Goal: Task Accomplishment & Management: Use online tool/utility

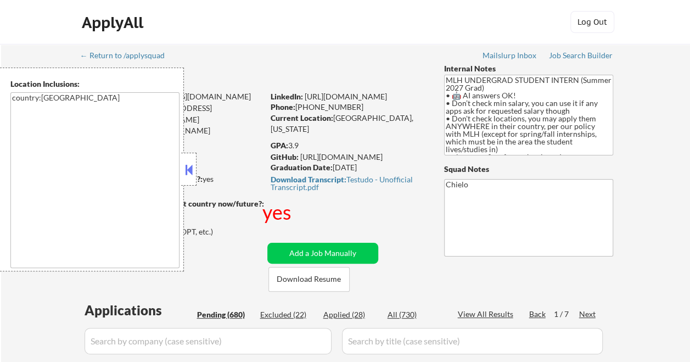
select select ""pending""
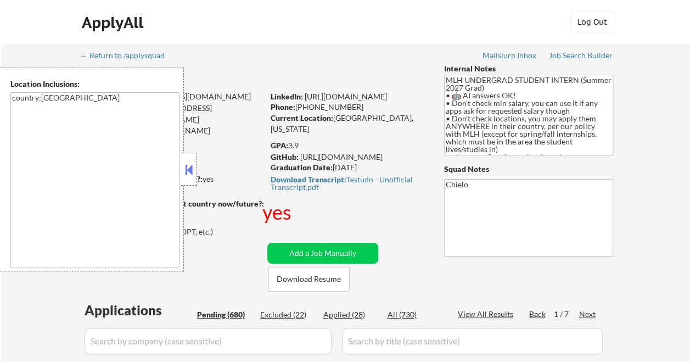
select select ""pending""
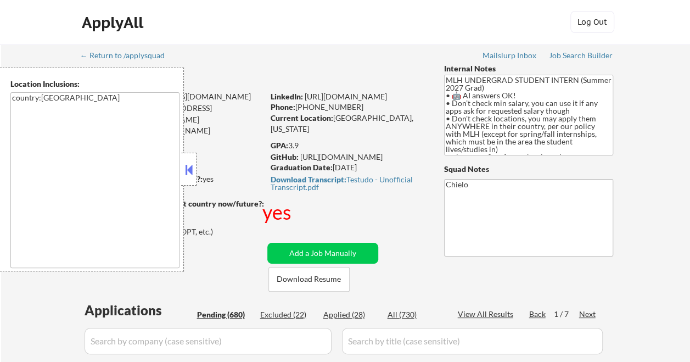
select select ""pending""
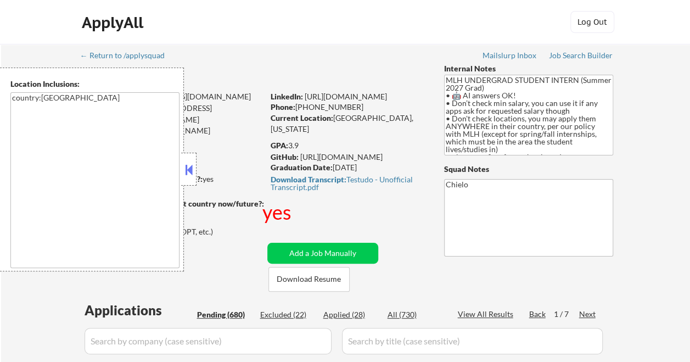
select select ""pending""
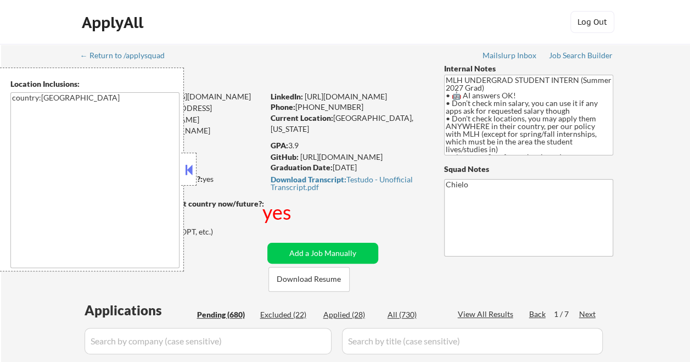
select select ""pending""
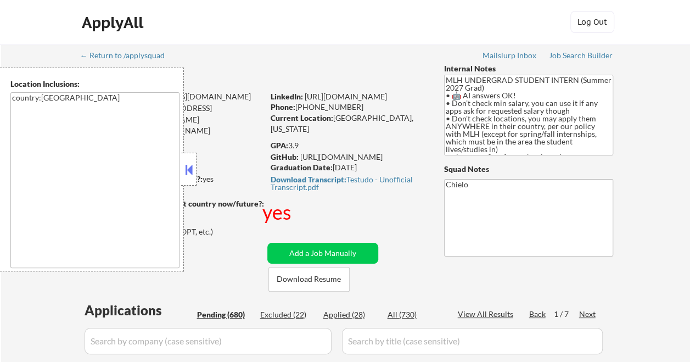
select select ""pending""
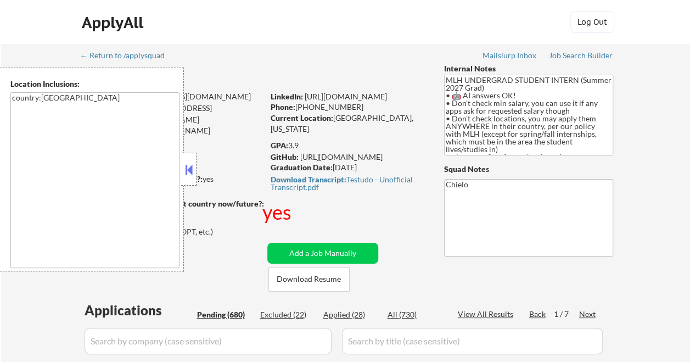
select select ""pending""
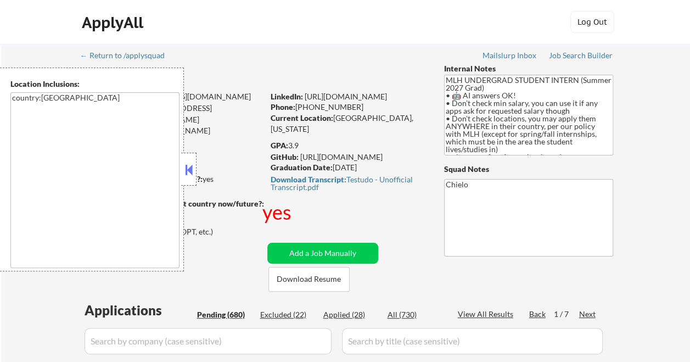
select select ""pending""
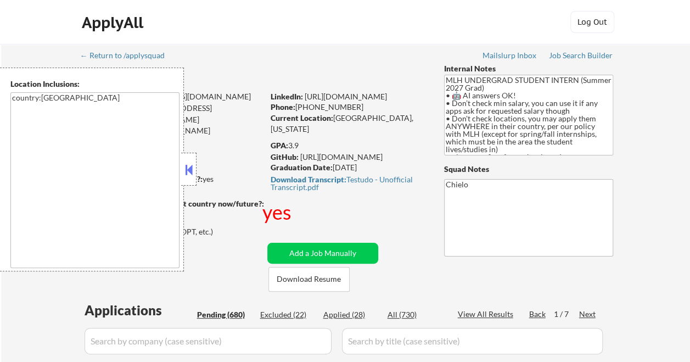
select select ""pending""
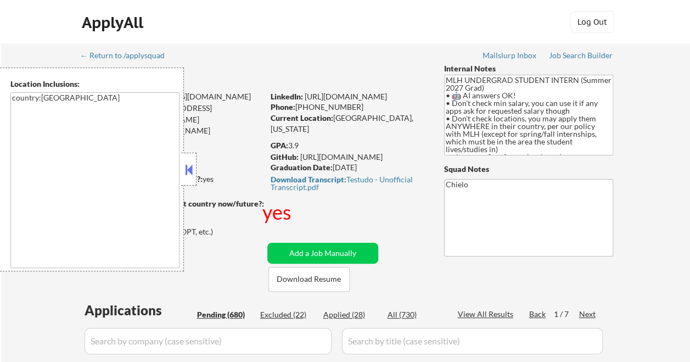
select select ""pending""
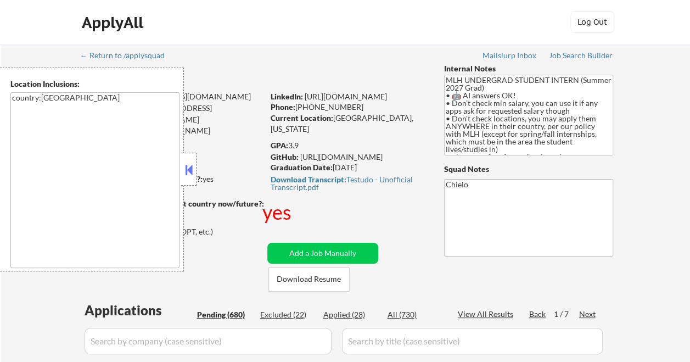
select select ""pending""
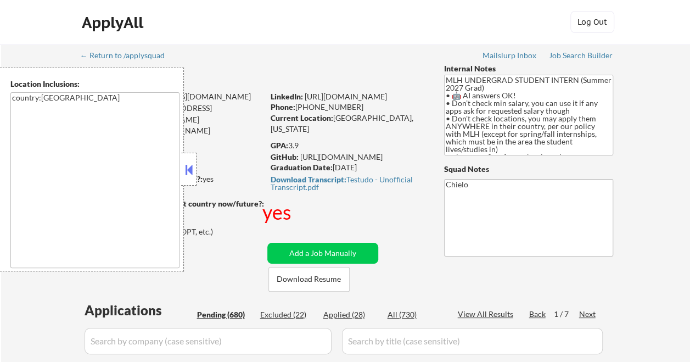
select select ""pending""
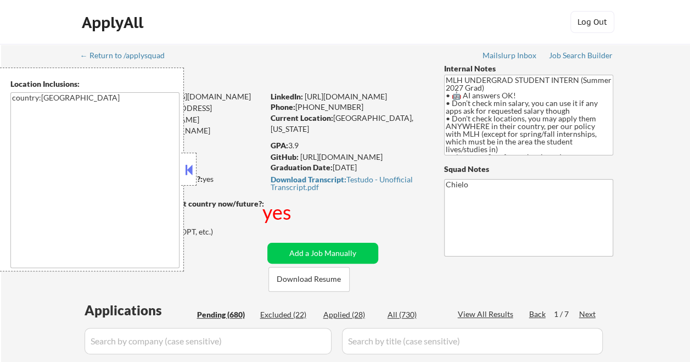
select select ""pending""
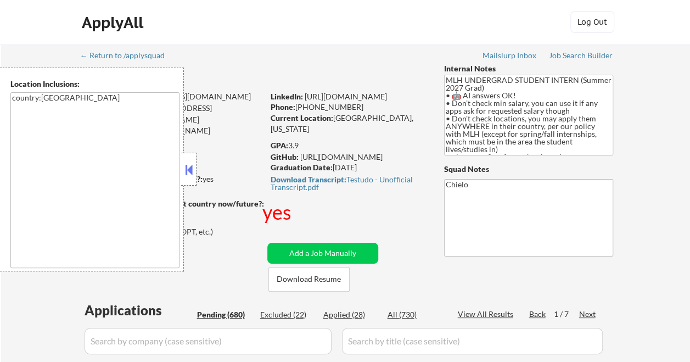
select select ""pending""
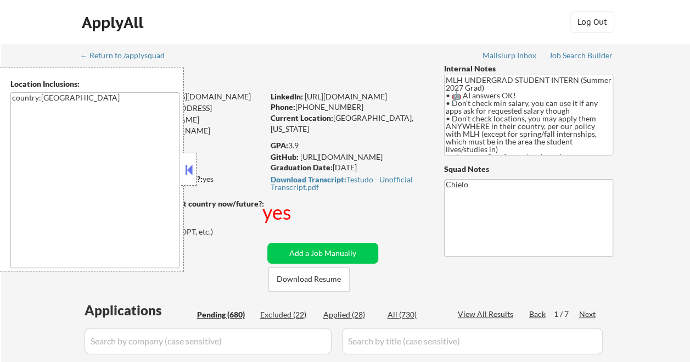
select select ""pending""
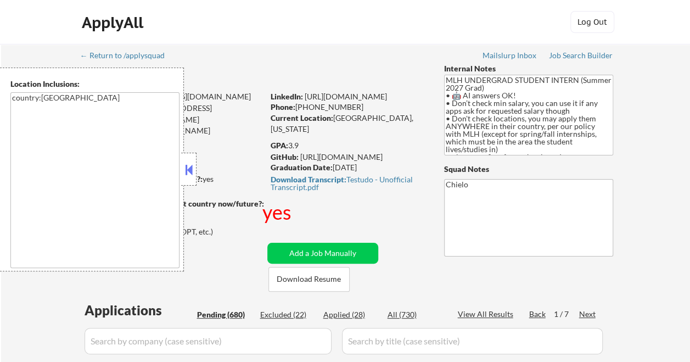
select select ""pending""
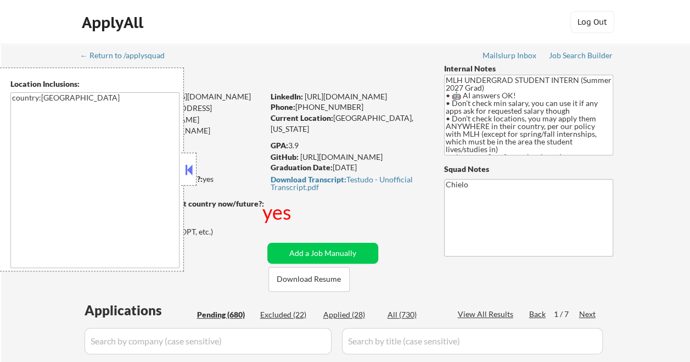
select select ""pending""
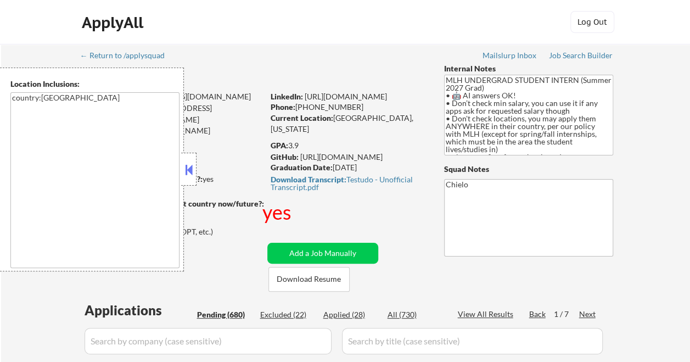
select select ""pending""
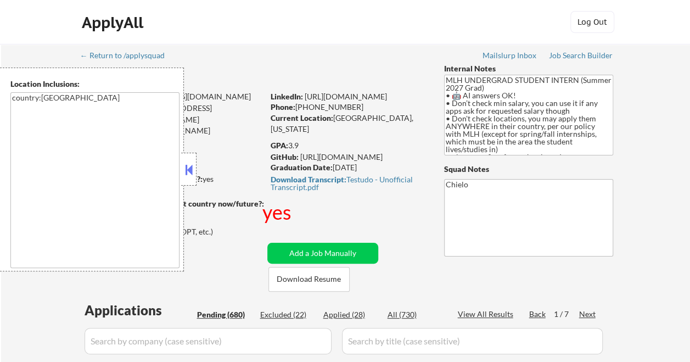
select select ""pending""
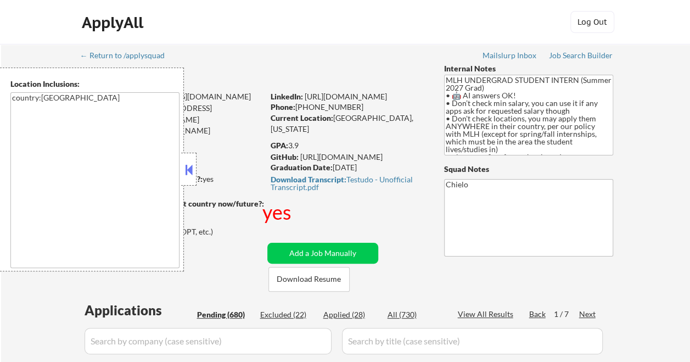
select select ""pending""
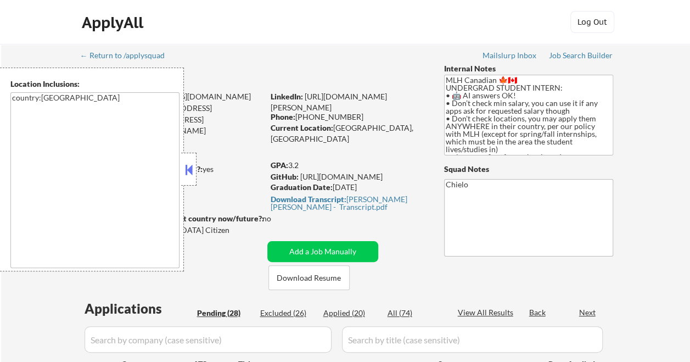
select select ""pending""
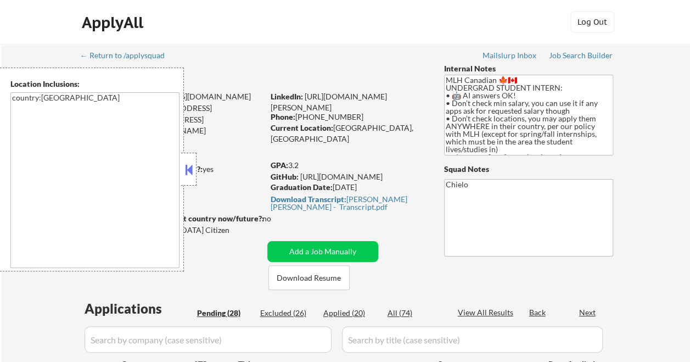
select select ""pending""
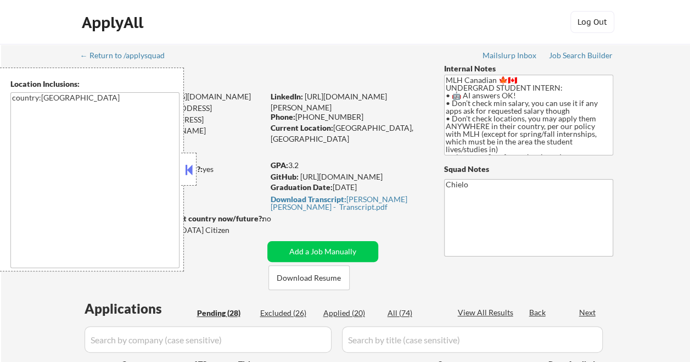
select select ""pending""
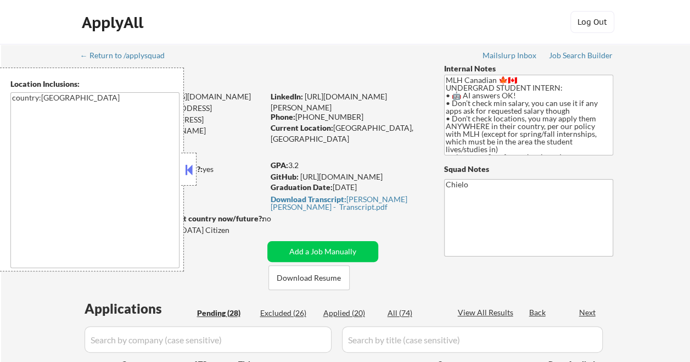
select select ""pending""
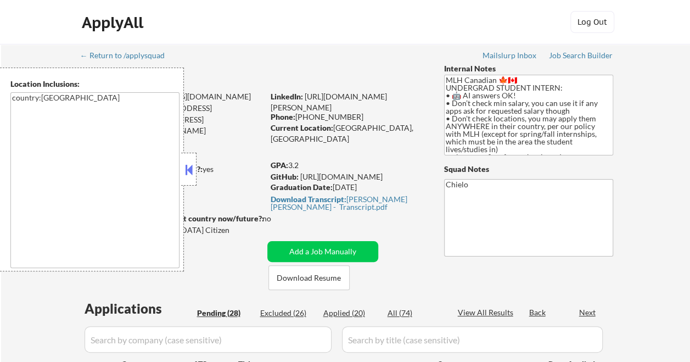
select select ""pending""
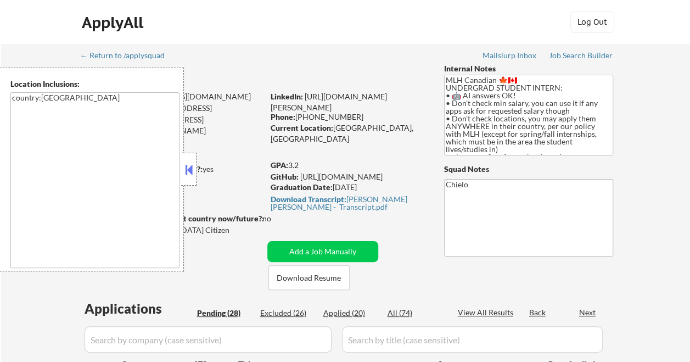
select select ""pending""
click at [194, 163] on button at bounding box center [189, 169] width 12 height 16
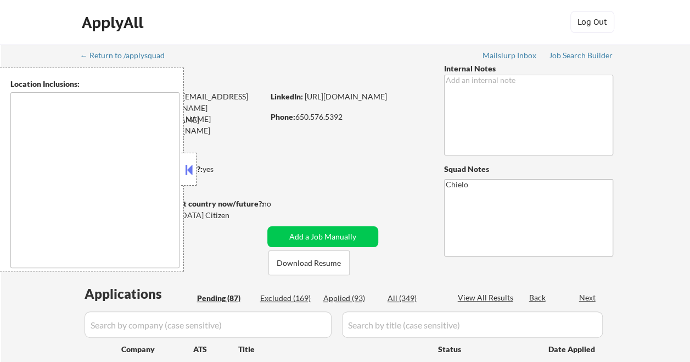
select select ""pending""
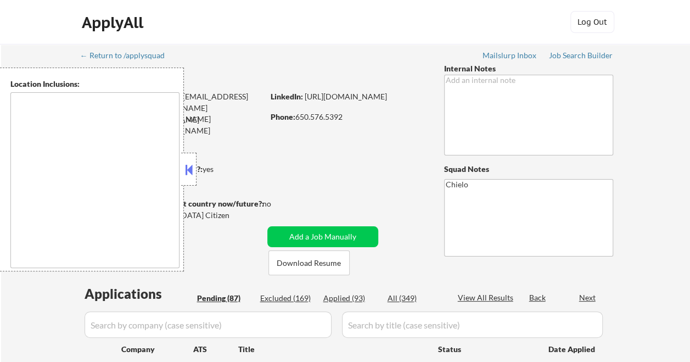
select select ""pending""
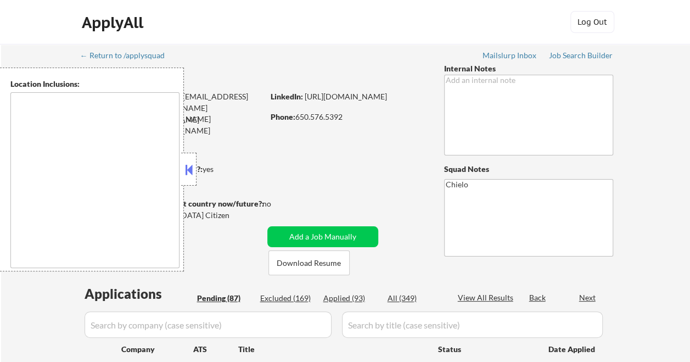
select select ""pending""
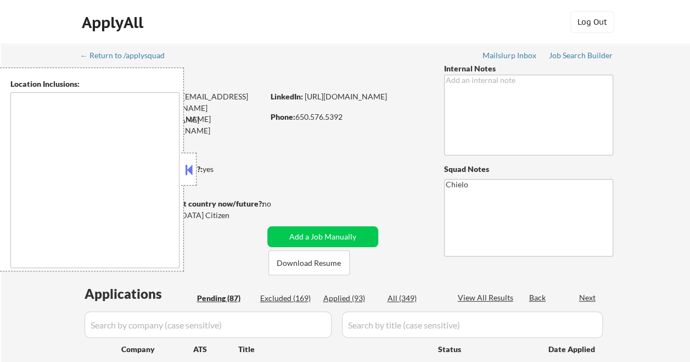
select select ""pending""
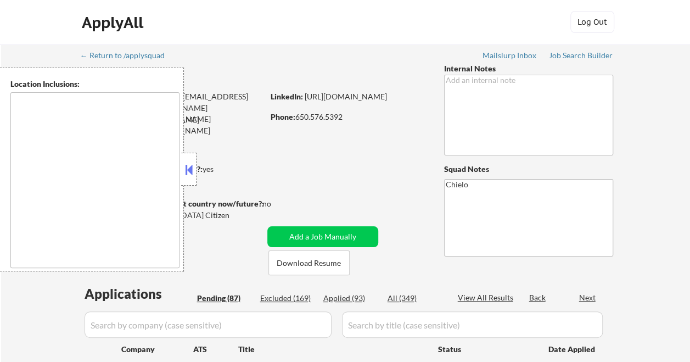
select select ""pending""
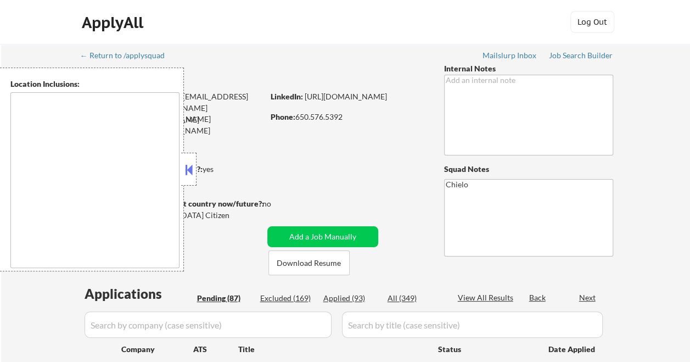
select select ""pending""
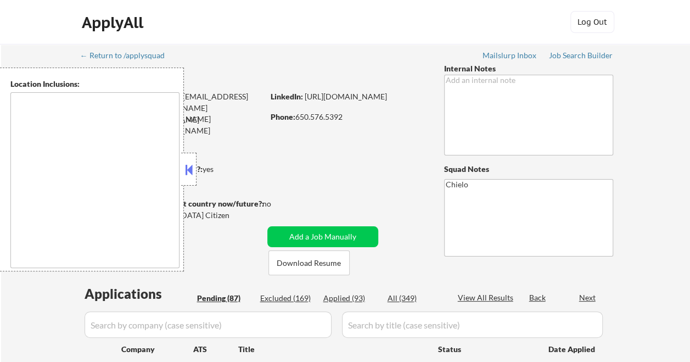
select select ""pending""
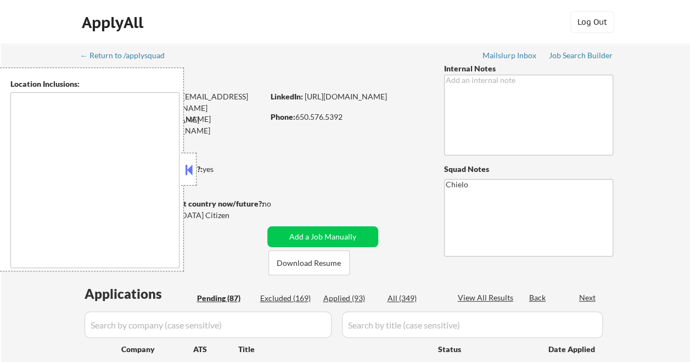
select select ""pending""
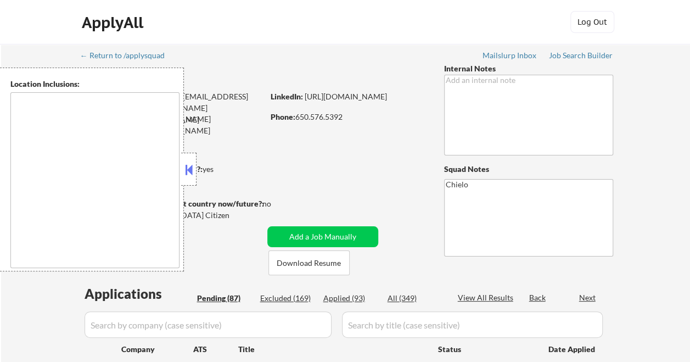
select select ""pending""
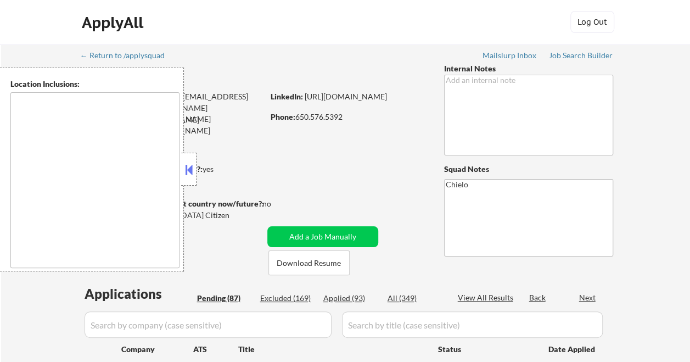
select select ""pending""
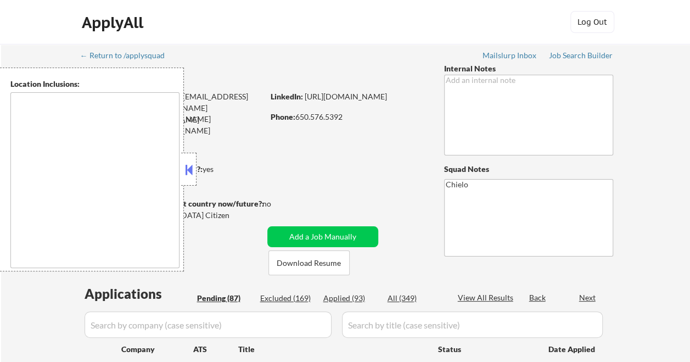
select select ""pending""
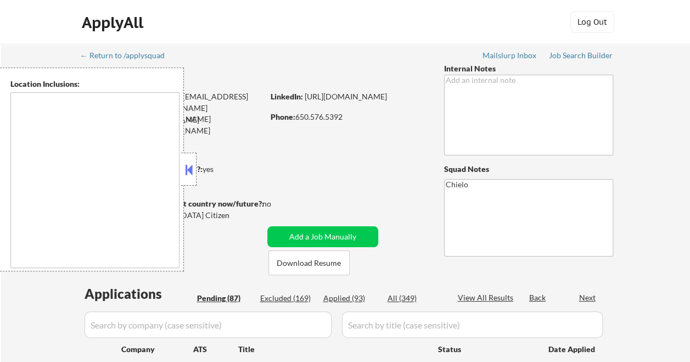
select select ""pending""
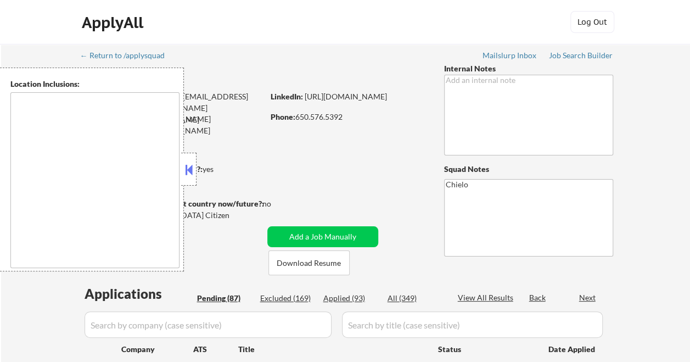
select select ""pending""
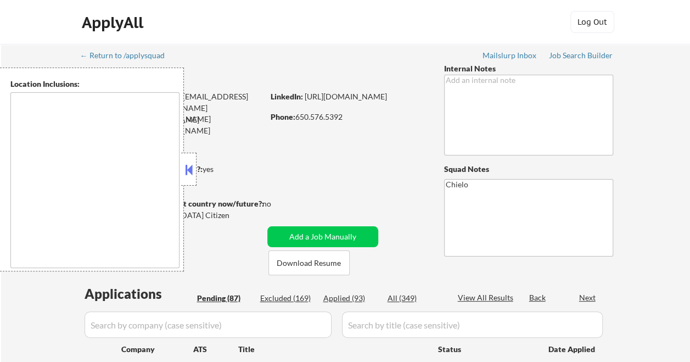
select select ""pending""
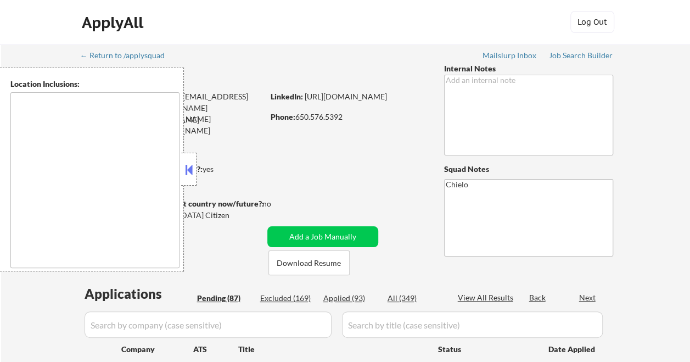
select select ""pending""
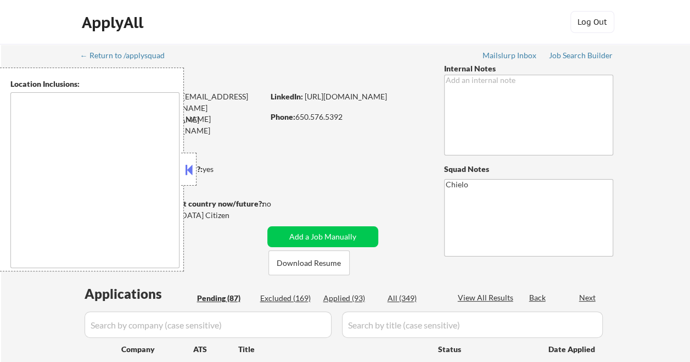
select select ""pending""
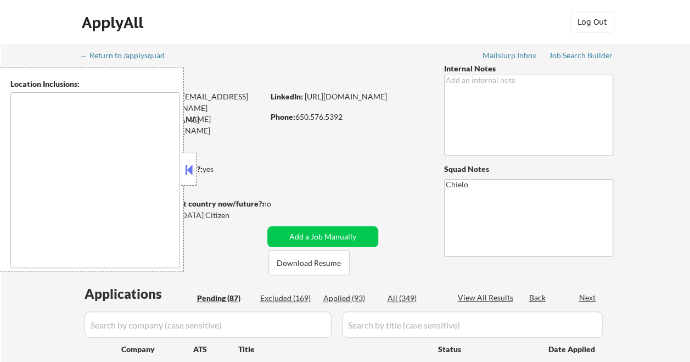
select select ""pending""
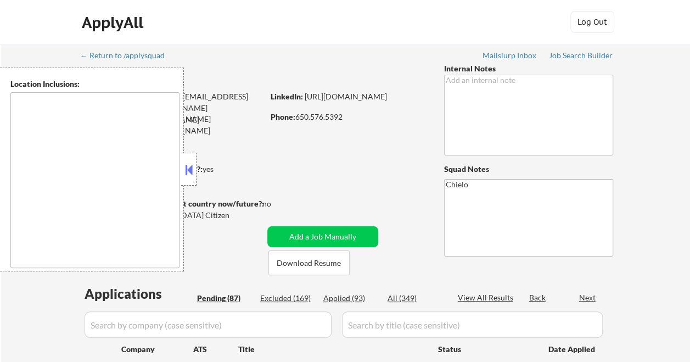
select select ""pending""
type textarea "San Francisco, CA Daly City, CA South San Francisco, CA Brisbane, CA Colma, CA …"
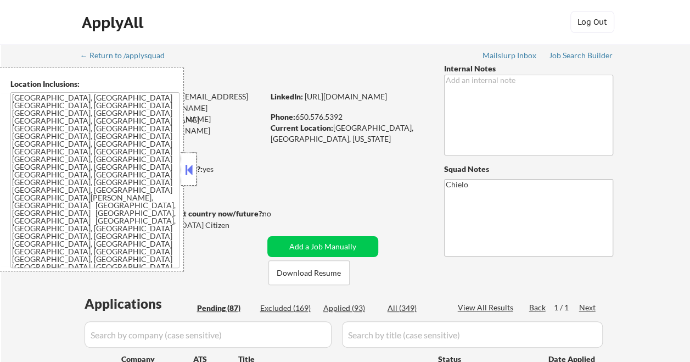
click at [195, 178] on div at bounding box center [188, 169] width 15 height 33
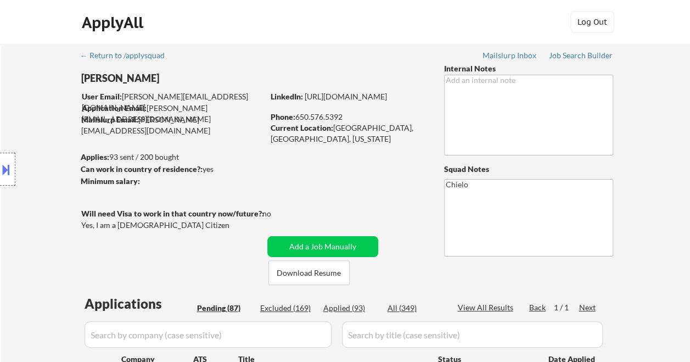
drag, startPoint x: 121, startPoint y: 95, endPoint x: 177, endPoint y: 89, distance: 55.7
click at [144, 94] on div "Location Inclusions: San Francisco, CA Daly City, CA South San Francisco, CA Br…" at bounding box center [98, 169] width 196 height 204
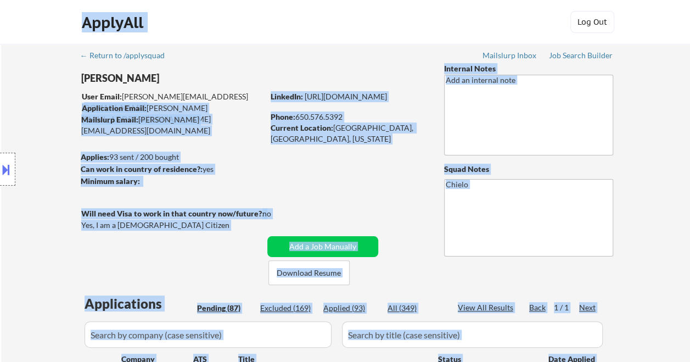
drag, startPoint x: 225, startPoint y: 94, endPoint x: 158, endPoint y: 97, distance: 67.5
click at [158, 97] on body "← Return to /applysquad Mailslurp Inbox Job Search Builder Patrick McKenna User…" at bounding box center [345, 181] width 690 height 362
drag, startPoint x: 158, startPoint y: 97, endPoint x: 165, endPoint y: 92, distance: 8.4
click at [165, 92] on div "Location Inclusions: San Francisco, CA Daly City, CA South San Francisco, CA Br…" at bounding box center [98, 169] width 196 height 204
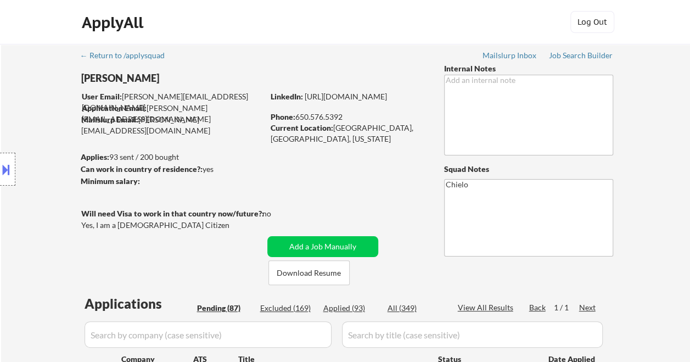
click at [196, 92] on div "User Email: patrick.forwarding@gmail.com" at bounding box center [173, 101] width 182 height 21
click at [224, 94] on div "User Email: patrick.forwarding@gmail.com" at bounding box center [173, 101] width 182 height 21
click at [223, 95] on div "User Email: patrick.forwarding@gmail.com" at bounding box center [173, 101] width 182 height 21
click at [223, 97] on div "User Email: patrick.forwarding@gmail.com" at bounding box center [173, 101] width 182 height 21
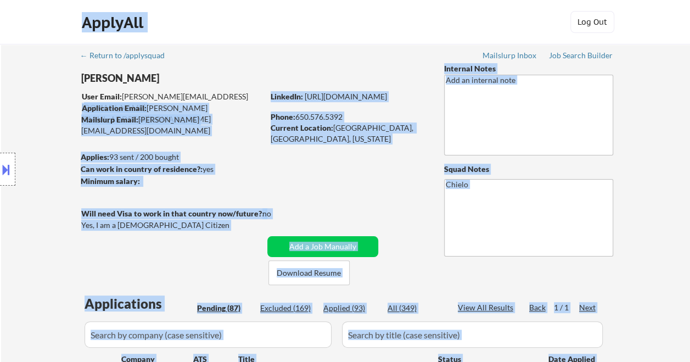
drag, startPoint x: 223, startPoint y: 97, endPoint x: 131, endPoint y: 93, distance: 91.7
click at [131, 93] on body "← Return to /applysquad Mailslurp Inbox Job Search Builder Patrick McKenna User…" at bounding box center [345, 181] width 690 height 362
drag, startPoint x: 131, startPoint y: 93, endPoint x: 138, endPoint y: 93, distance: 6.6
click at [137, 93] on div "Location Inclusions: San Francisco, CA Daly City, CA South San Francisco, CA Br…" at bounding box center [98, 169] width 196 height 204
click at [221, 103] on div "Application Email: patrick.b.mckenna@gmail.com" at bounding box center [173, 113] width 182 height 21
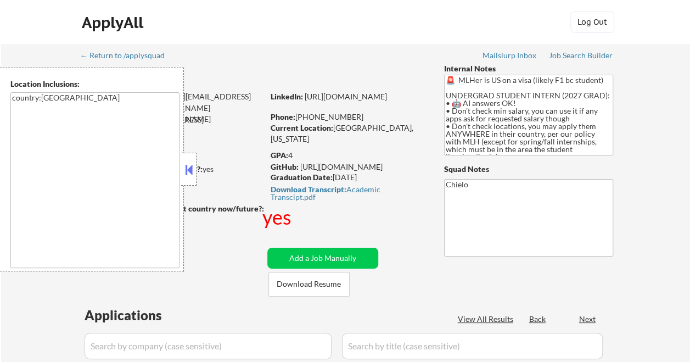
select select ""pending""
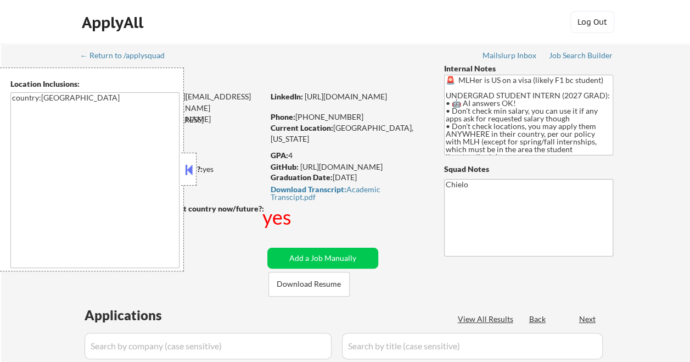
select select ""pending""
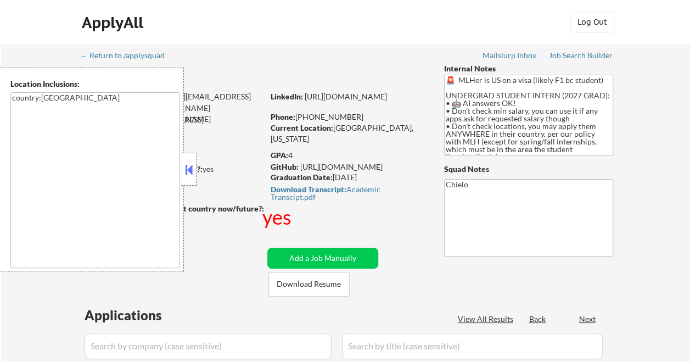
select select ""pending""
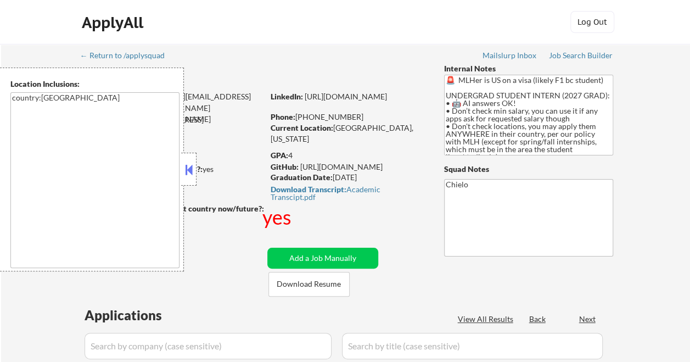
select select ""pending""
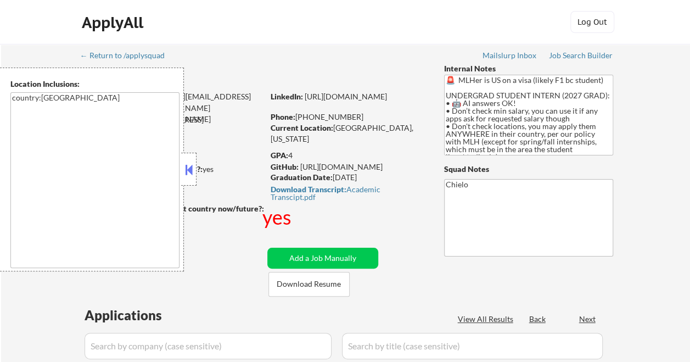
select select ""pending""
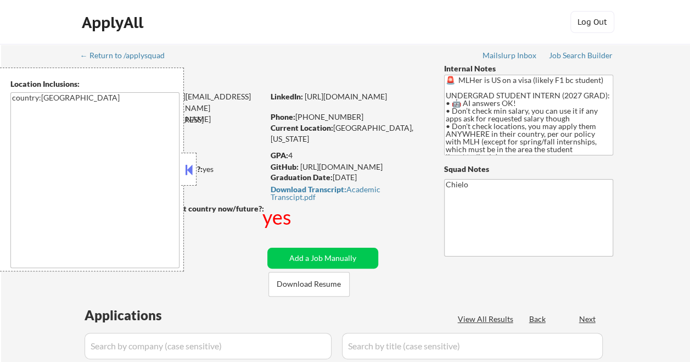
select select ""pending""
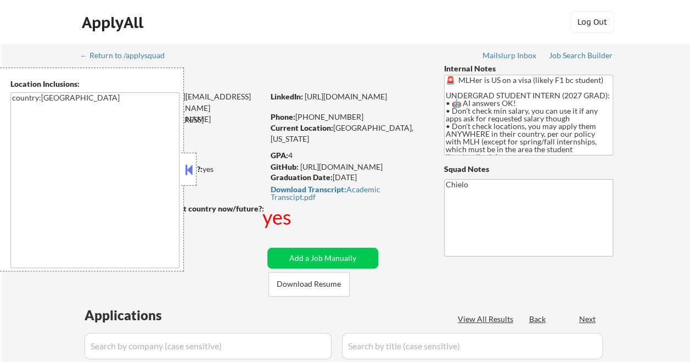
select select ""pending""
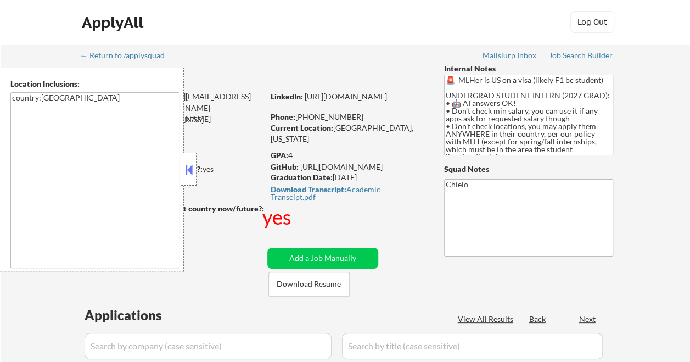
select select ""pending""
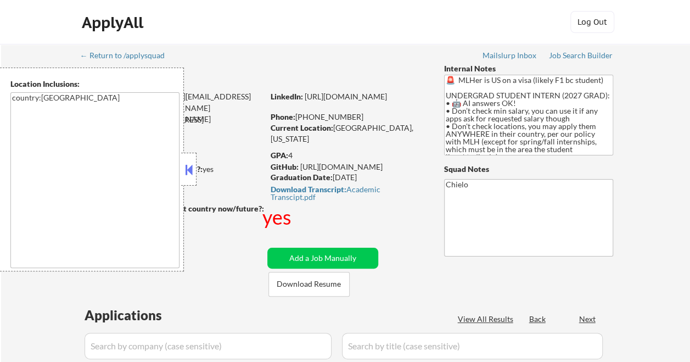
select select ""pending""
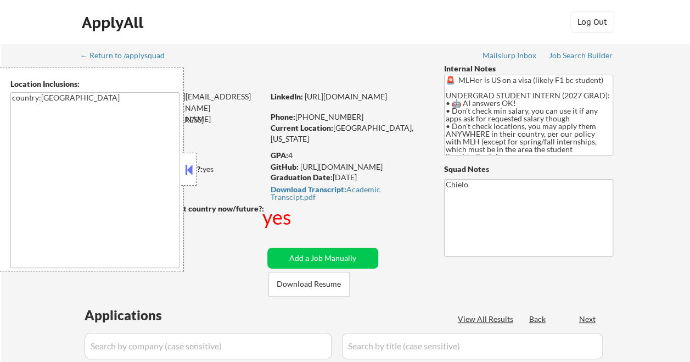
select select ""pending""
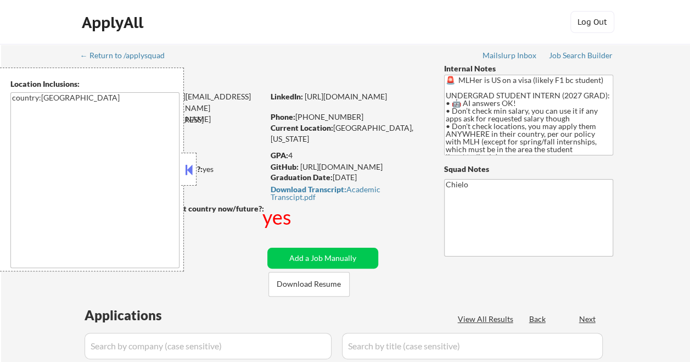
select select ""pending""
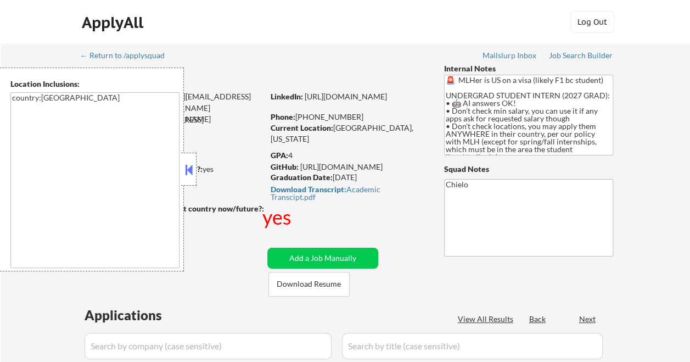
select select ""pending""
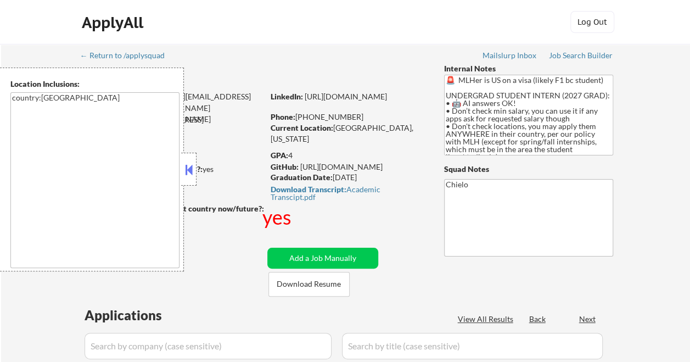
select select ""pending""
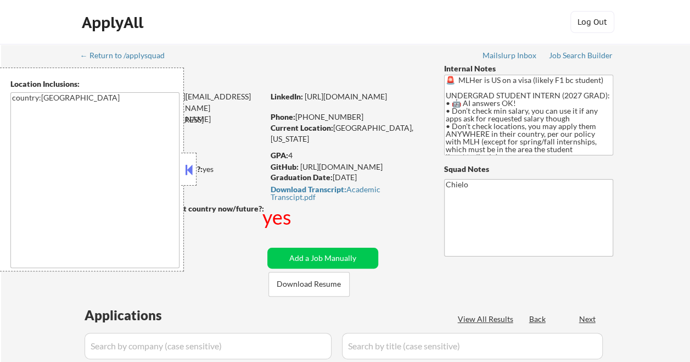
select select ""pending""
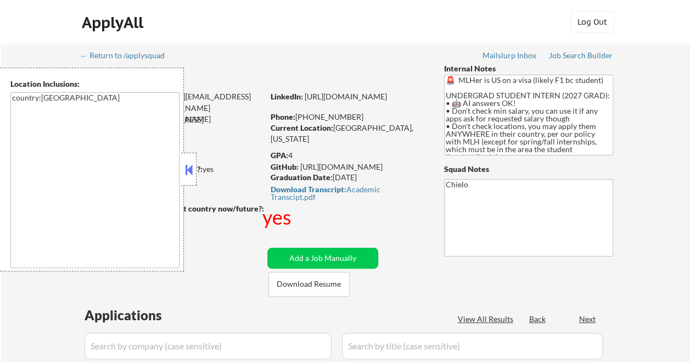
select select ""pending""
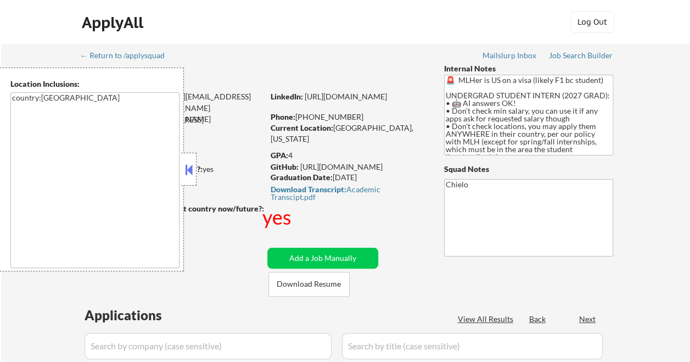
select select ""pending""
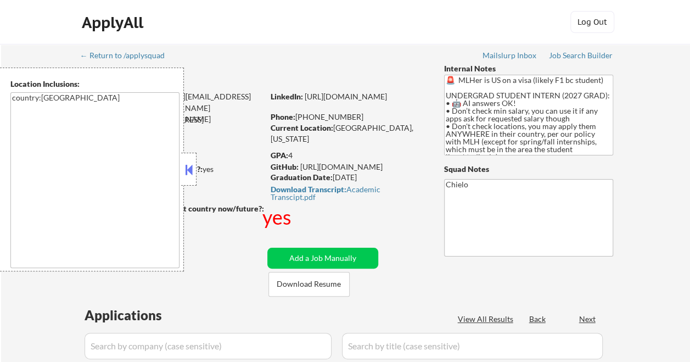
select select ""pending""
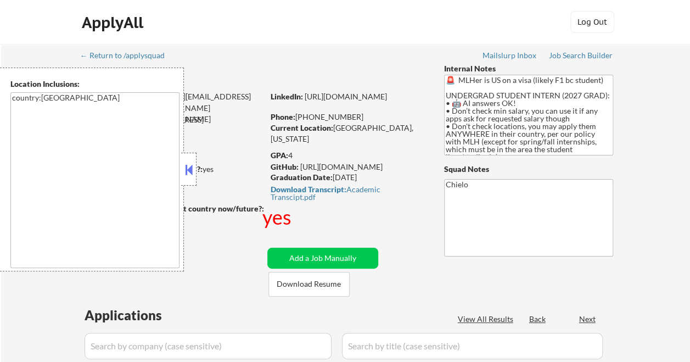
select select ""pending""
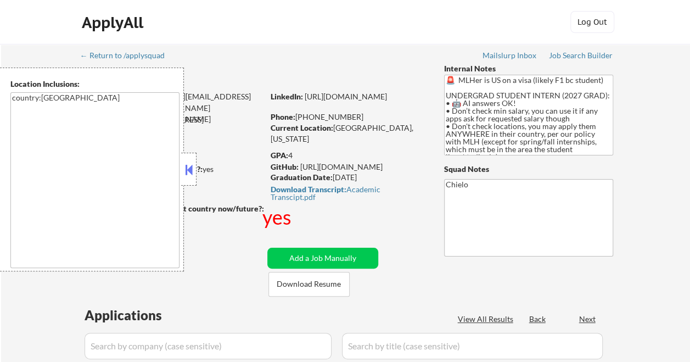
select select ""pending""
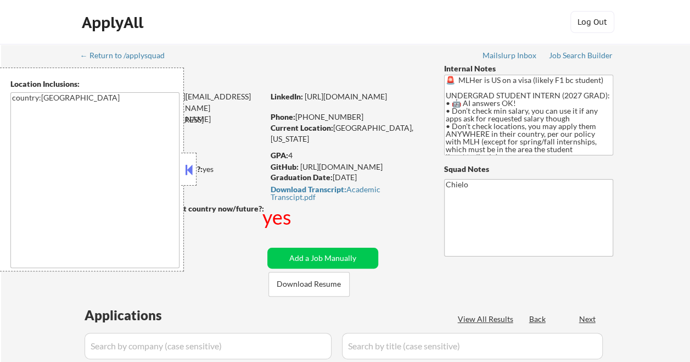
select select ""pending""
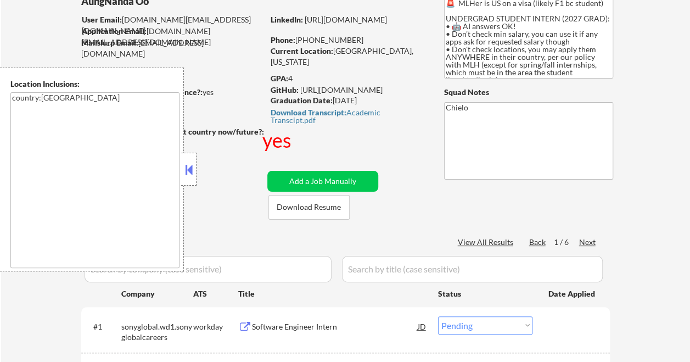
scroll to position [110, 0]
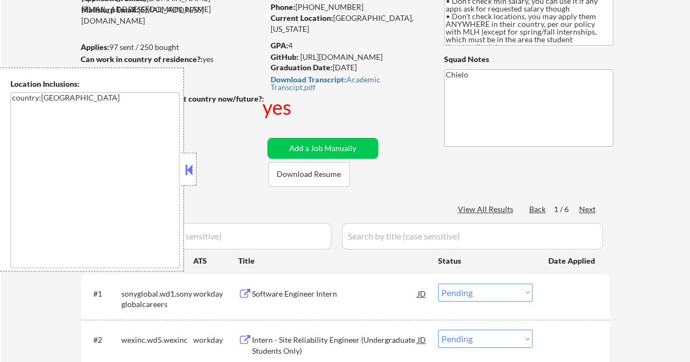
click at [183, 163] on button at bounding box center [189, 169] width 12 height 16
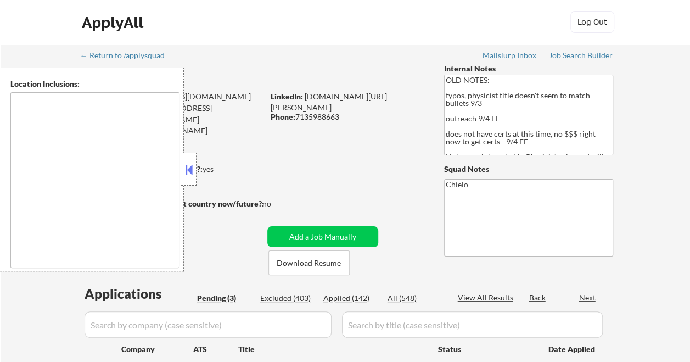
select select ""pending""
type textarea "Houston, TX Bellaire, TX West University Place, TX Southside Place, TX Hunters …"
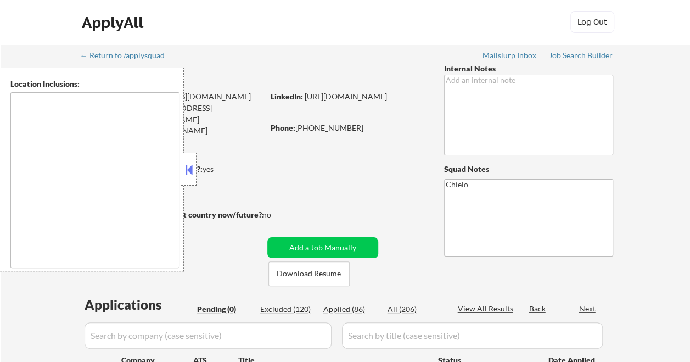
type textarea "remote"
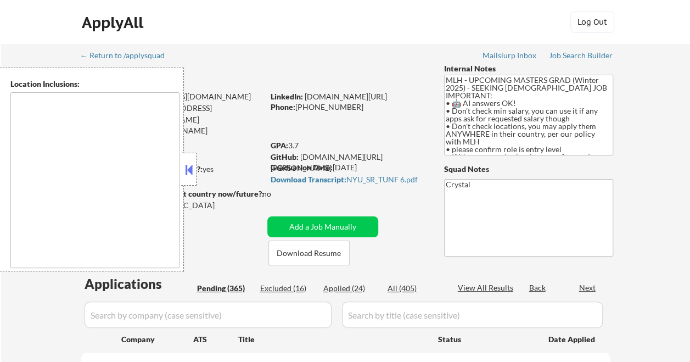
type textarea "country:[GEOGRAPHIC_DATA]"
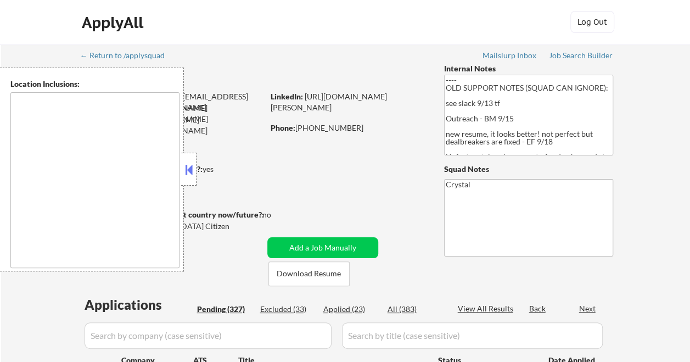
type textarea "[GEOGRAPHIC_DATA], [GEOGRAPHIC_DATA] [GEOGRAPHIC_DATA], [GEOGRAPHIC_DATA] [GEOG…"
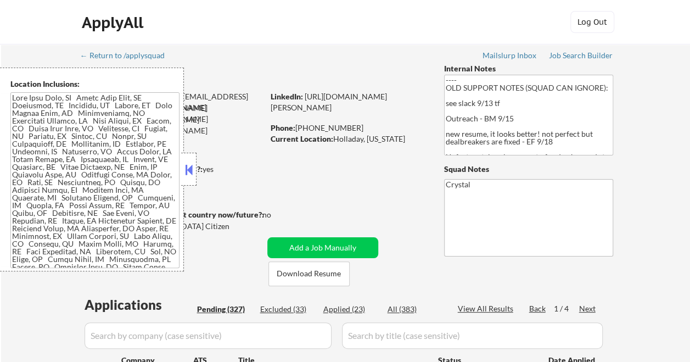
scroll to position [110, 0]
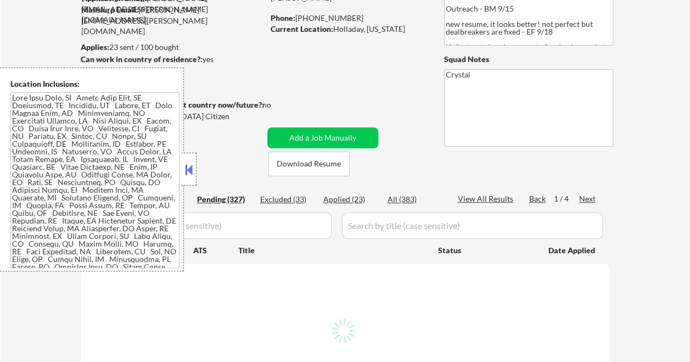
select select ""pending""
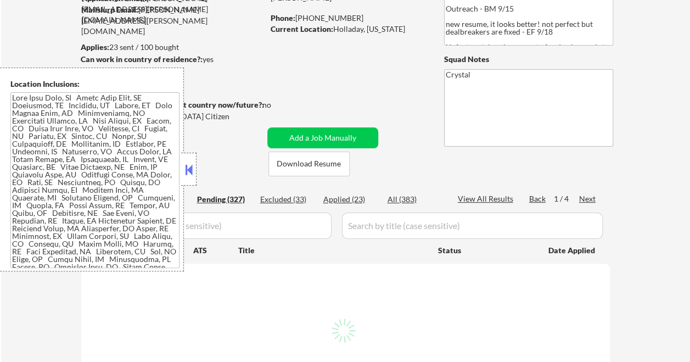
select select ""pending""
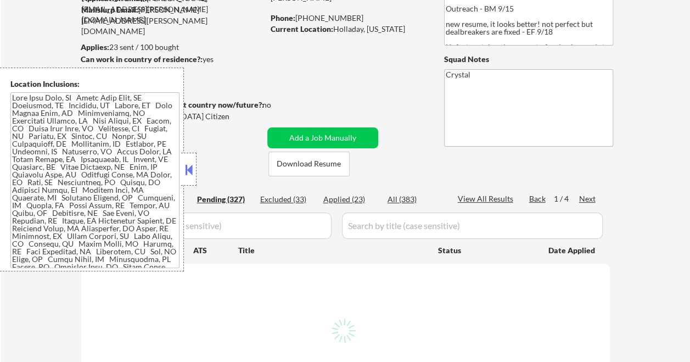
select select ""pending""
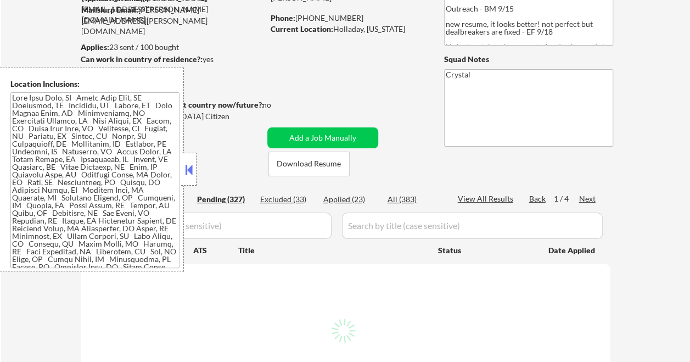
select select ""pending""
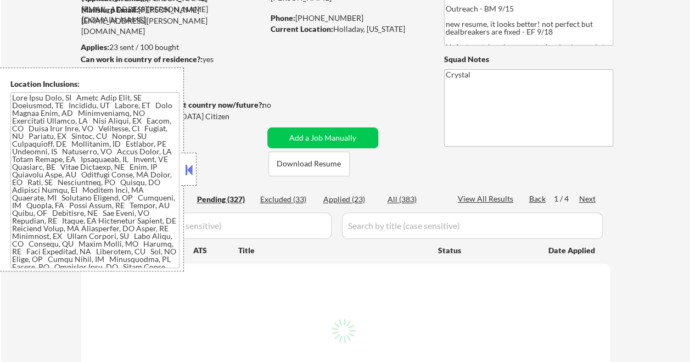
select select ""pending""
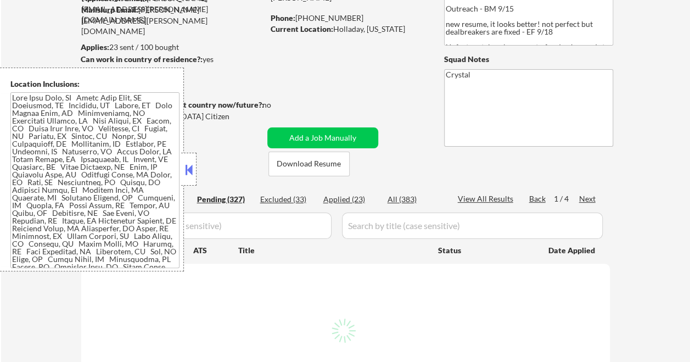
select select ""pending""
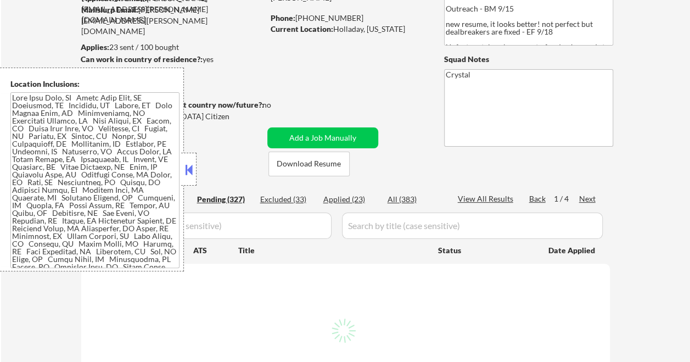
select select ""pending""
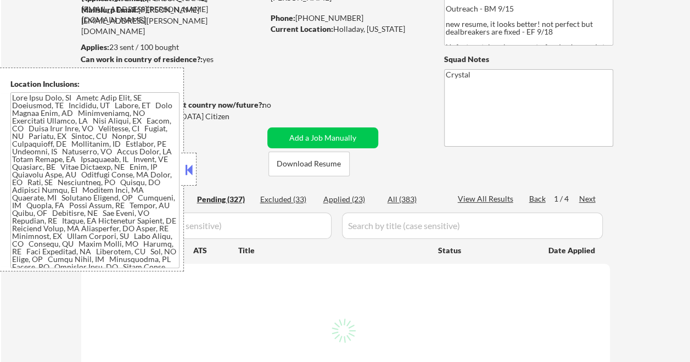
select select ""pending""
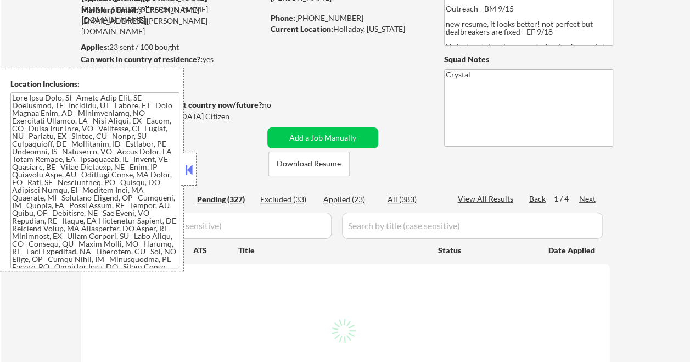
select select ""pending""
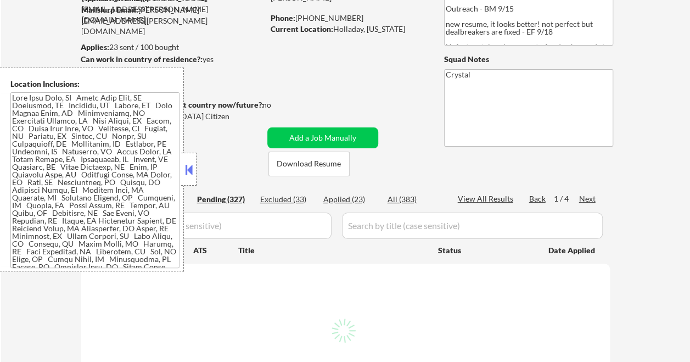
select select ""pending""
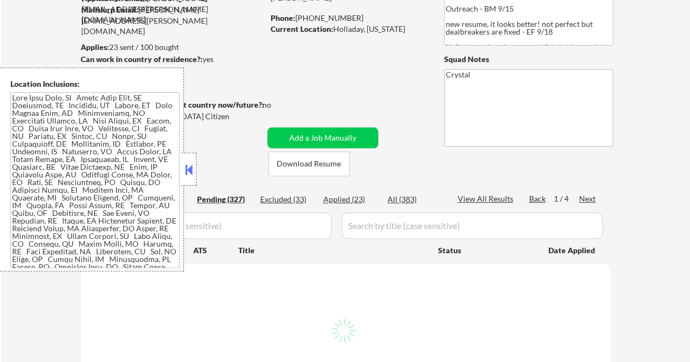
select select ""pending""
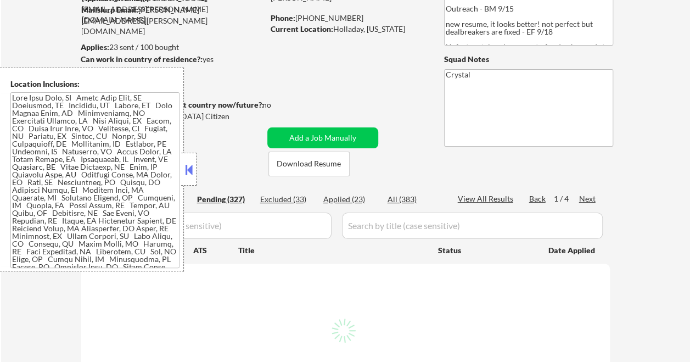
select select ""pending""
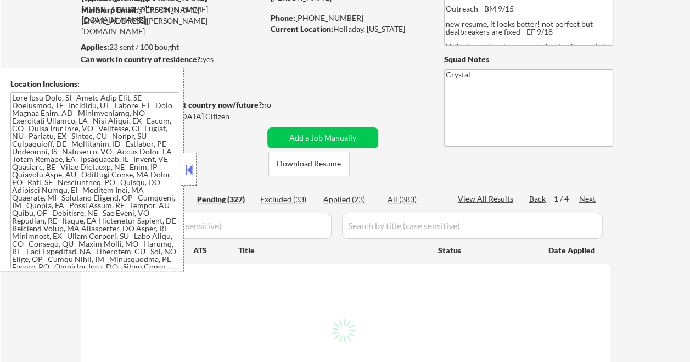
select select ""pending""
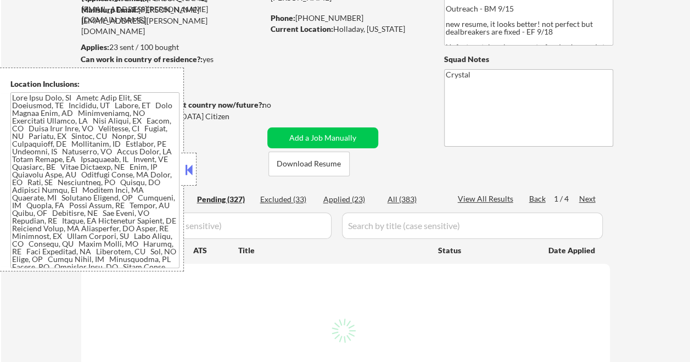
select select ""pending""
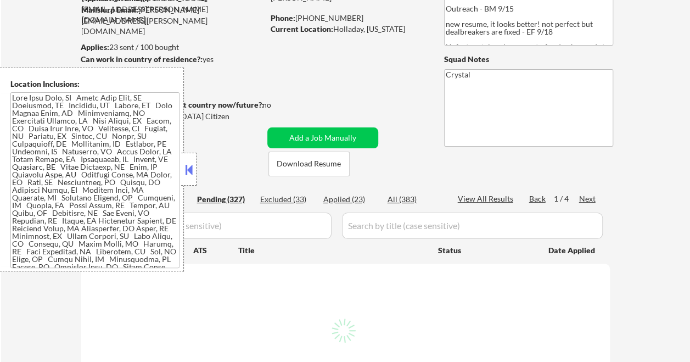
select select ""pending""
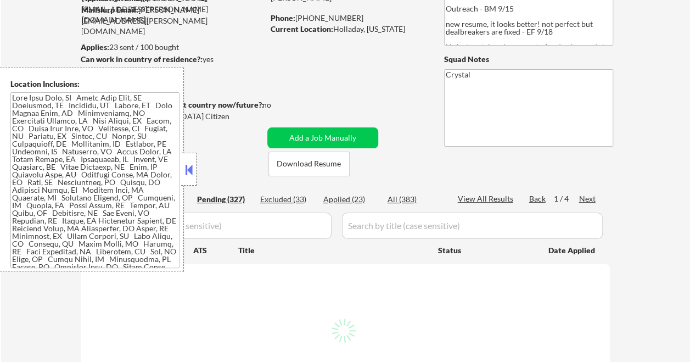
select select ""pending""
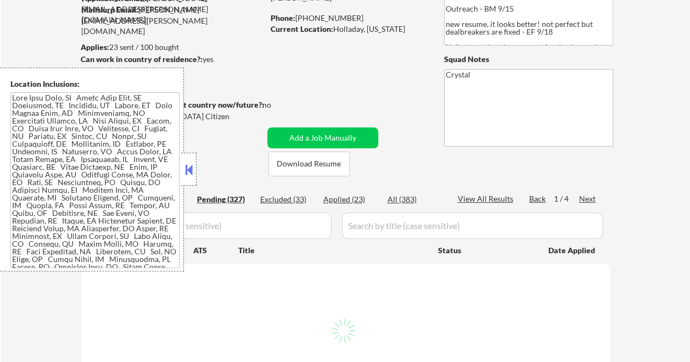
select select ""pending""
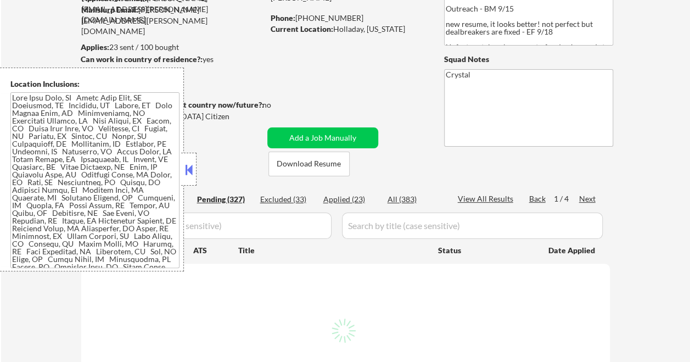
select select ""pending""
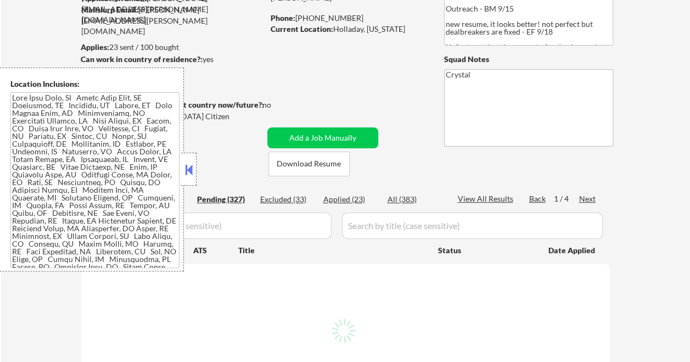
select select ""pending""
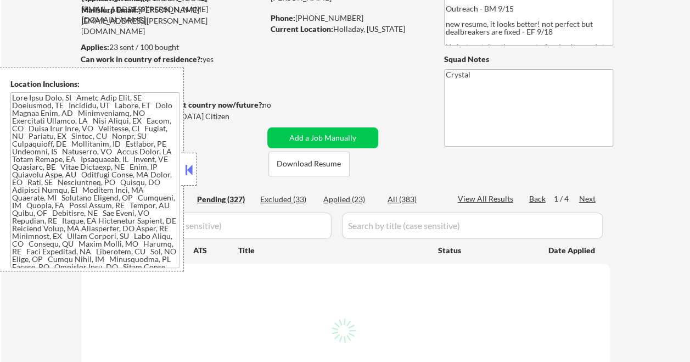
select select ""pending""
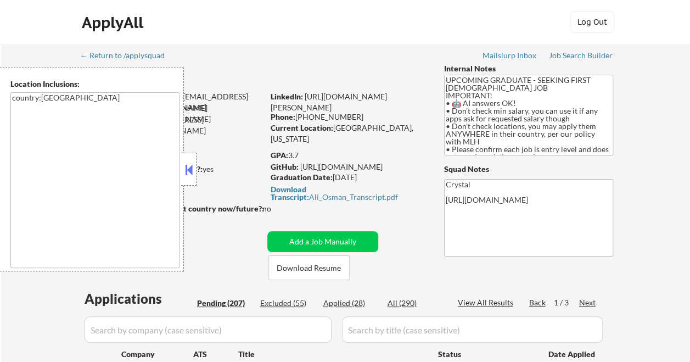
select select ""pending""
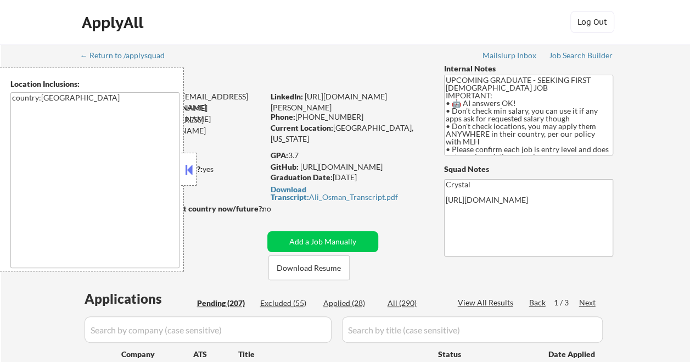
select select ""pending""
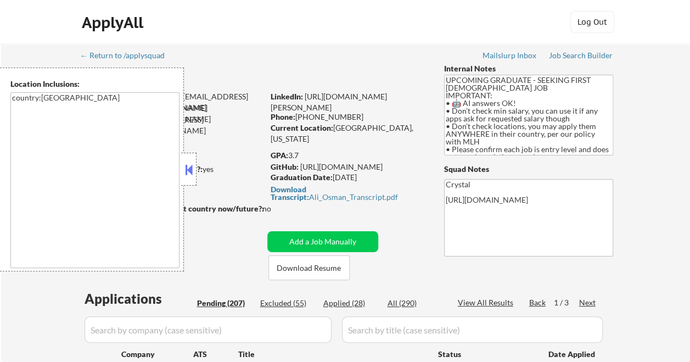
select select ""pending""
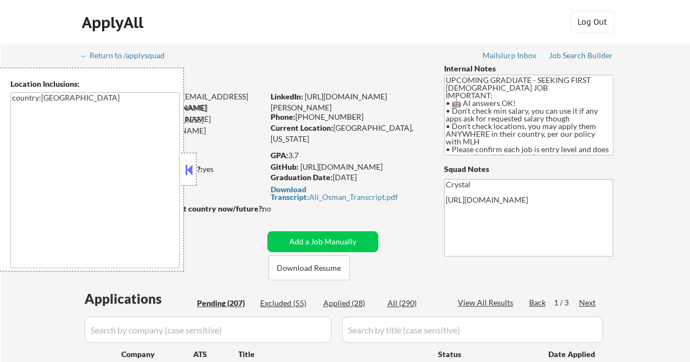
select select ""pending""
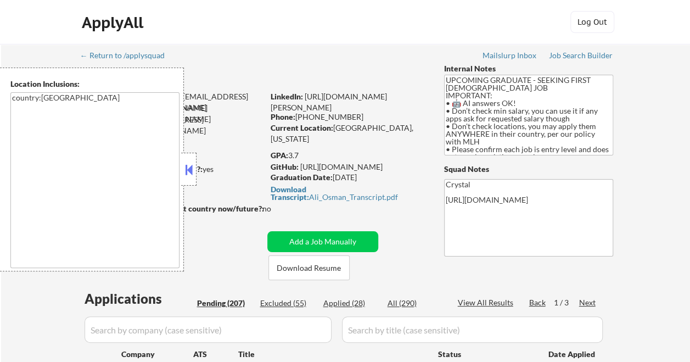
select select ""pending""
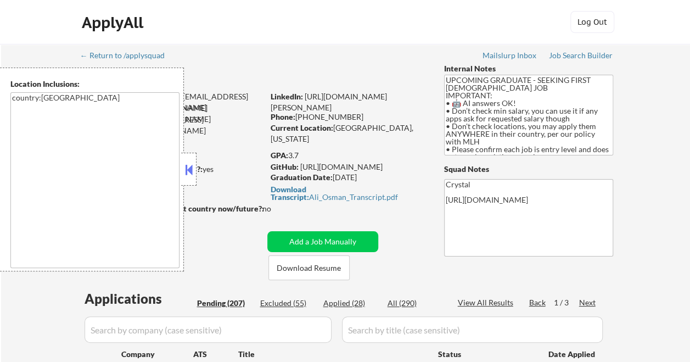
select select ""pending""
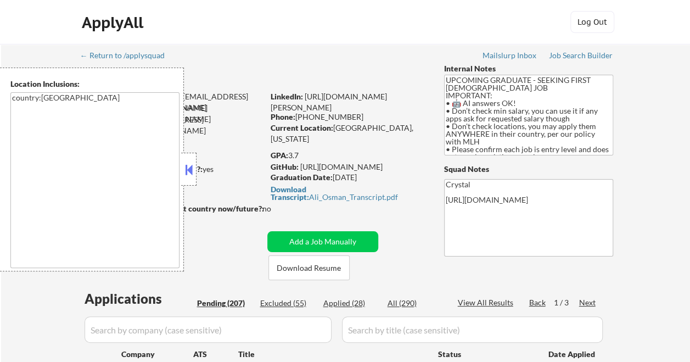
select select ""pending""
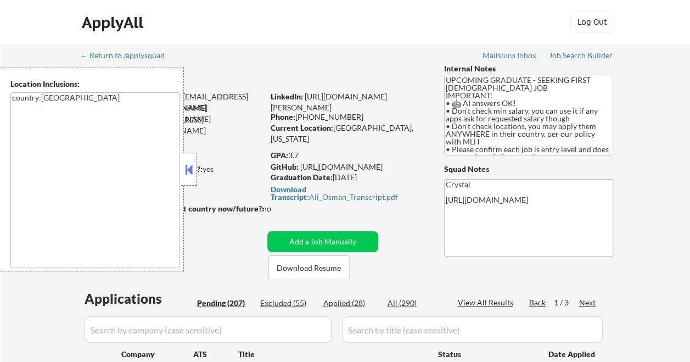
select select ""pending""
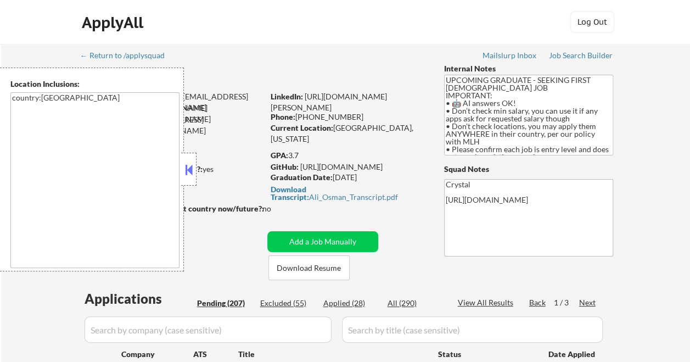
select select ""pending""
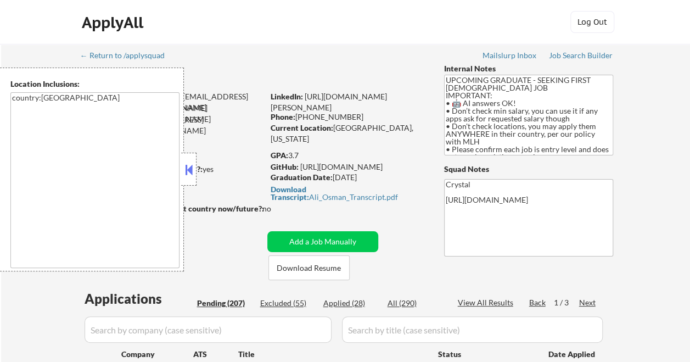
select select ""pending""
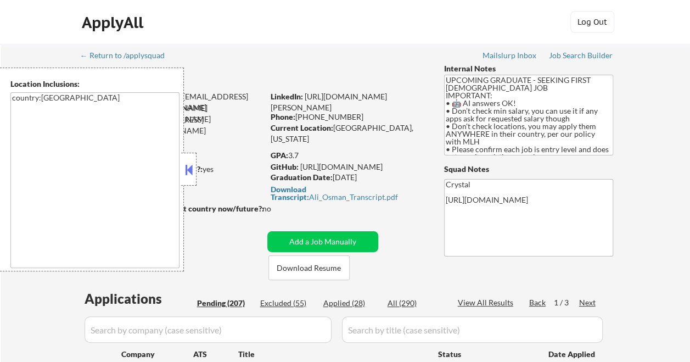
select select ""pending""
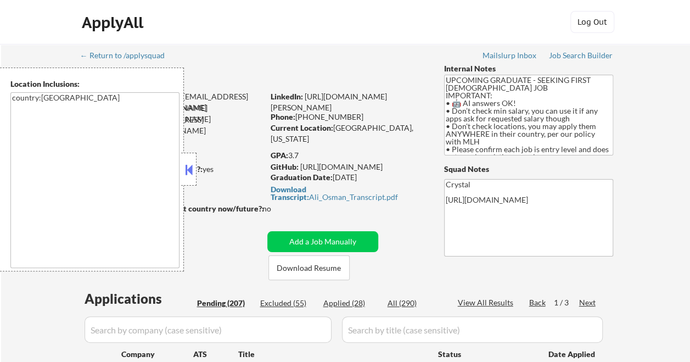
select select ""pending""
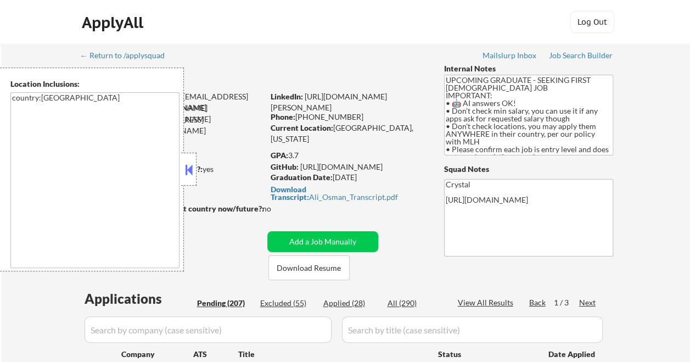
select select ""pending""
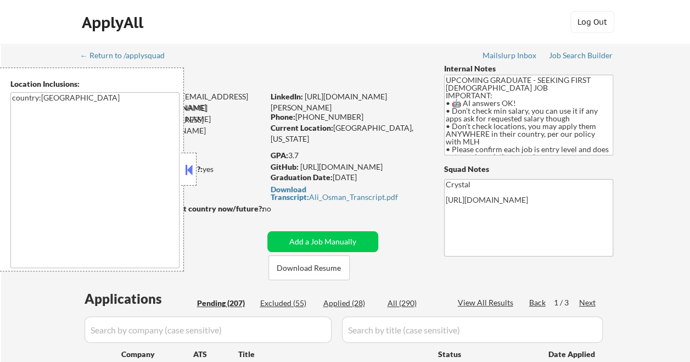
select select ""pending""
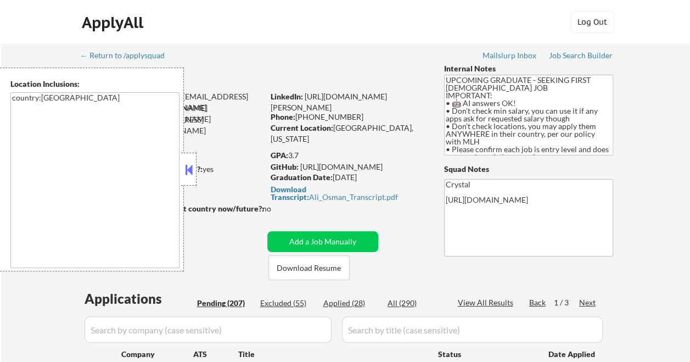
select select ""pending""
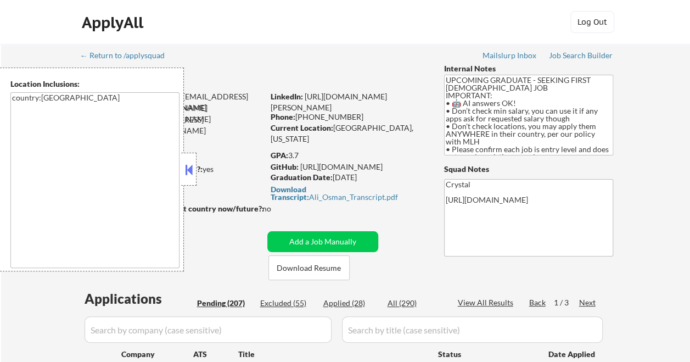
select select ""pending""
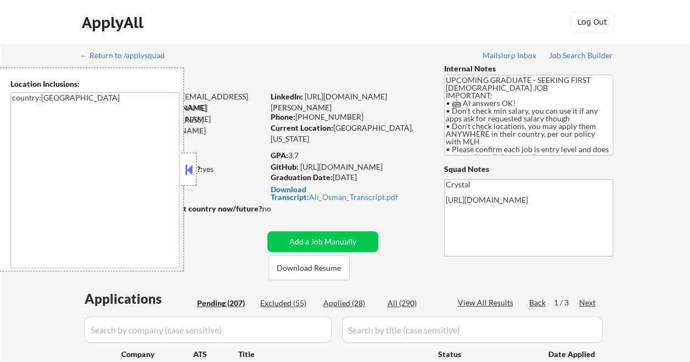
select select ""pending""
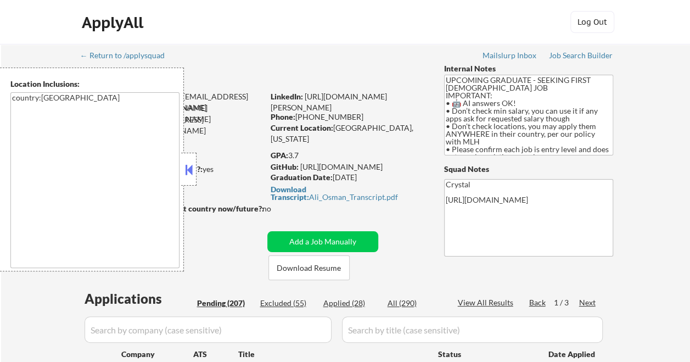
select select ""pending""
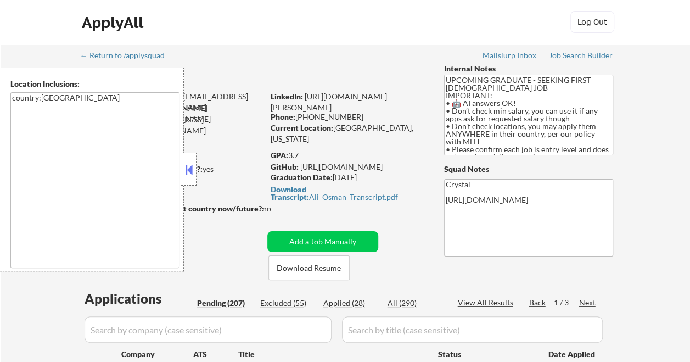
select select ""pending""
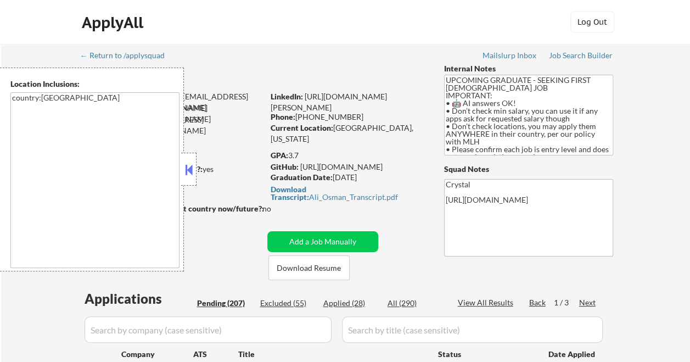
select select ""pending""
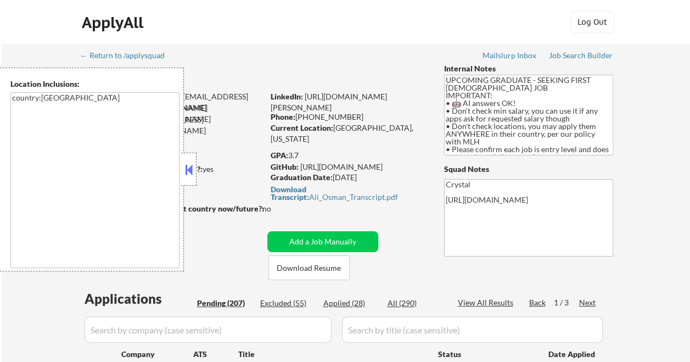
click at [187, 171] on button at bounding box center [189, 169] width 12 height 16
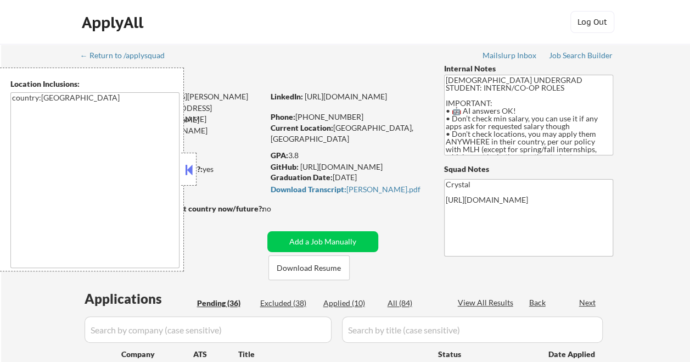
select select ""pending""
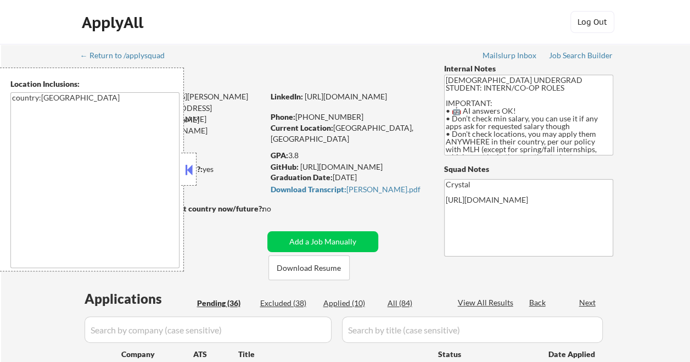
select select ""pending""
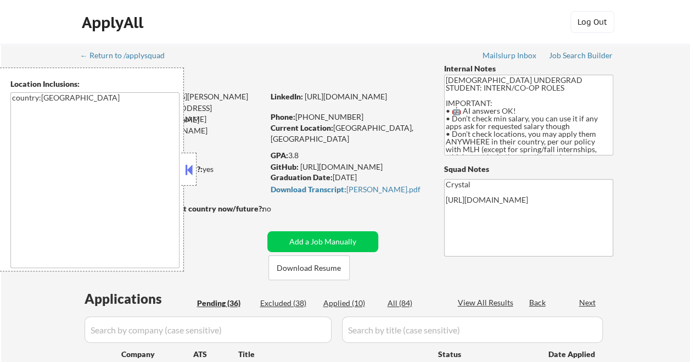
select select ""pending""
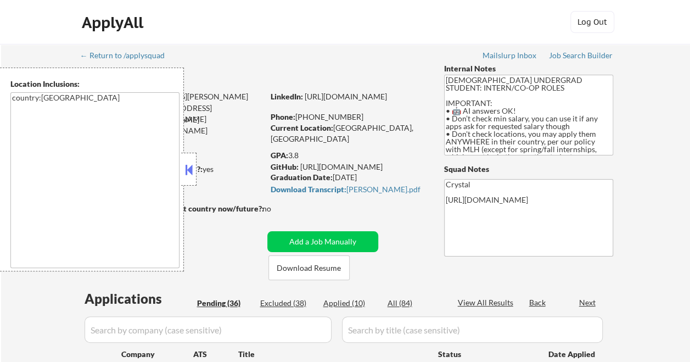
select select ""pending""
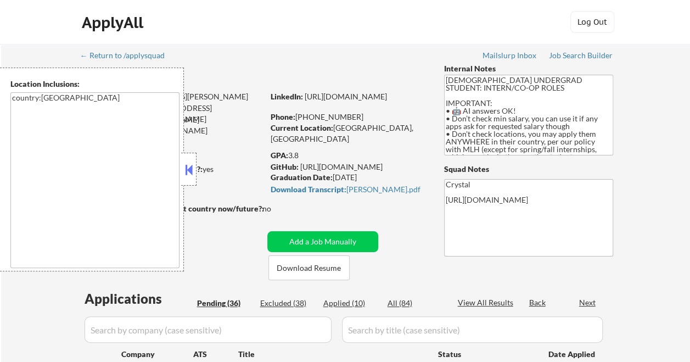
select select ""pending""
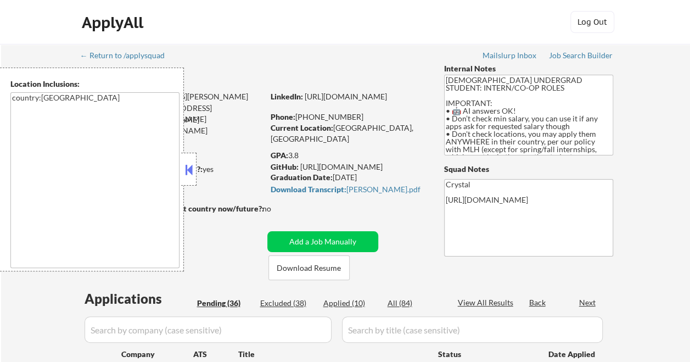
select select ""pending""
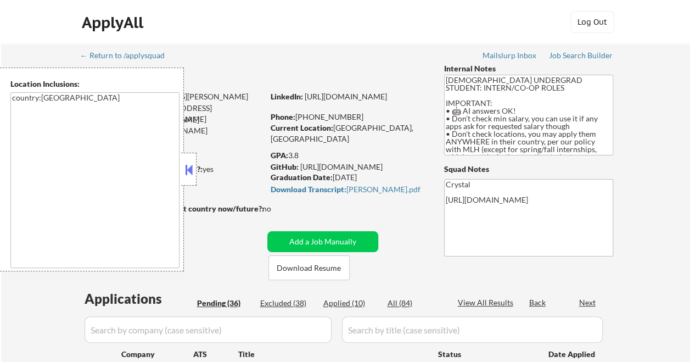
select select ""pending""
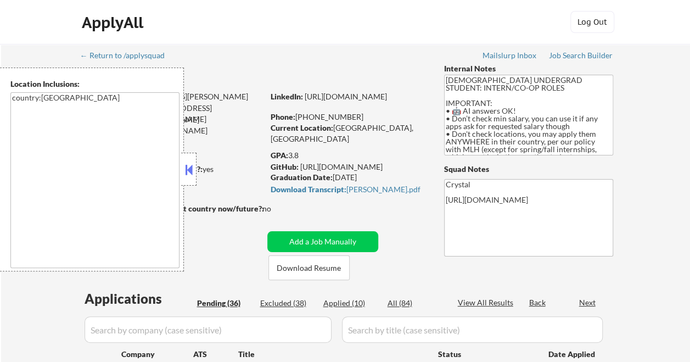
select select ""pending""
click at [193, 167] on button at bounding box center [189, 169] width 12 height 16
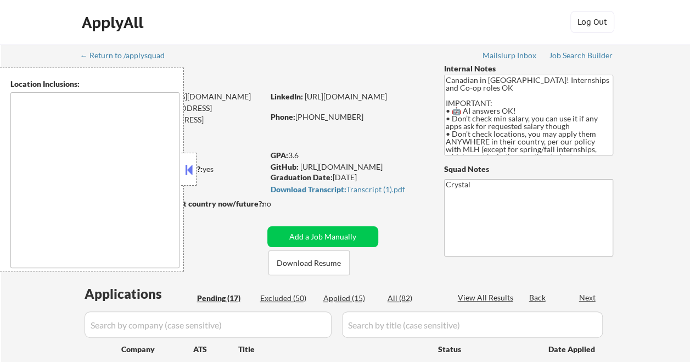
type textarea "country:[GEOGRAPHIC_DATA]"
select select ""pending""
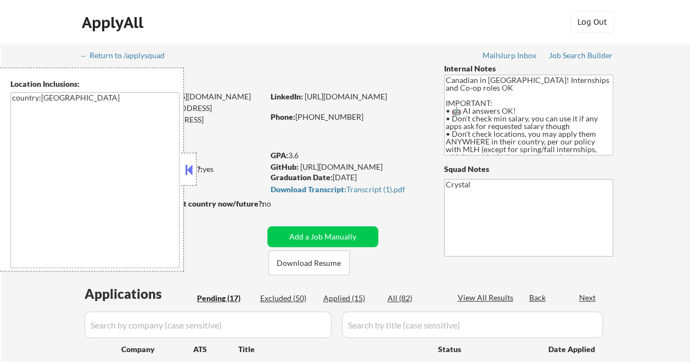
select select ""pending""
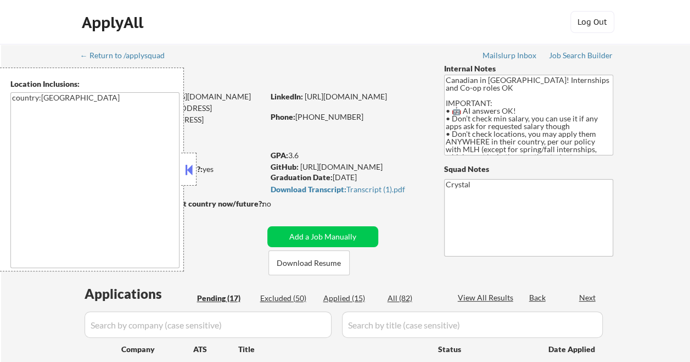
select select ""pending""
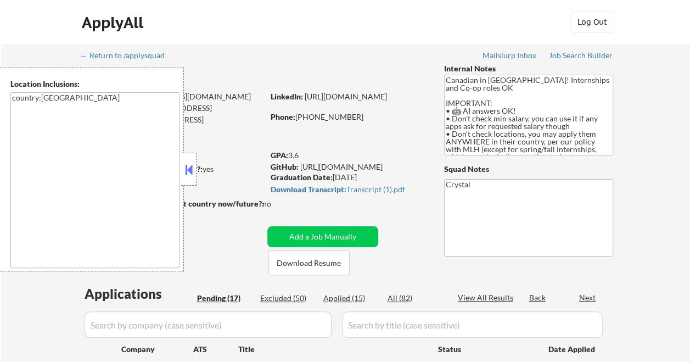
select select ""pending""
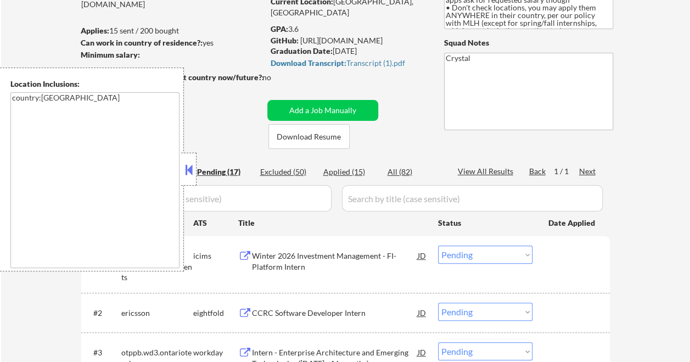
scroll to position [110, 0]
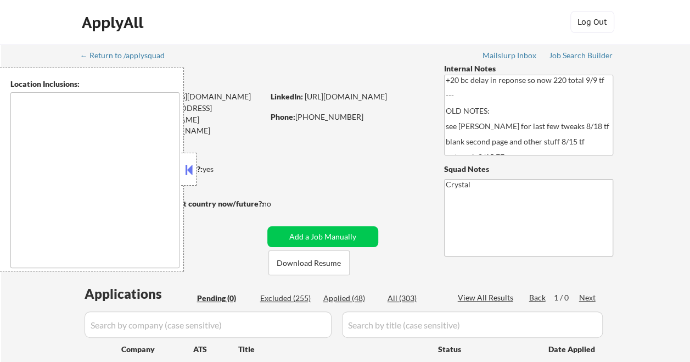
type textarea "[GEOGRAPHIC_DATA], [GEOGRAPHIC_DATA] [GEOGRAPHIC_DATA], [GEOGRAPHIC_DATA] [GEOG…"
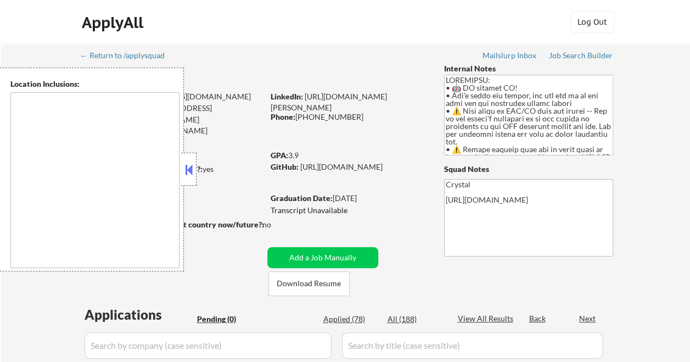
type textarea "[GEOGRAPHIC_DATA], [GEOGRAPHIC_DATA] [GEOGRAPHIC_DATA], [GEOGRAPHIC_DATA] [GEOG…"
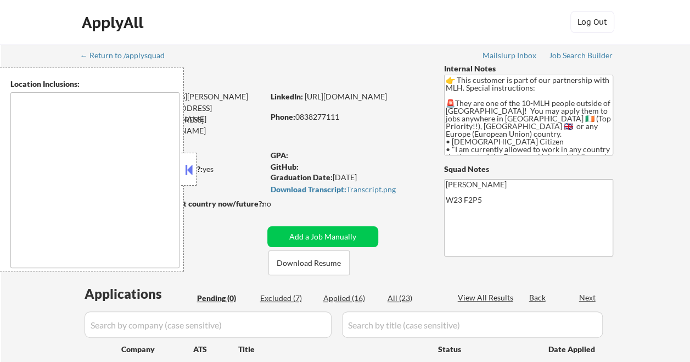
type textarea "Dublin, Ireland Lucan, Ireland Leixlip, Ireland Maynooth, Ireland Celbridge, Ir…"
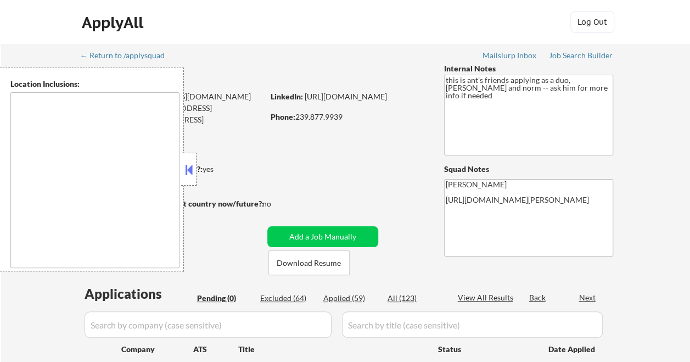
type textarea "[GEOGRAPHIC_DATA], [GEOGRAPHIC_DATA] [GEOGRAPHIC_DATA], [GEOGRAPHIC_DATA] [GEOG…"
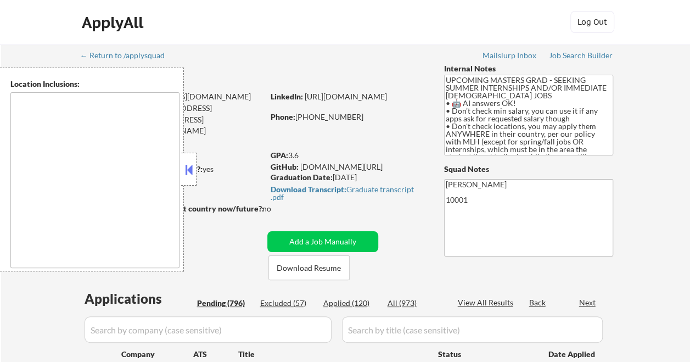
type textarea "country:US"
select select ""pending""
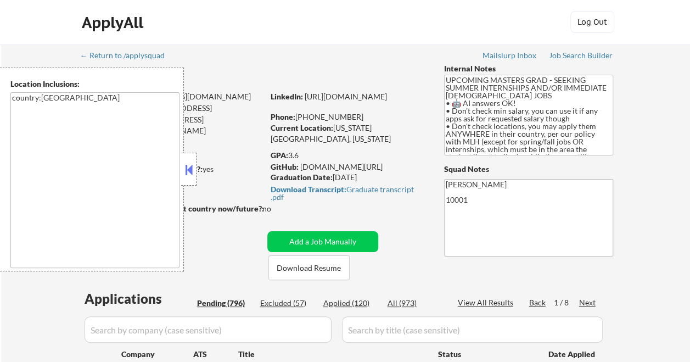
select select ""pending""
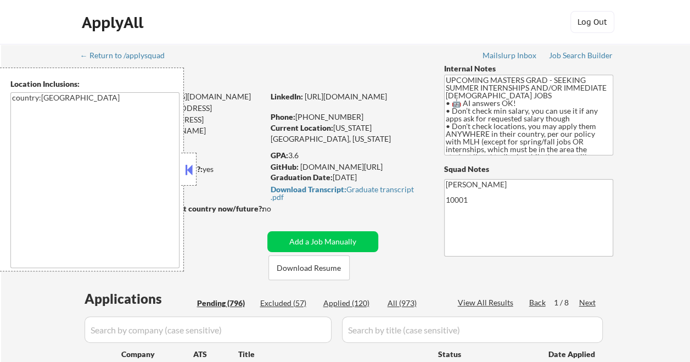
select select ""pending""
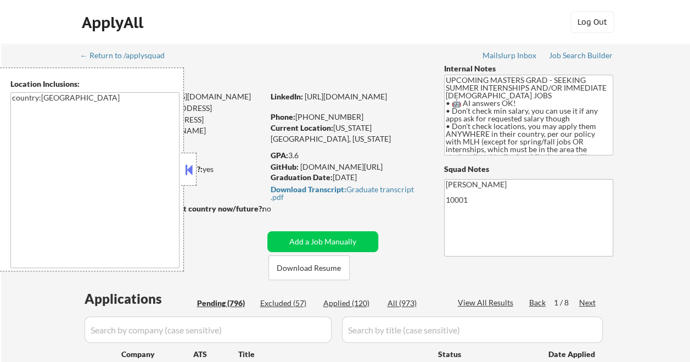
select select ""pending""
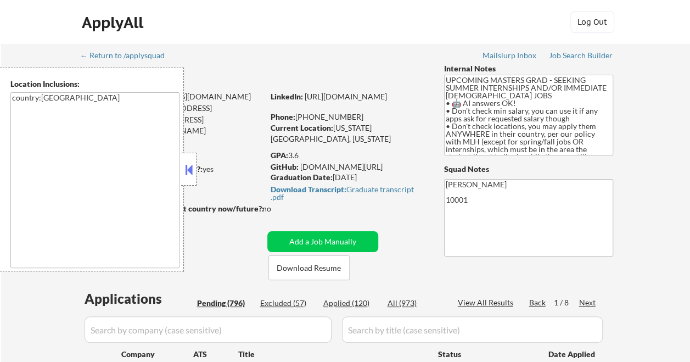
select select ""pending""
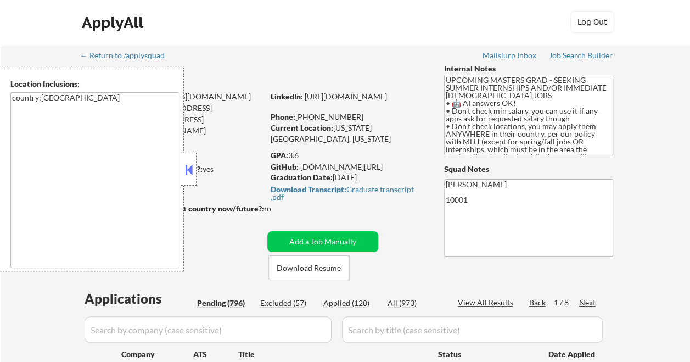
select select ""pending""
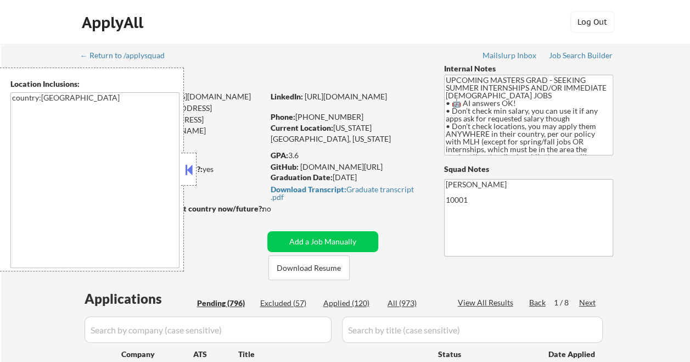
select select ""pending""
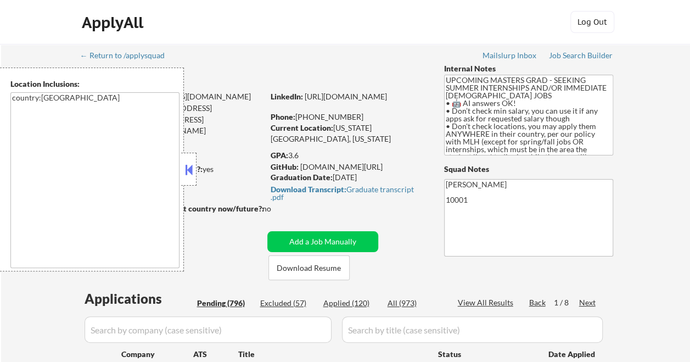
select select ""pending""
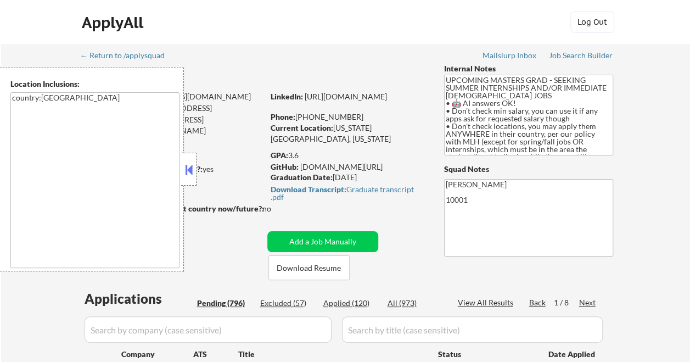
select select ""pending""
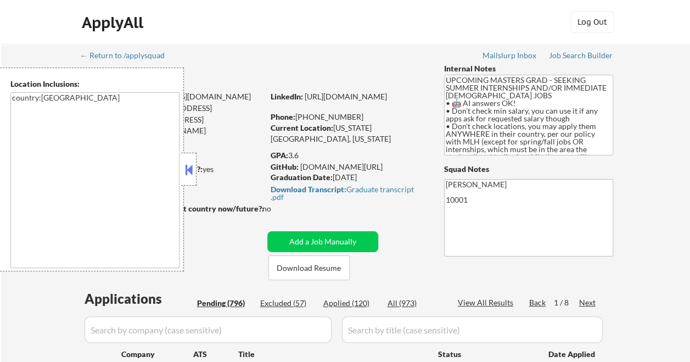
select select ""pending""
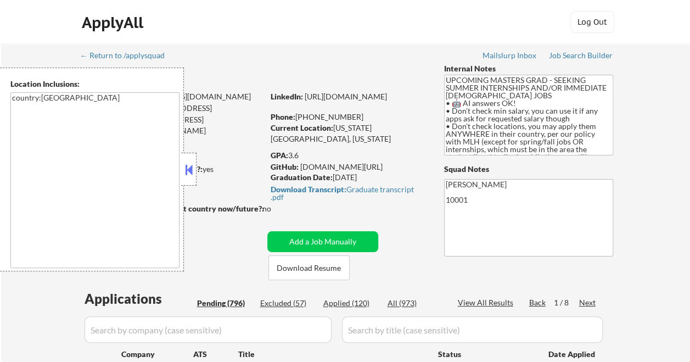
select select ""pending""
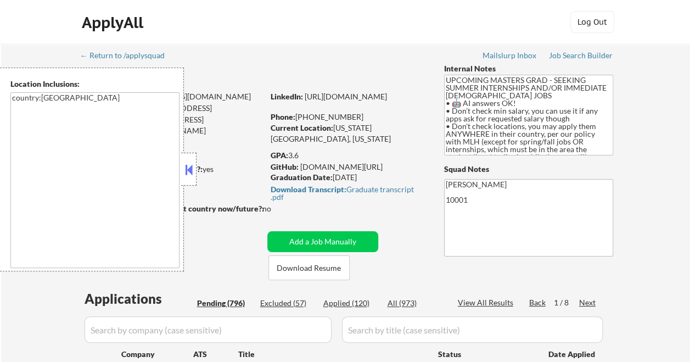
select select ""pending""
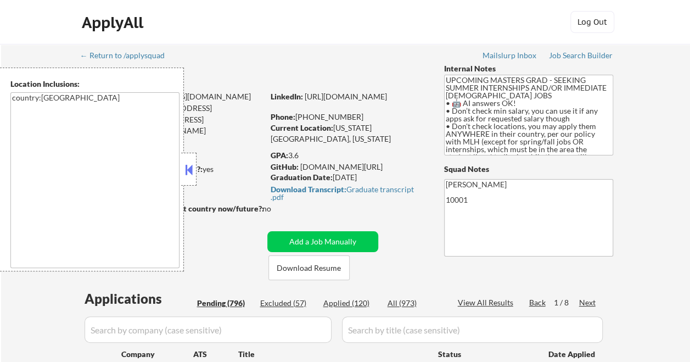
select select ""pending""
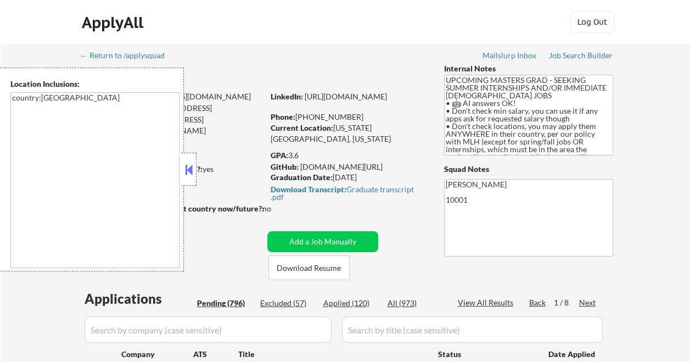
select select ""pending""
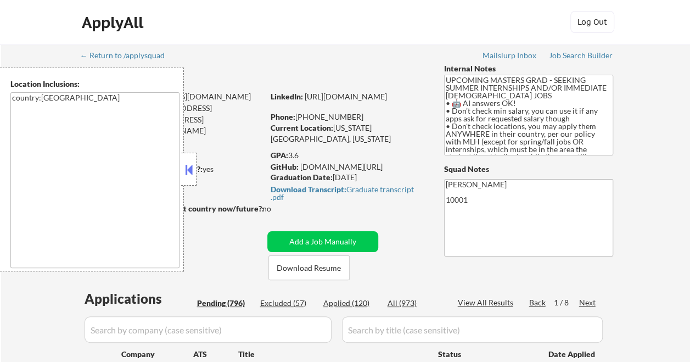
select select ""pending""
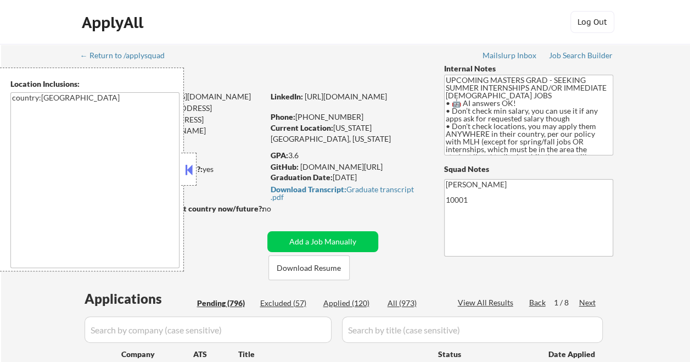
select select ""pending""
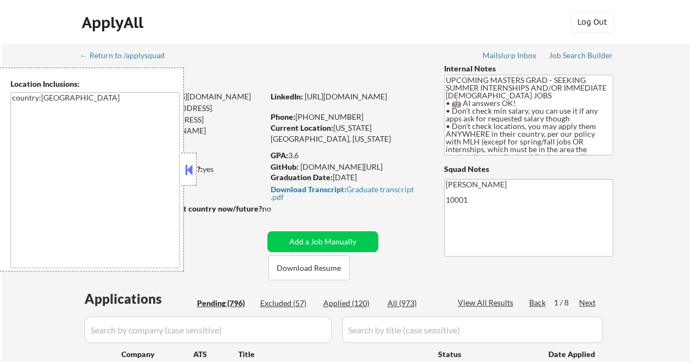
select select ""pending""
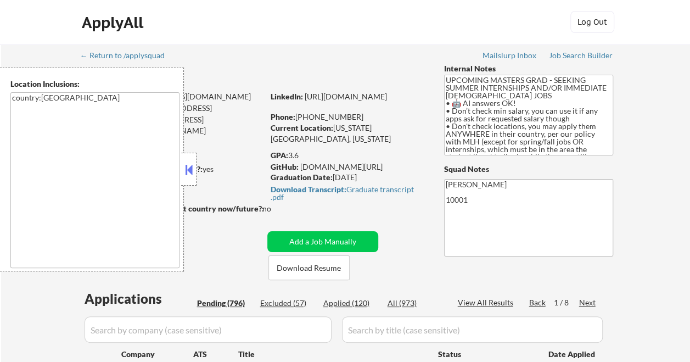
select select ""pending""
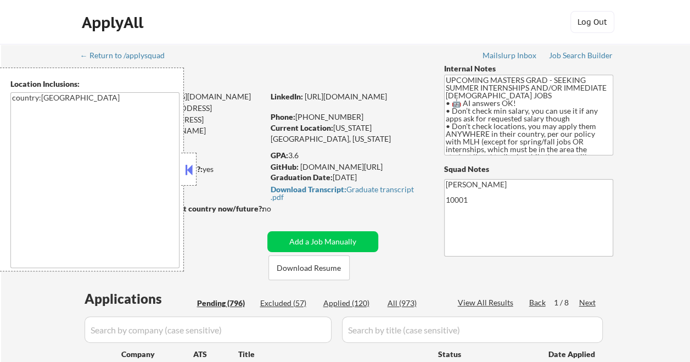
select select ""pending""
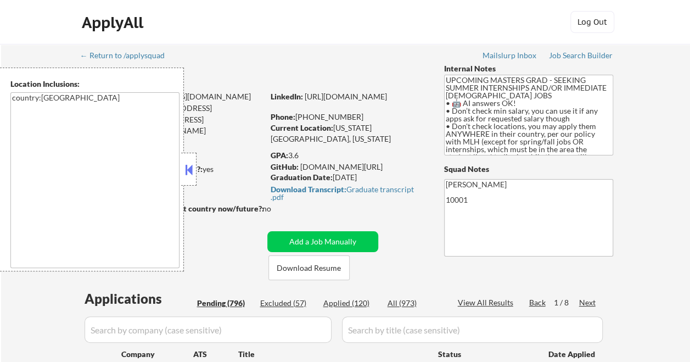
select select ""pending""
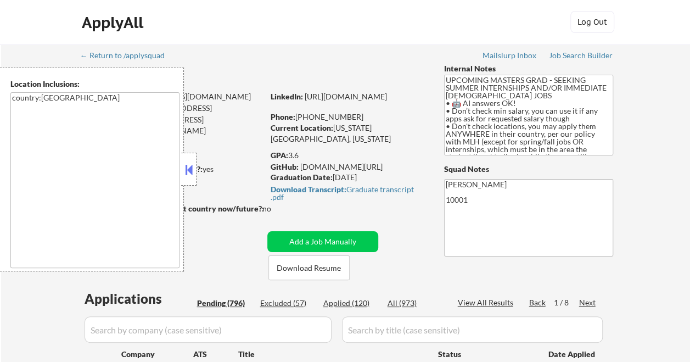
select select ""pending""
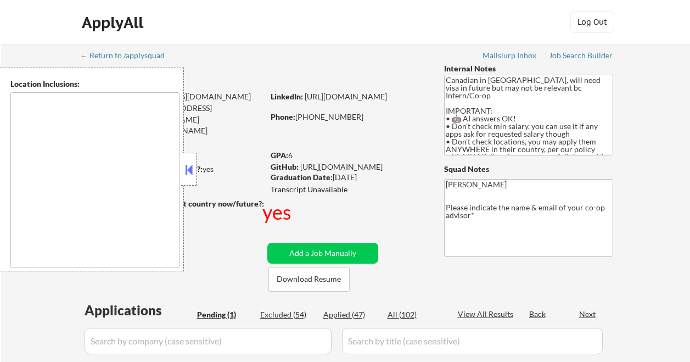
select select ""pending""
type textarea "country:[GEOGRAPHIC_DATA]"
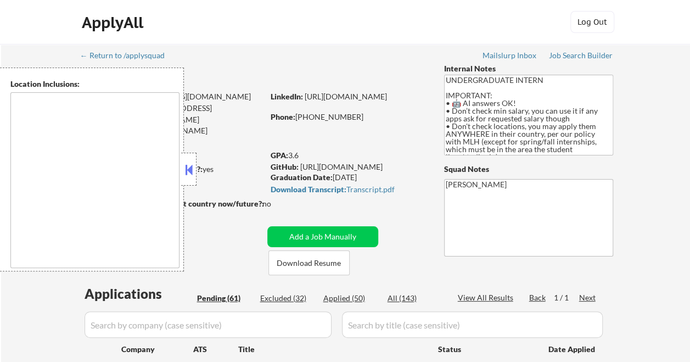
type textarea "country:[GEOGRAPHIC_DATA]"
select select ""pending""
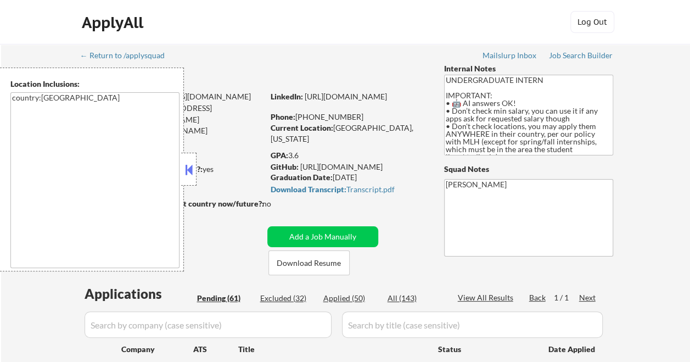
select select ""pending""
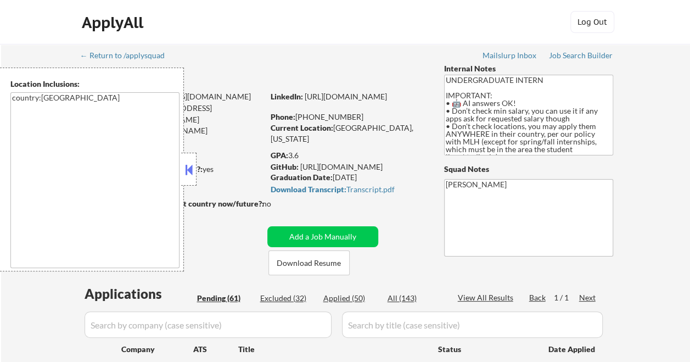
select select ""pending""
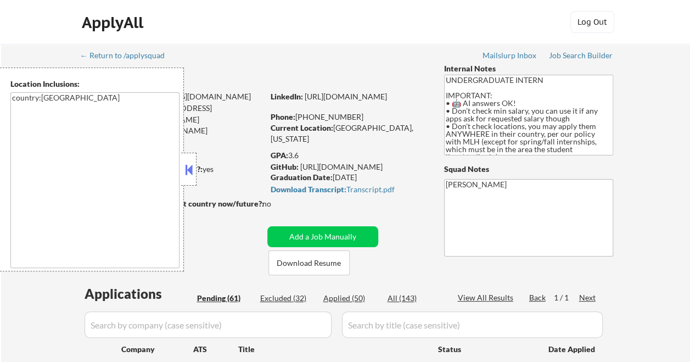
select select ""pending""
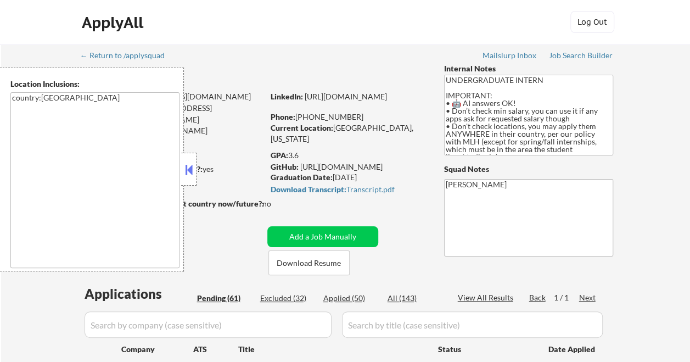
select select ""pending""
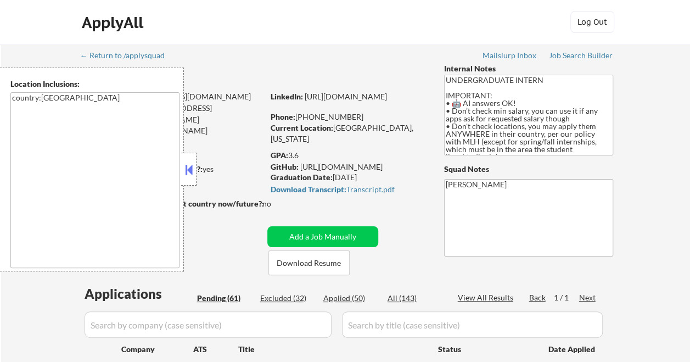
select select ""pending""
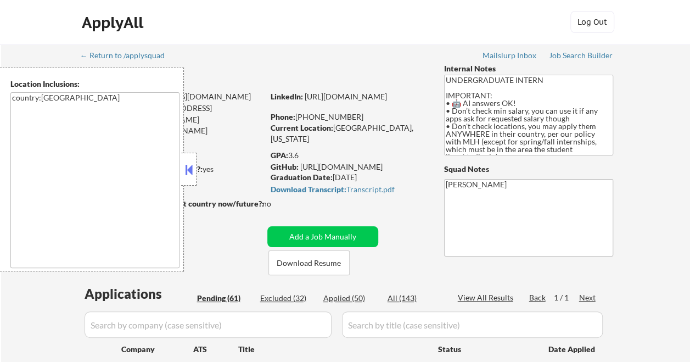
select select ""pending""
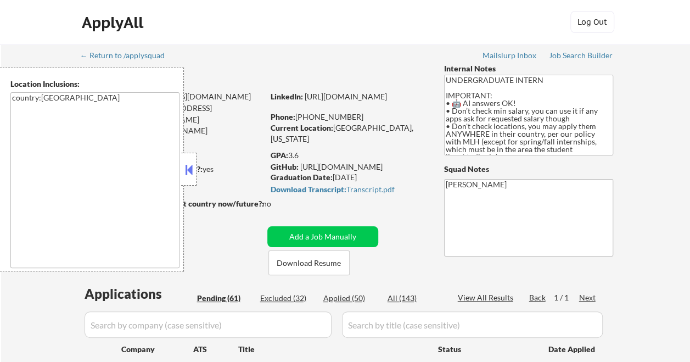
select select ""pending""
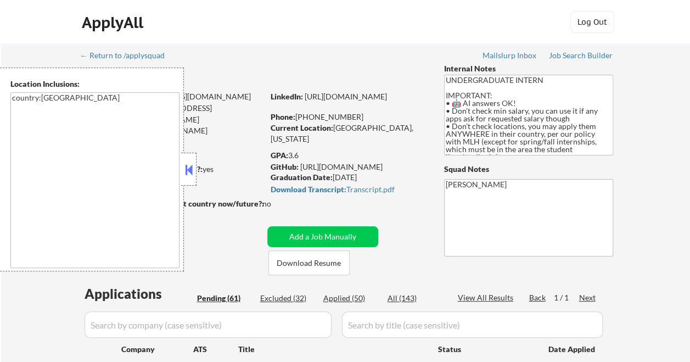
select select ""pending""
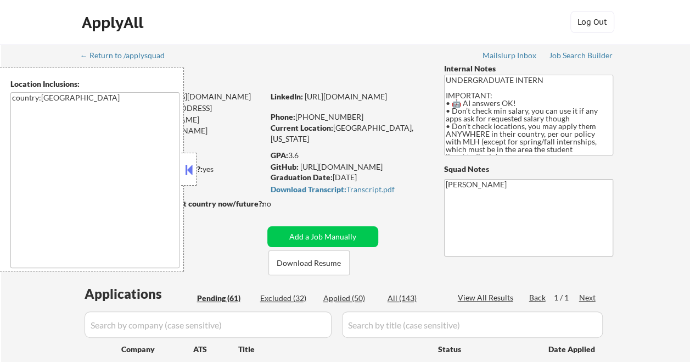
select select ""pending""
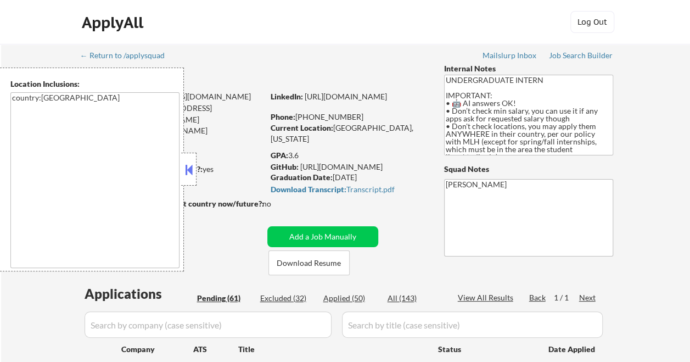
select select ""pending""
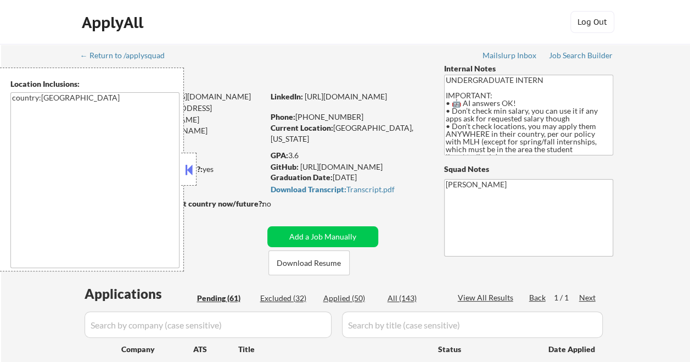
select select ""pending""
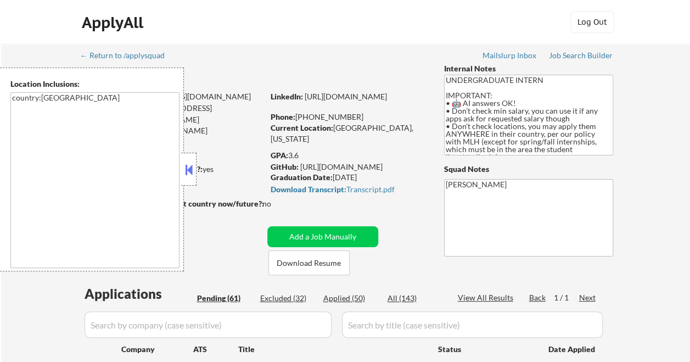
select select ""pending""
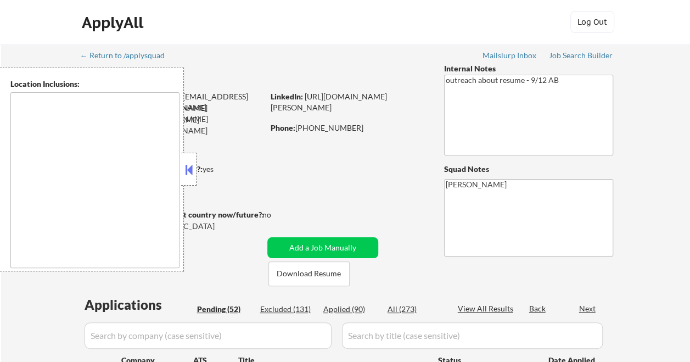
select select ""pending""
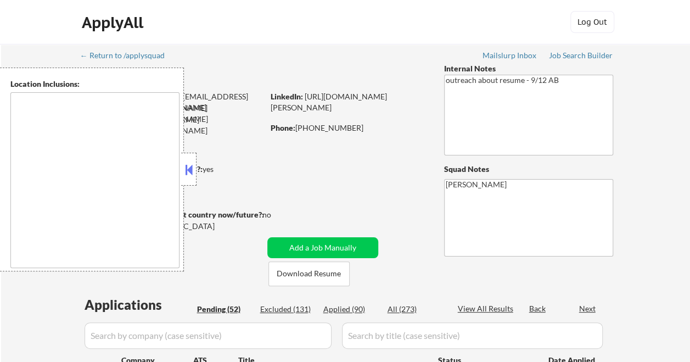
select select ""pending""
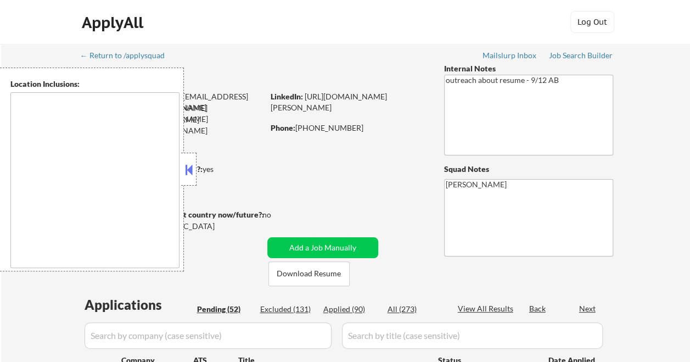
select select ""pending""
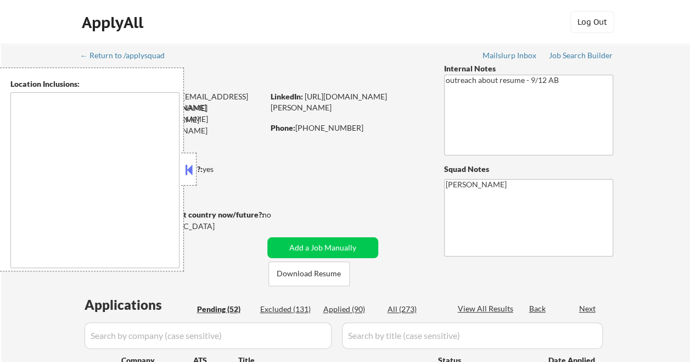
select select ""pending""
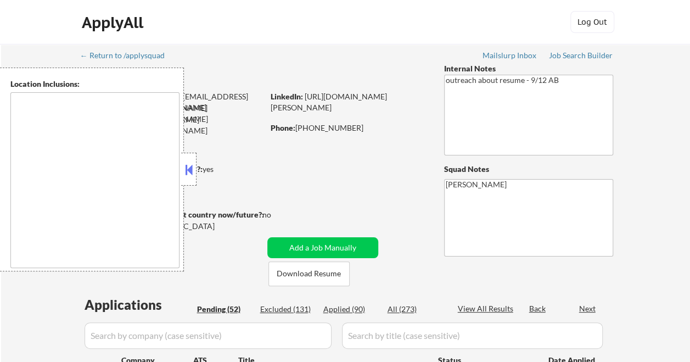
select select ""pending""
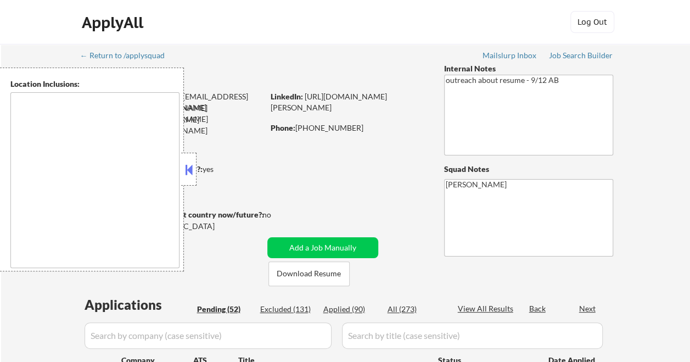
select select ""pending""
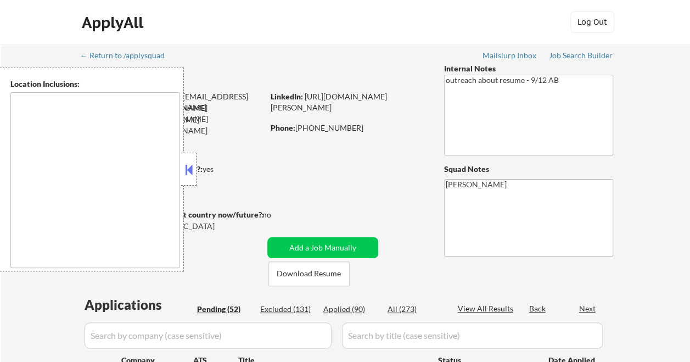
select select ""pending""
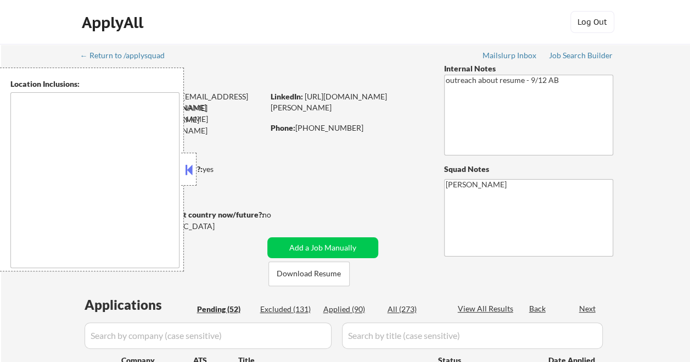
select select ""pending""
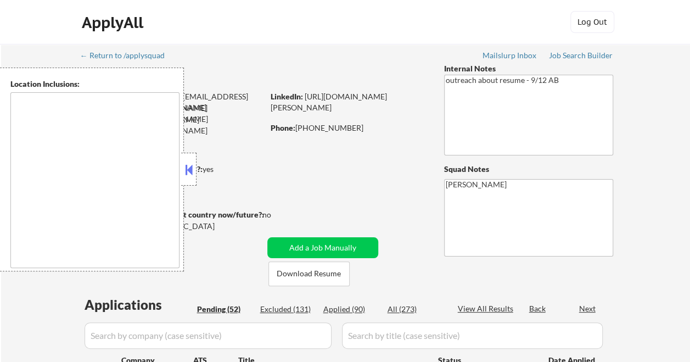
select select ""pending""
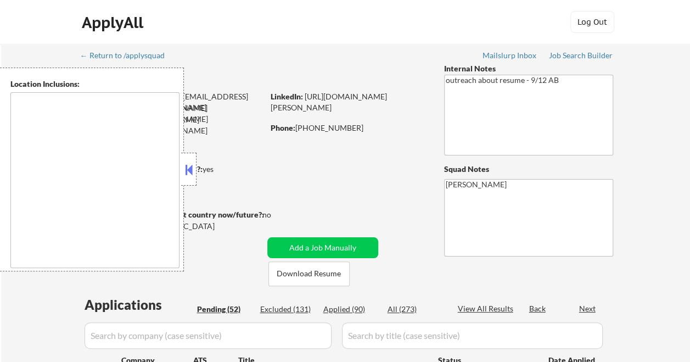
select select ""pending""
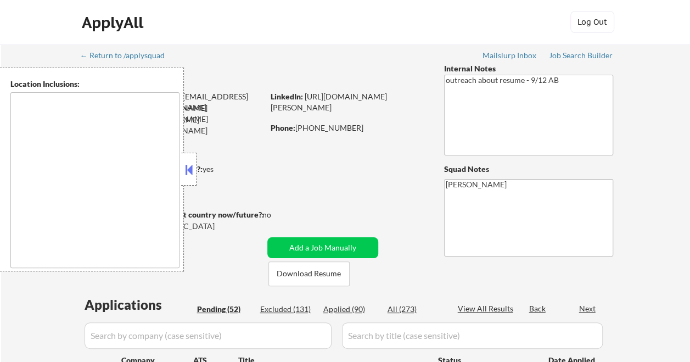
select select ""pending""
type textarea "remote"
click at [190, 167] on button at bounding box center [189, 169] width 12 height 16
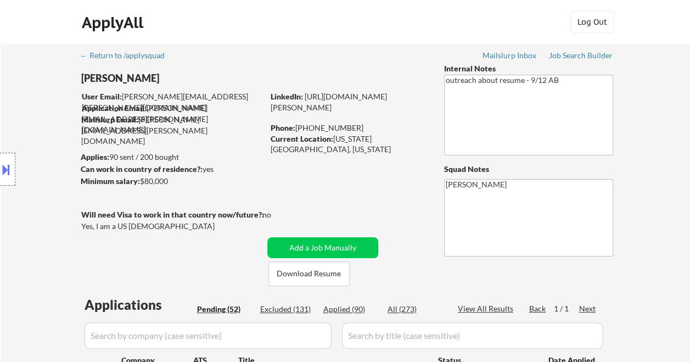
select select ""pending""
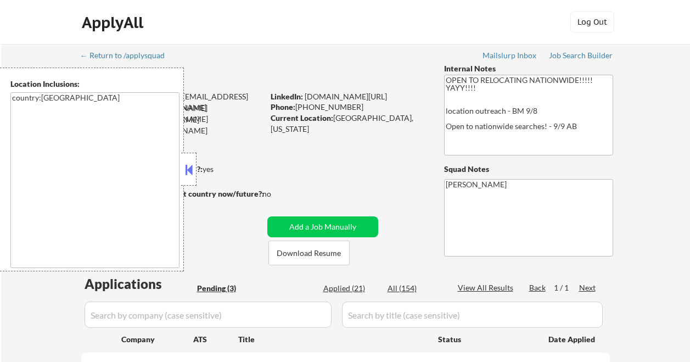
select select ""pending""
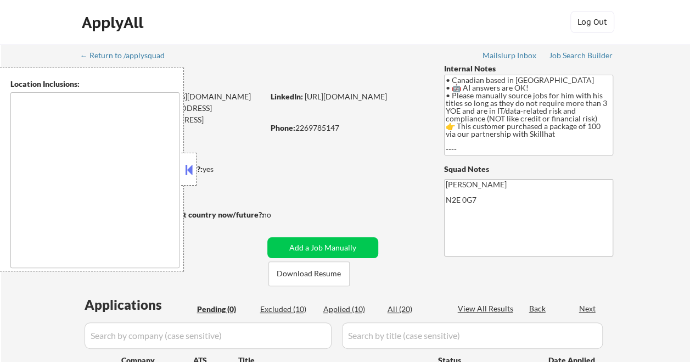
type textarea "Kitchener, ON Waterloo, ON Cambridge, ON Guelph, ON Milton, ON Mississauga, ON …"
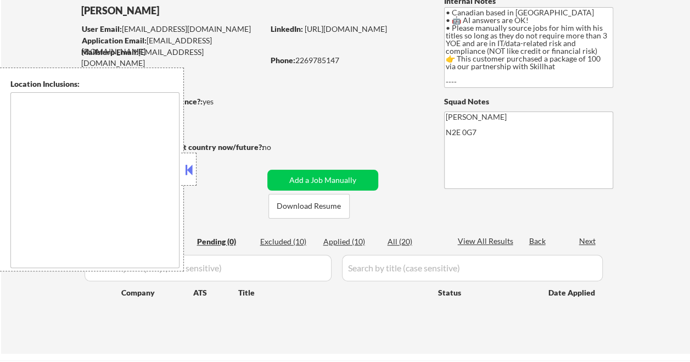
type textarea "Kitchener, ON [GEOGRAPHIC_DATA], ON [GEOGRAPHIC_DATA], [GEOGRAPHIC_DATA] [GEOGR…"
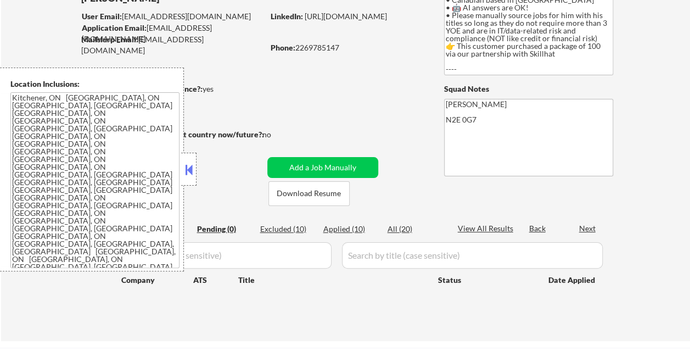
scroll to position [165, 0]
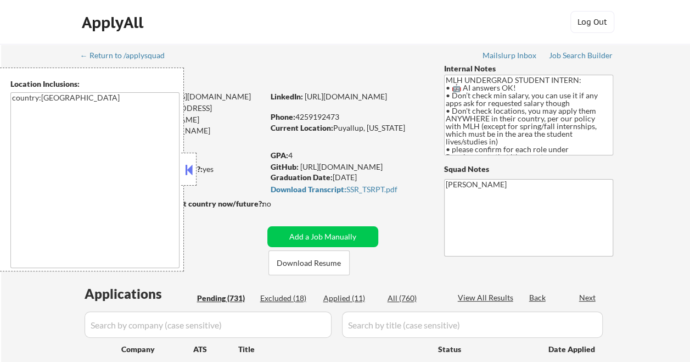
select select ""pending""
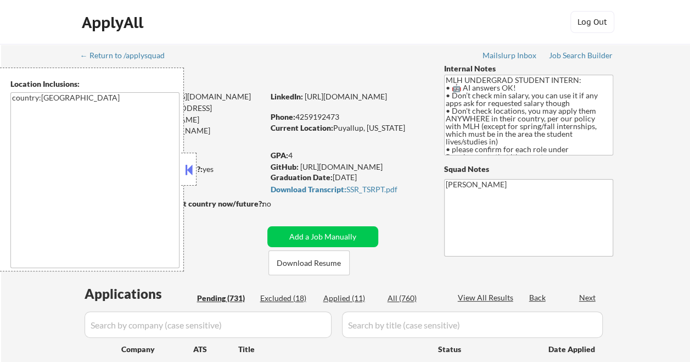
select select ""pending""
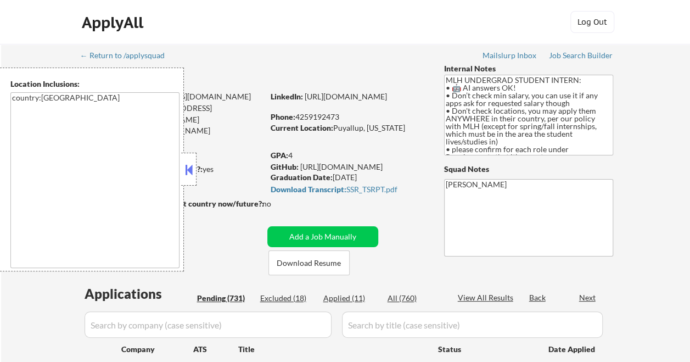
select select ""pending""
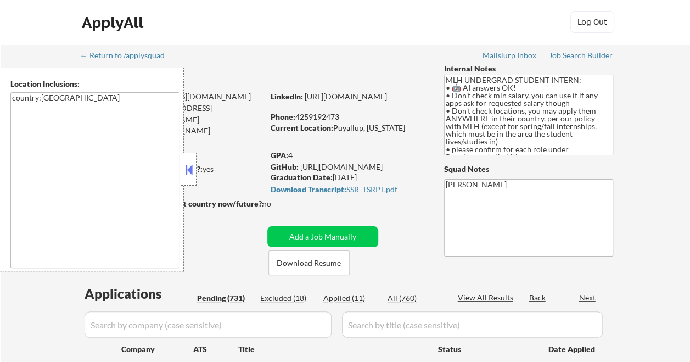
select select ""pending""
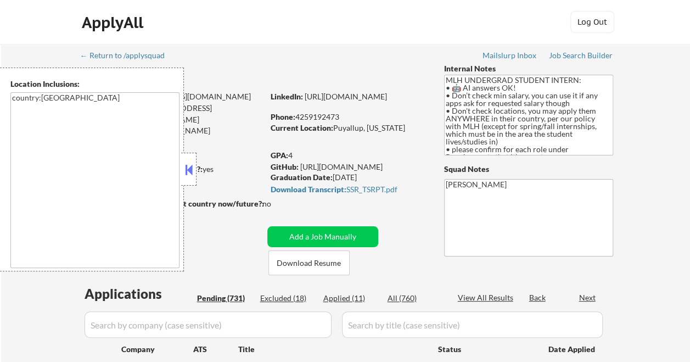
select select ""pending""
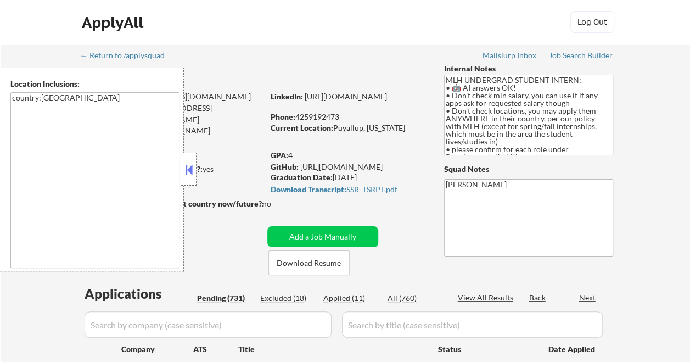
select select ""pending""
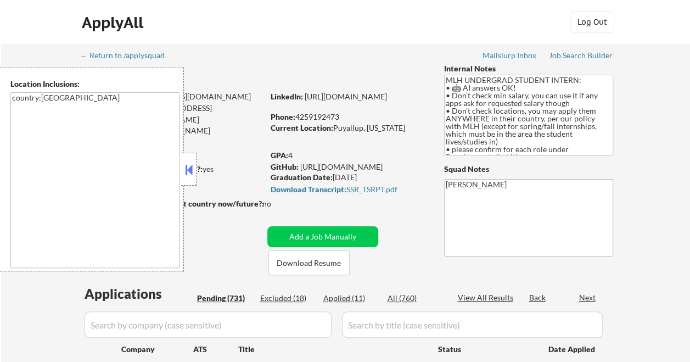
select select ""pending""
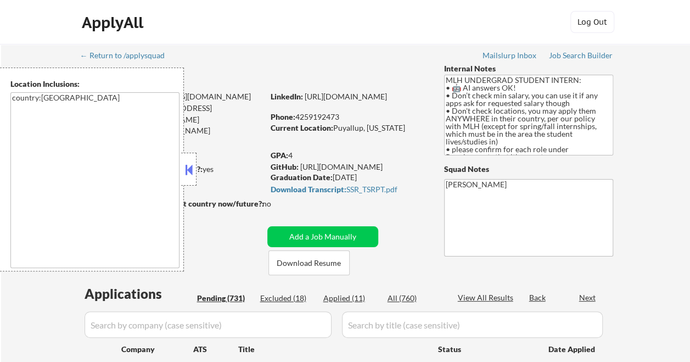
select select ""pending""
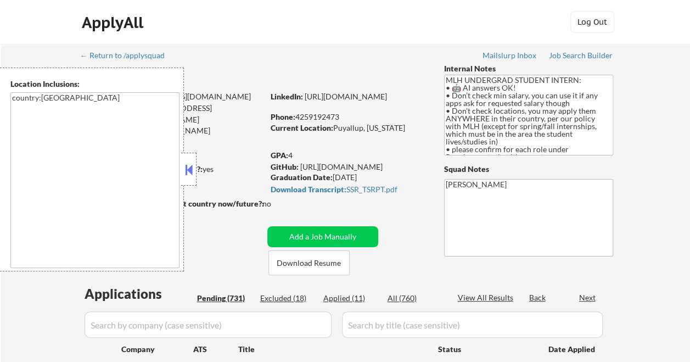
select select ""pending""
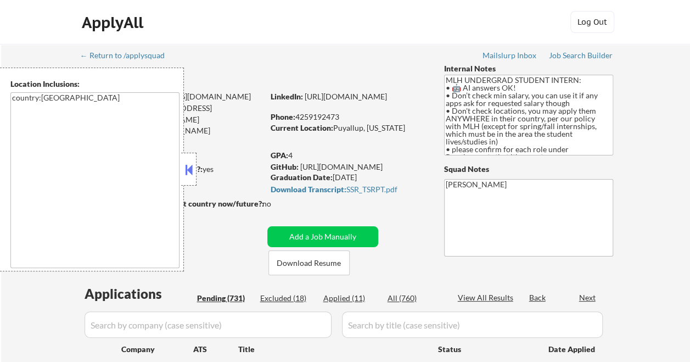
select select ""pending""
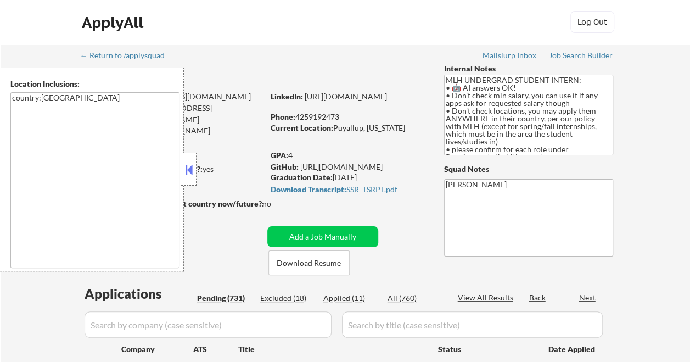
select select ""pending""
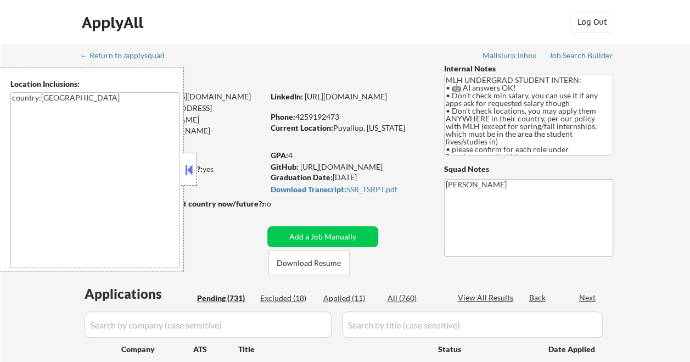
select select ""pending""
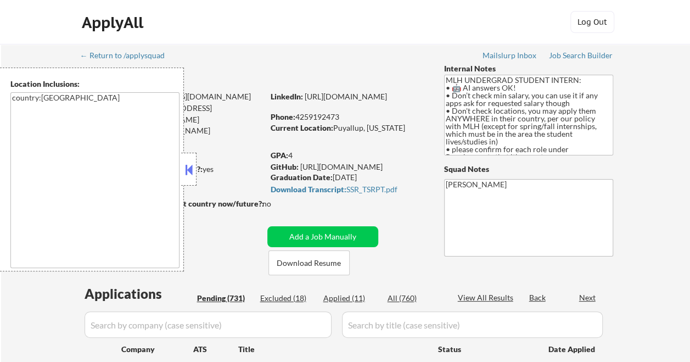
select select ""pending""
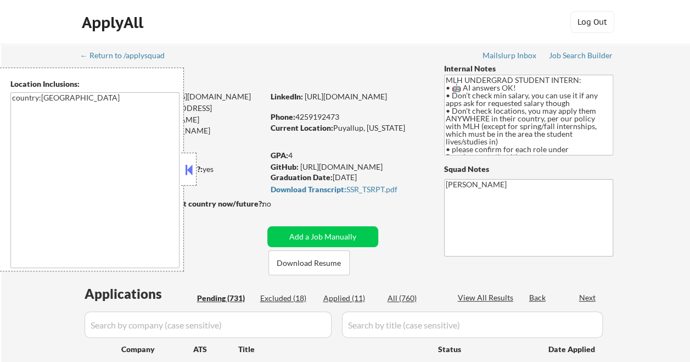
select select ""pending""
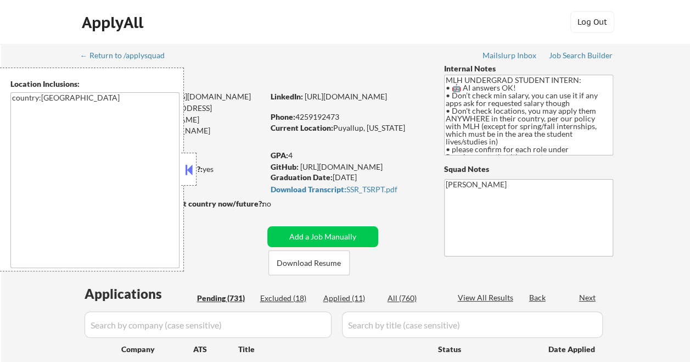
select select ""pending""
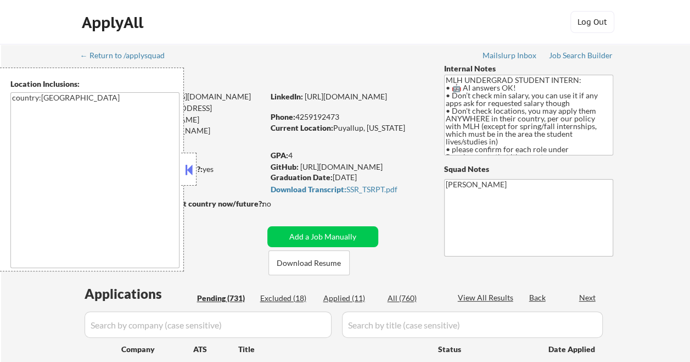
select select ""pending""
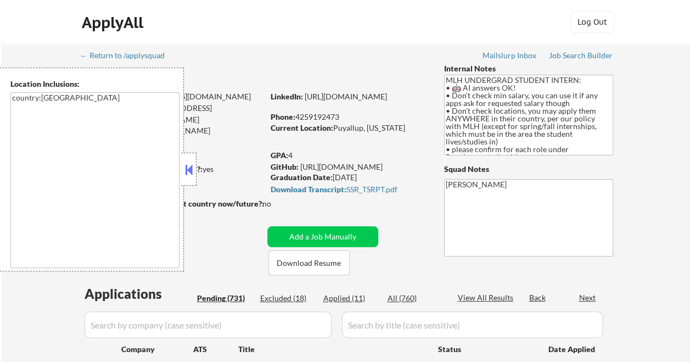
select select ""pending""
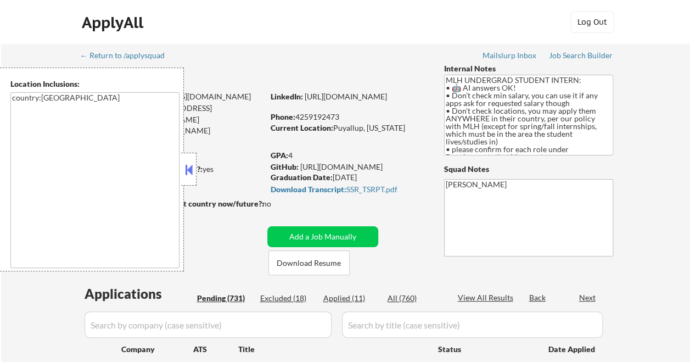
select select ""pending""
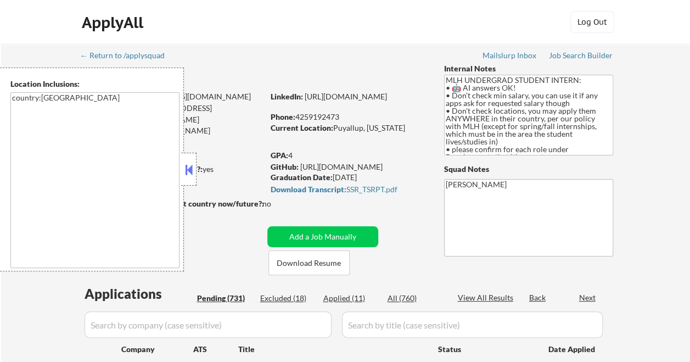
select select ""pending""
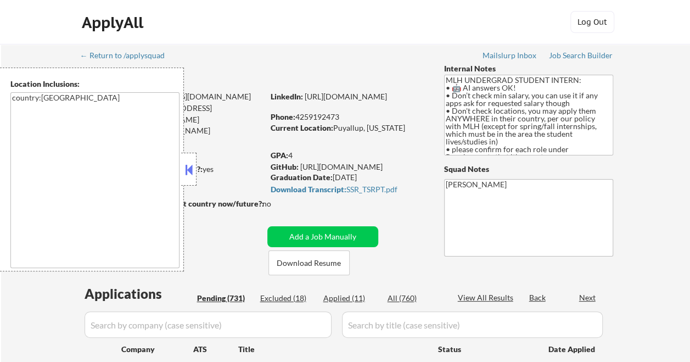
select select ""pending""
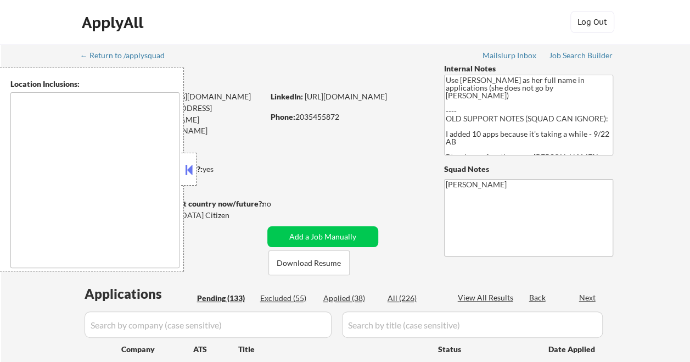
type textarea "[GEOGRAPHIC_DATA], [GEOGRAPHIC_DATA] [GEOGRAPHIC_DATA], [GEOGRAPHIC_DATA] [GEOG…"
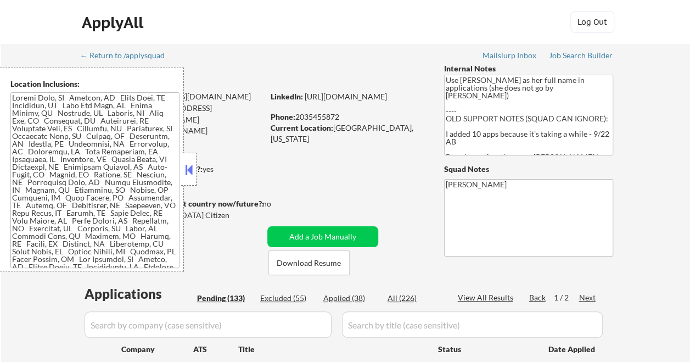
select select ""pending""
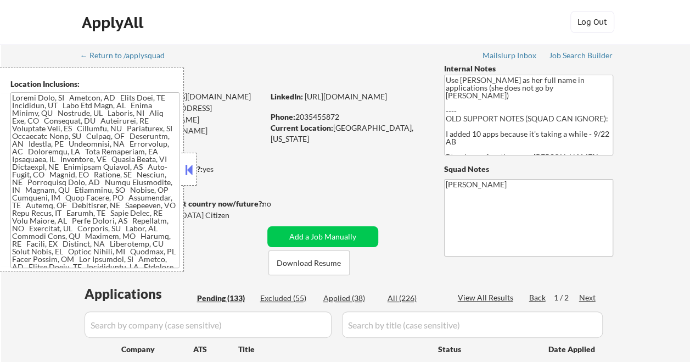
select select ""pending""
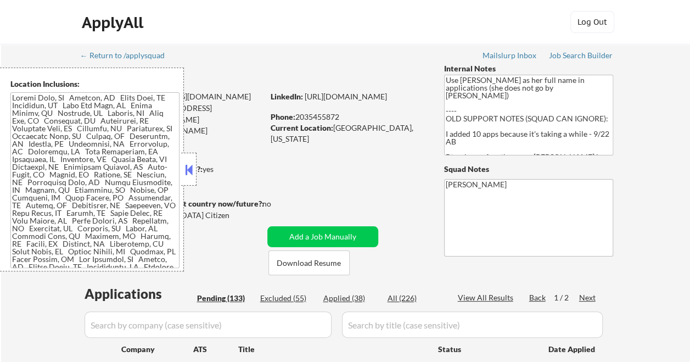
select select ""pending""
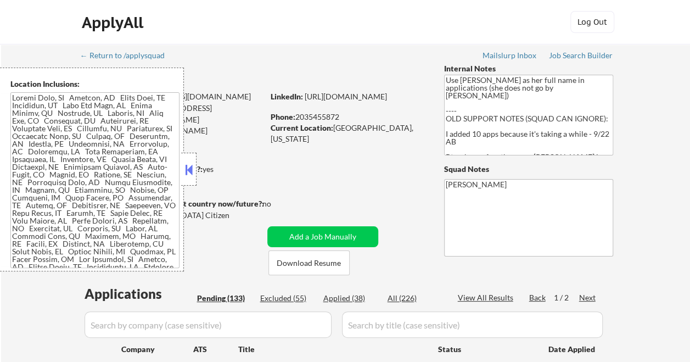
select select ""pending""
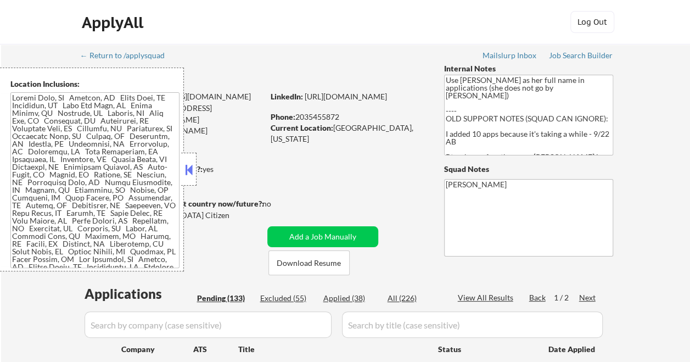
select select ""pending""
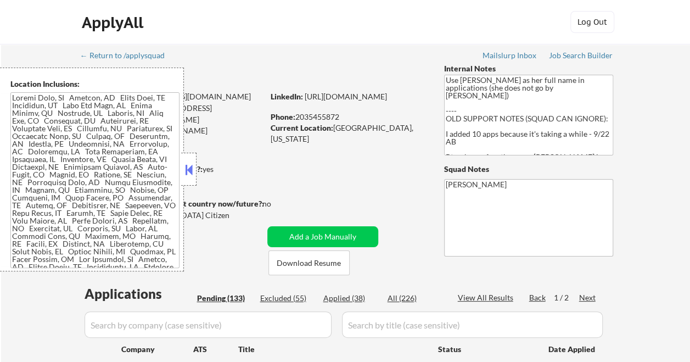
select select ""pending""
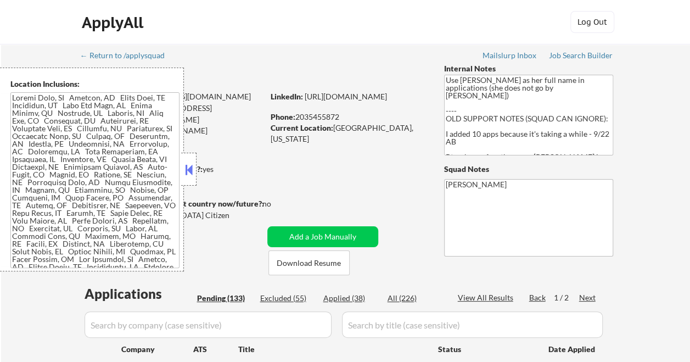
select select ""pending""
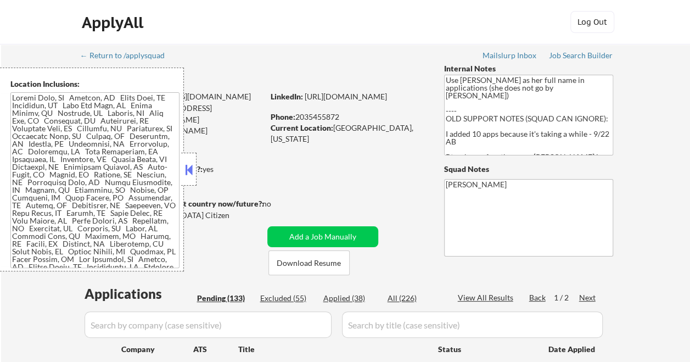
select select ""pending""
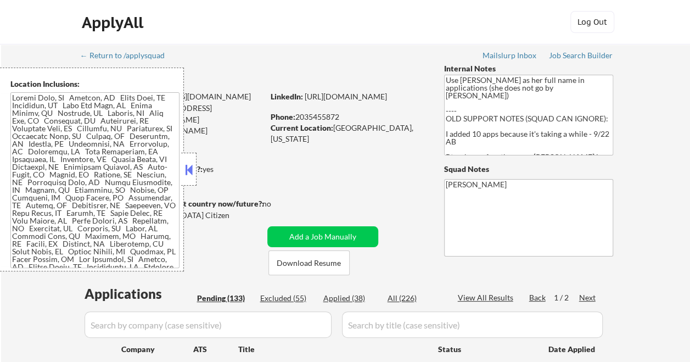
select select ""pending""
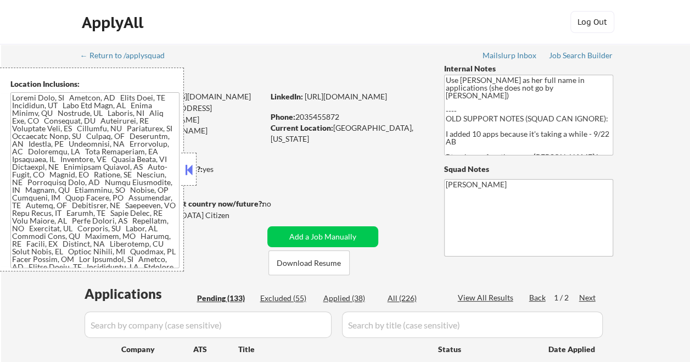
select select ""pending""
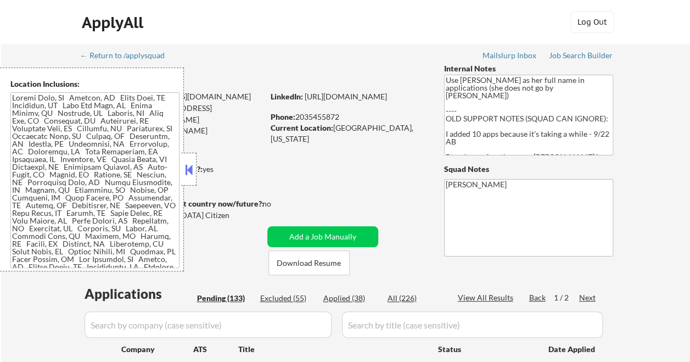
select select ""pending""
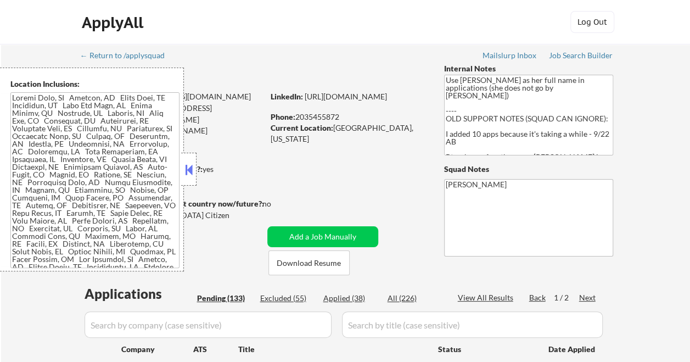
select select ""pending""
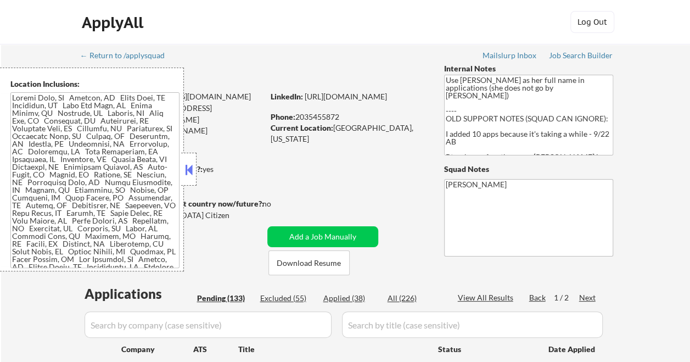
select select ""pending""
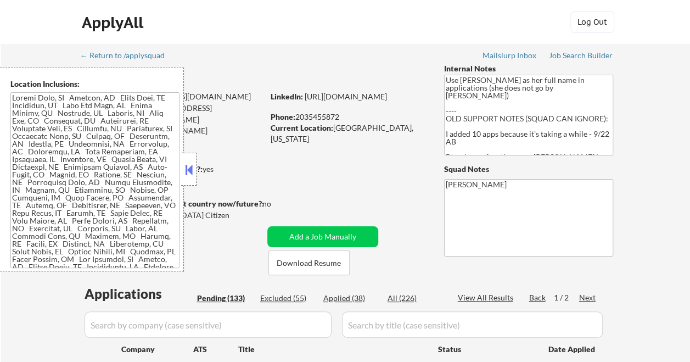
select select ""pending""
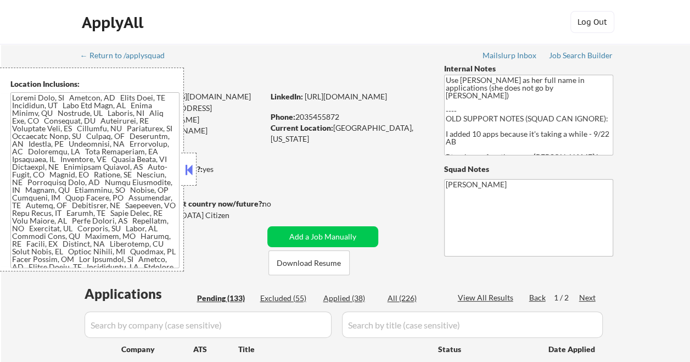
select select ""pending""
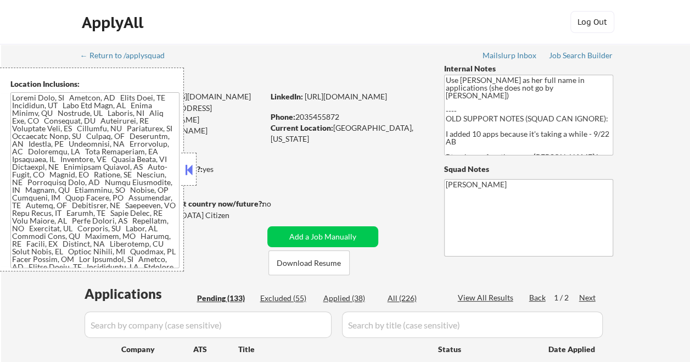
select select ""pending""
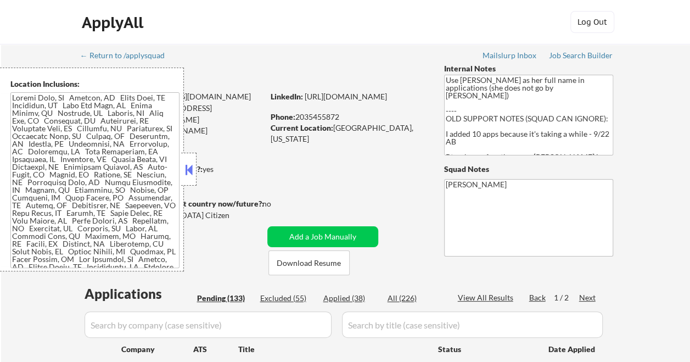
select select ""pending""
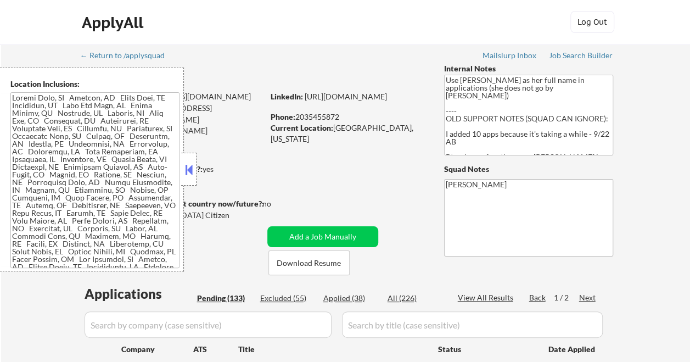
select select ""pending""
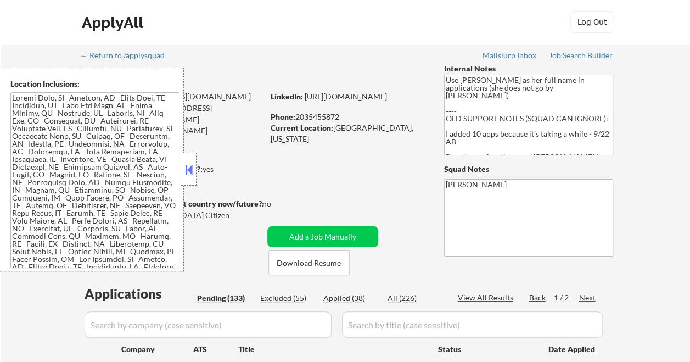
select select ""pending""
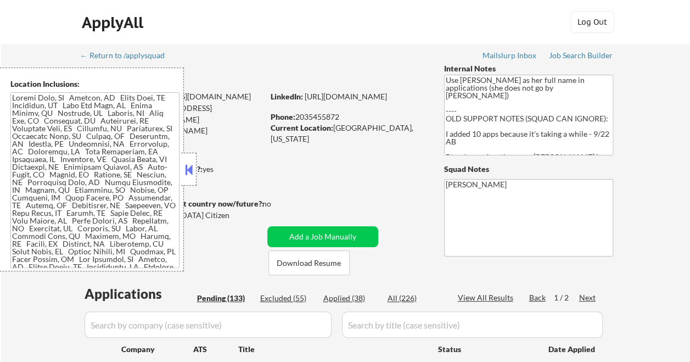
select select ""pending""
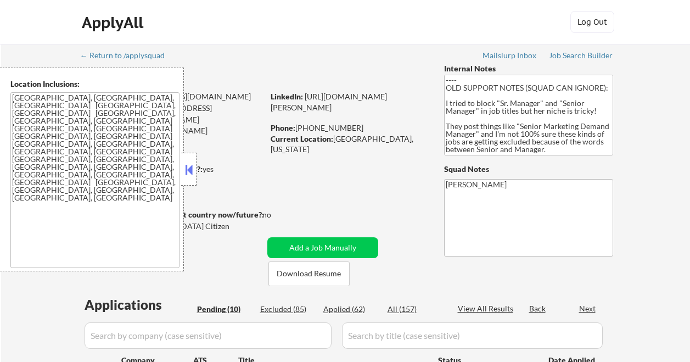
select select ""pending""
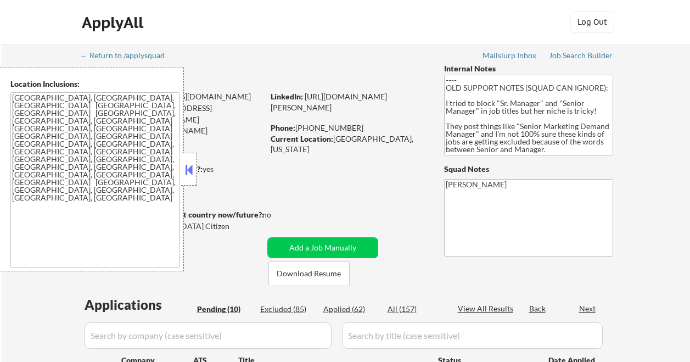
select select ""pending""
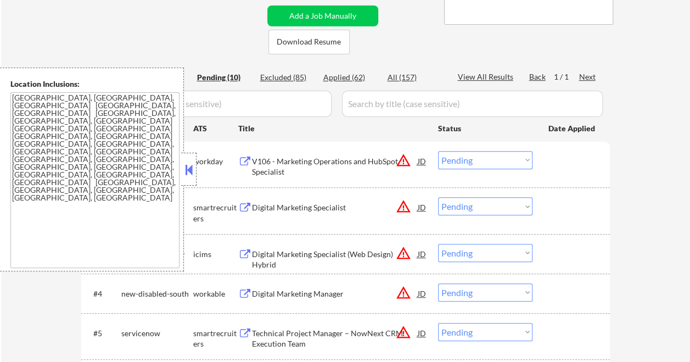
scroll to position [165, 0]
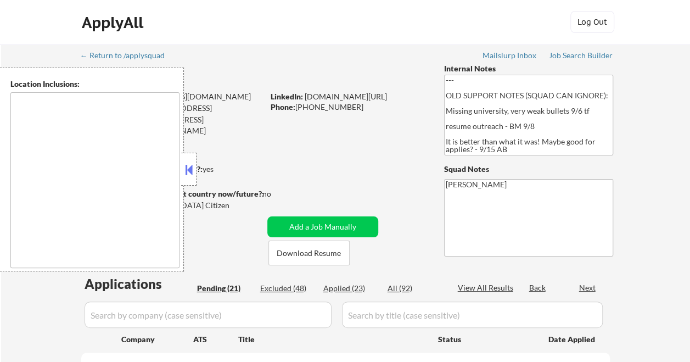
type textarea "[GEOGRAPHIC_DATA], [GEOGRAPHIC_DATA] [GEOGRAPHIC_DATA], [GEOGRAPHIC_DATA] [GEOG…"
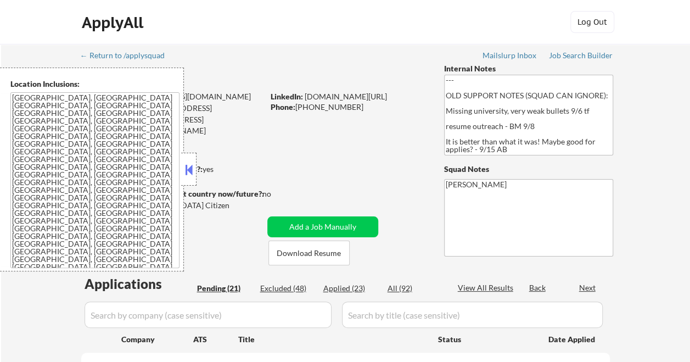
select select ""pending""
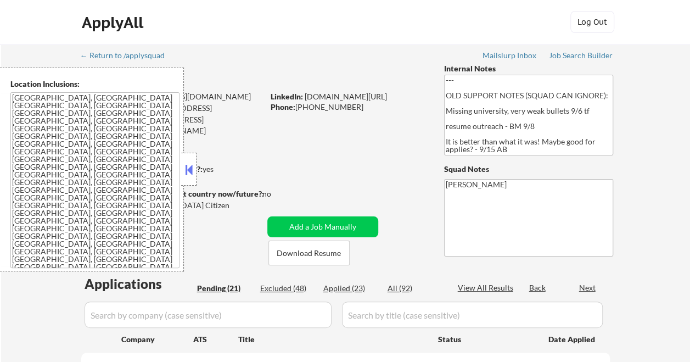
select select ""pending""
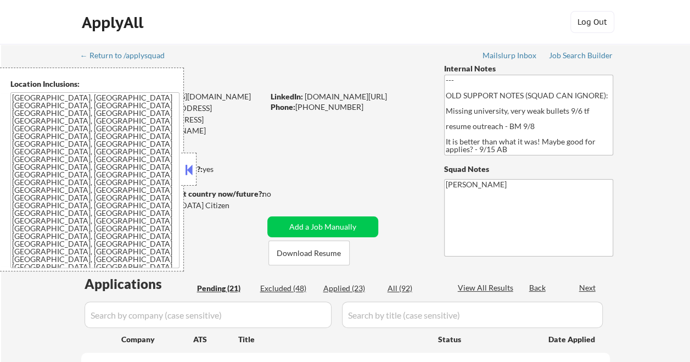
select select ""pending""
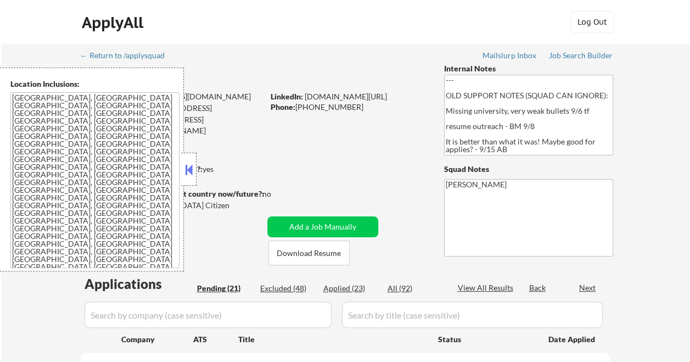
select select ""pending""
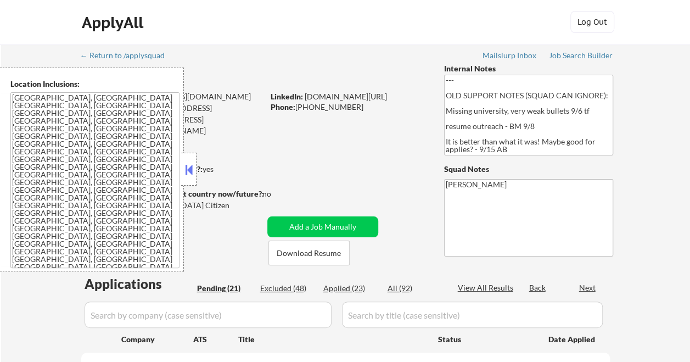
select select ""pending""
click at [187, 167] on button at bounding box center [189, 169] width 12 height 16
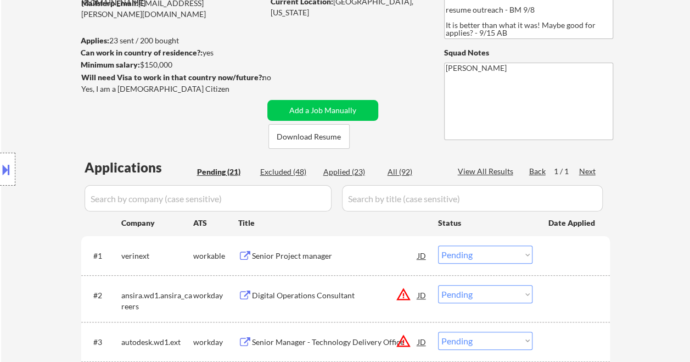
scroll to position [55, 0]
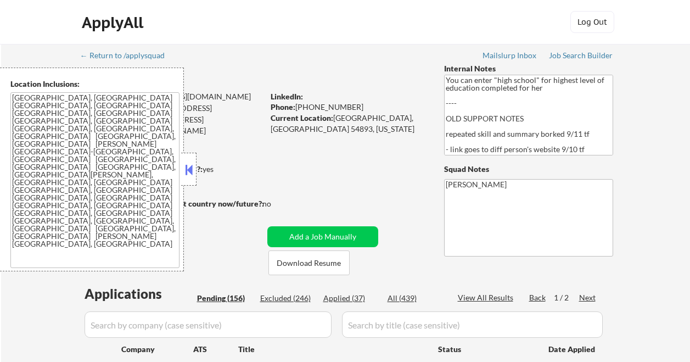
select select ""pending""
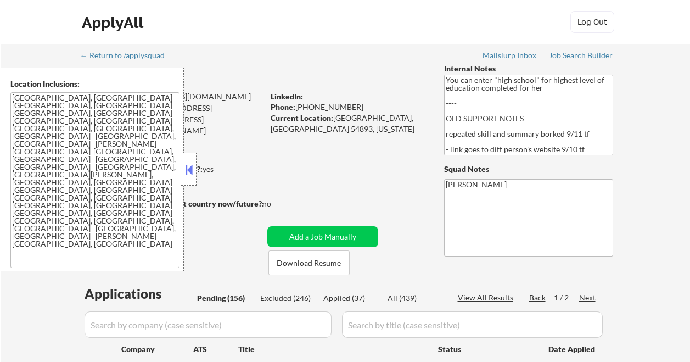
select select ""pending""
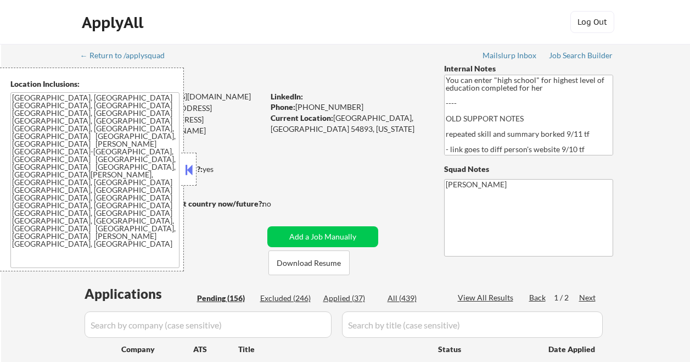
select select ""pending""
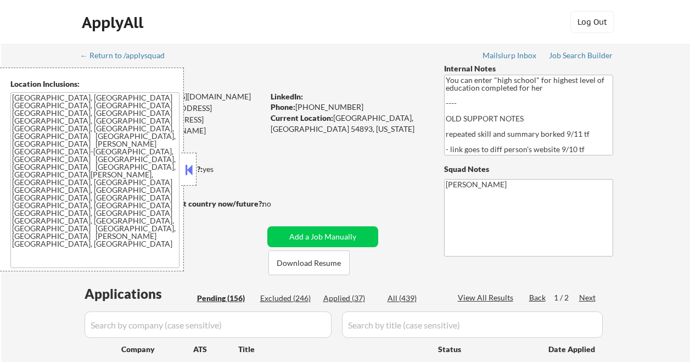
select select ""pending""
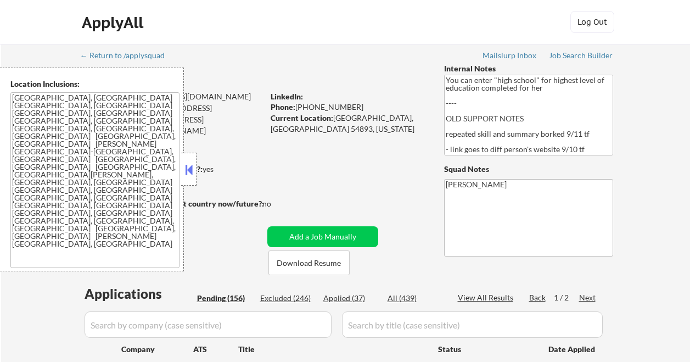
select select ""pending""
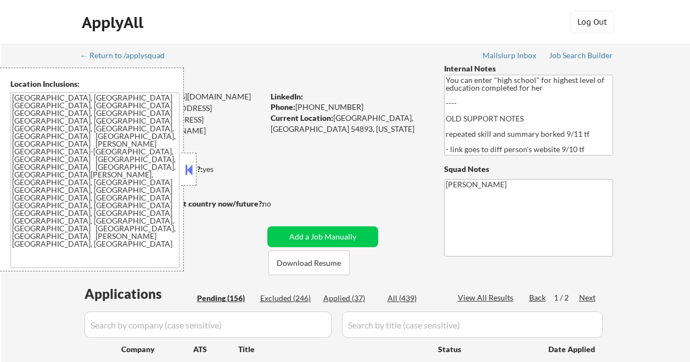
select select ""pending""
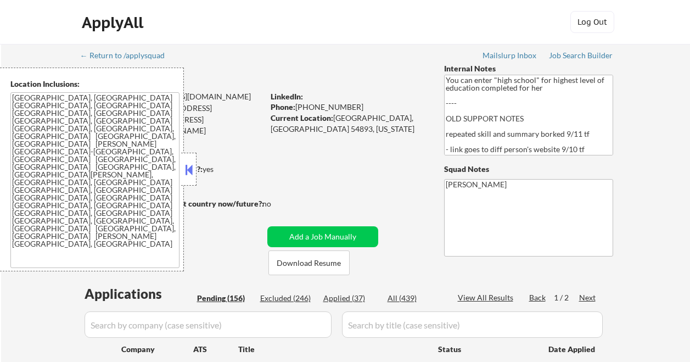
select select ""pending""
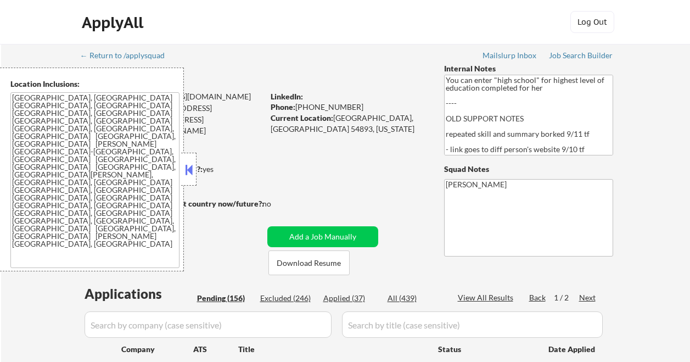
select select ""pending""
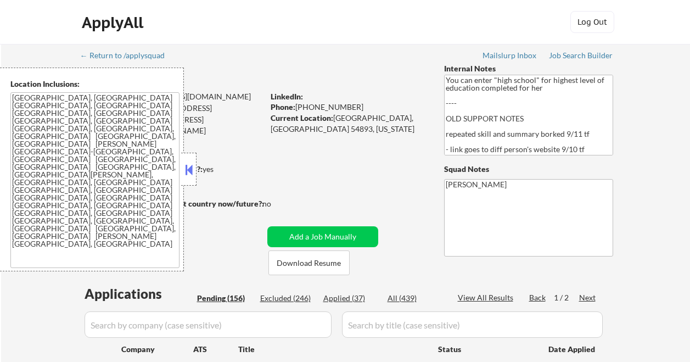
select select ""pending""
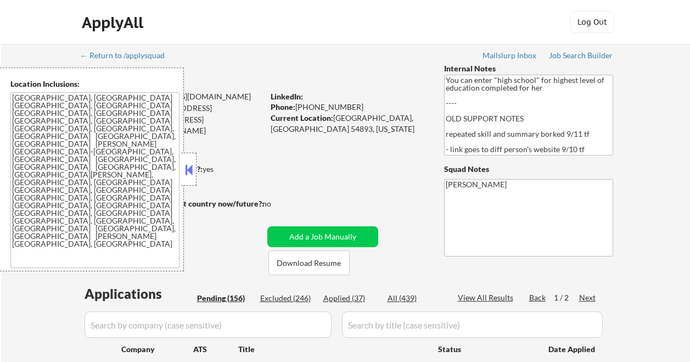
select select ""pending""
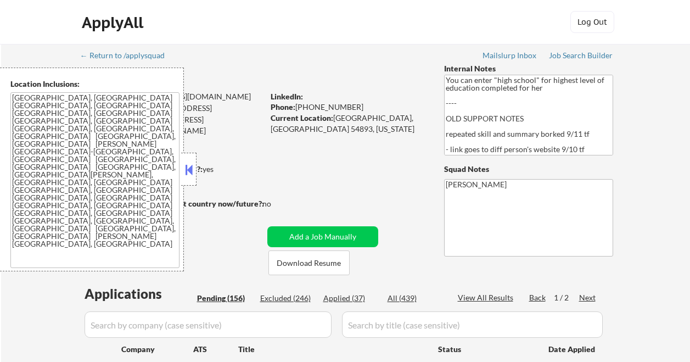
select select ""pending""
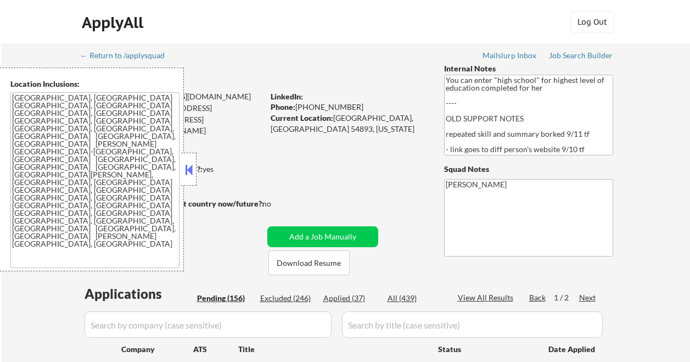
select select ""pending""
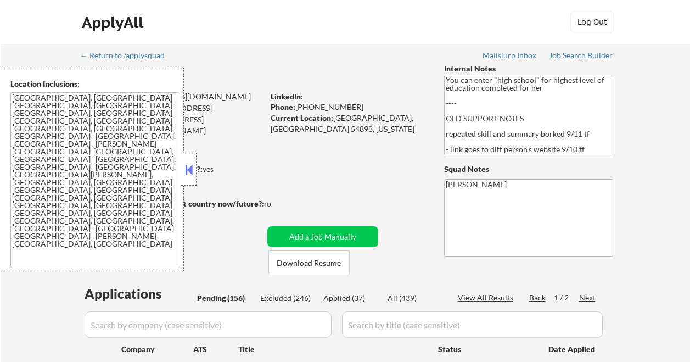
select select ""pending""
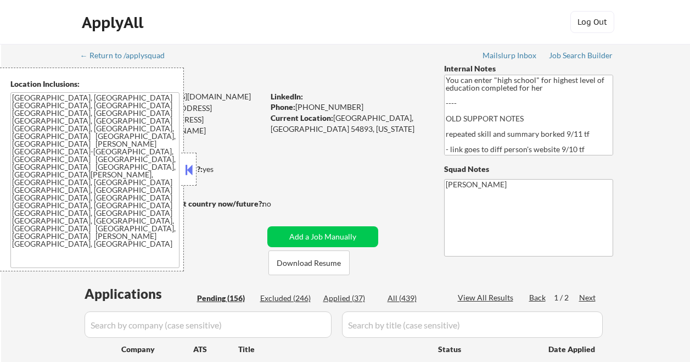
select select ""pending""
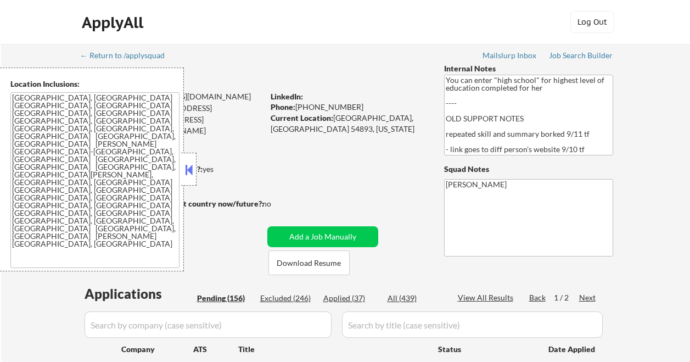
select select ""pending""
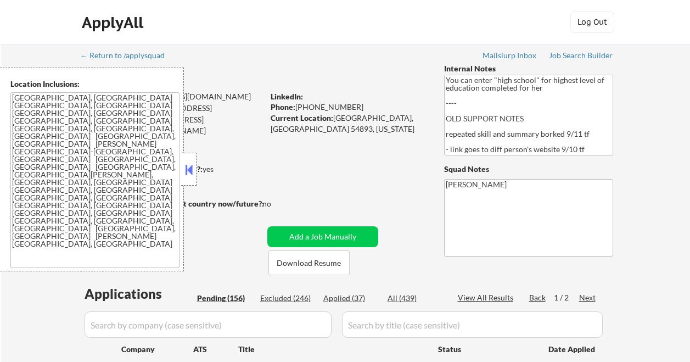
select select ""pending""
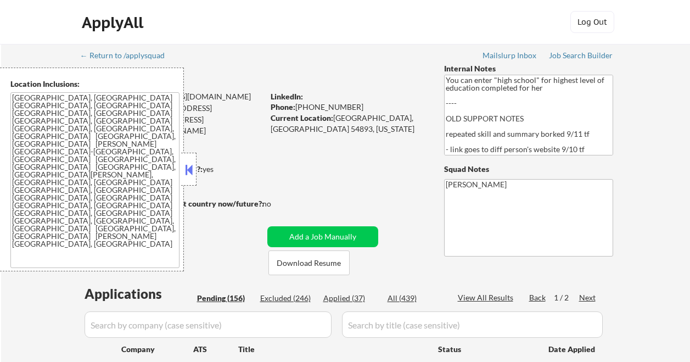
select select ""pending""
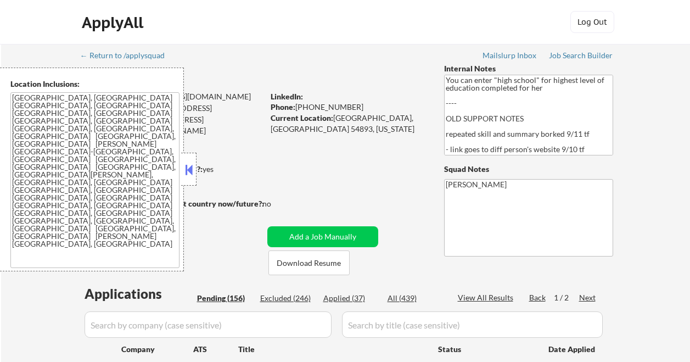
select select ""pending""
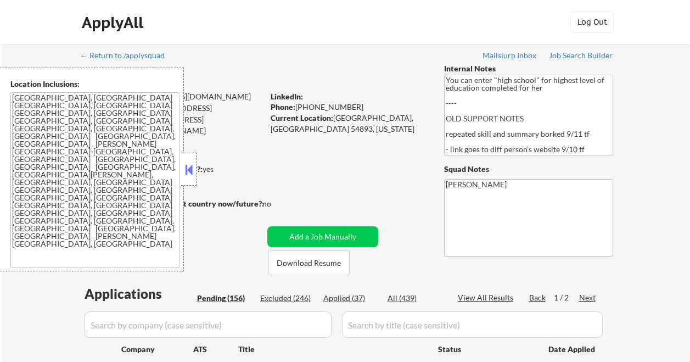
select select ""pending""
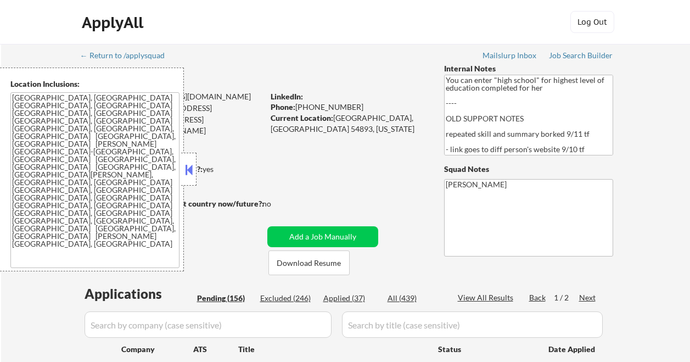
select select ""pending""
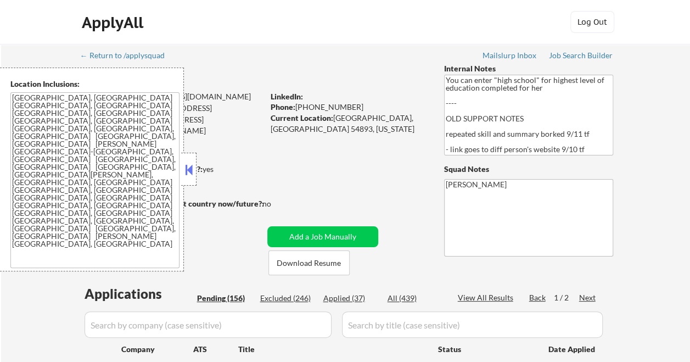
click at [191, 167] on button at bounding box center [189, 169] width 12 height 16
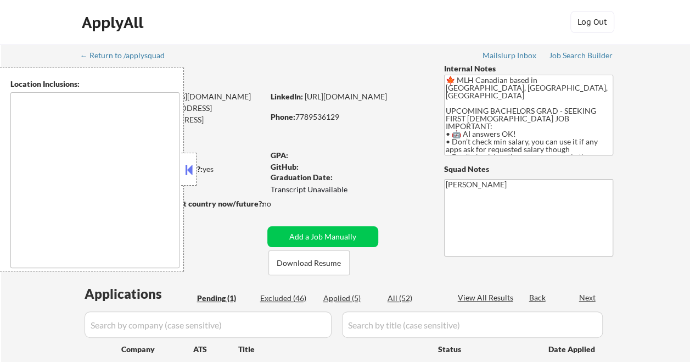
select select ""pending""
type textarea "country:[GEOGRAPHIC_DATA]"
select select ""pending""
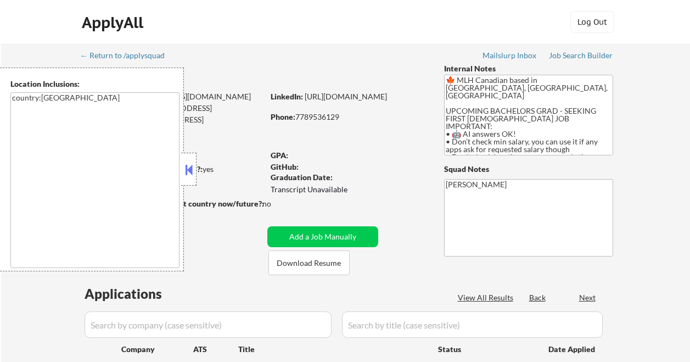
select select ""pending""
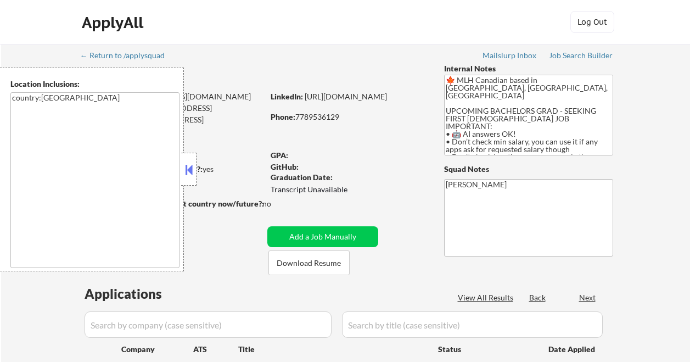
select select ""pending""
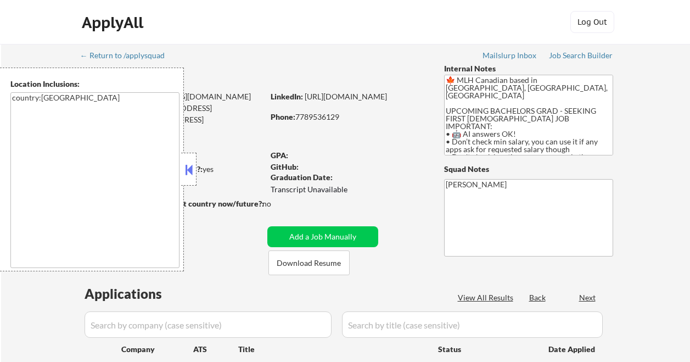
select select ""pending""
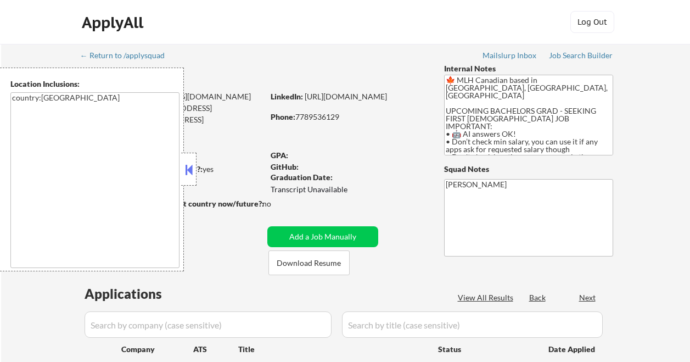
select select ""pending""
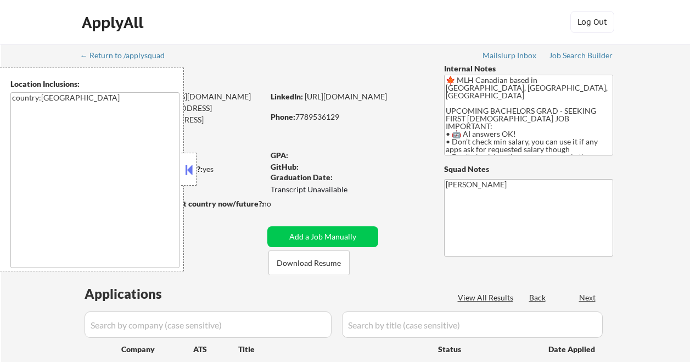
select select ""pending""
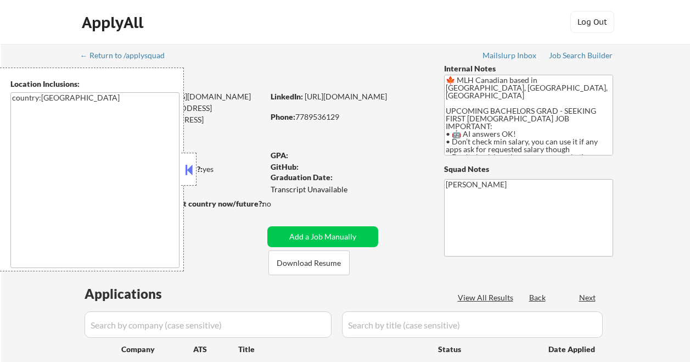
select select ""pending""
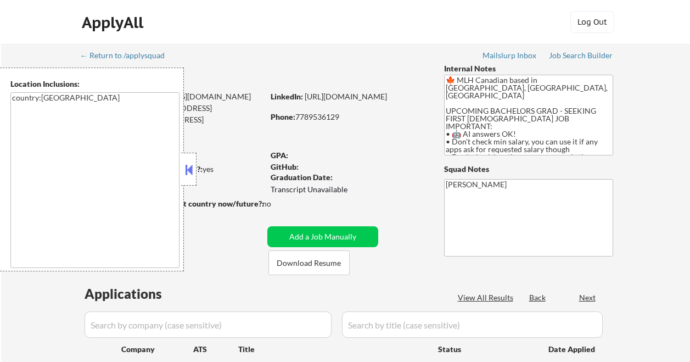
select select ""pending""
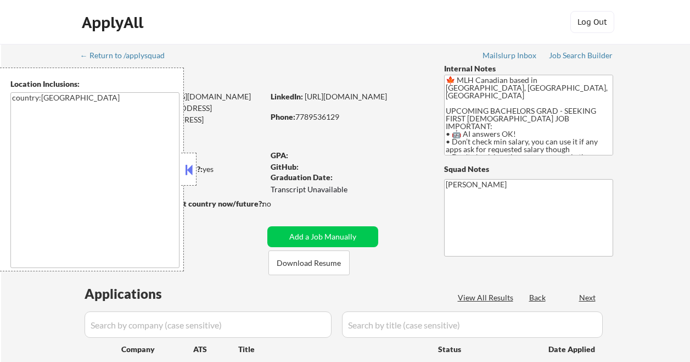
select select ""pending""
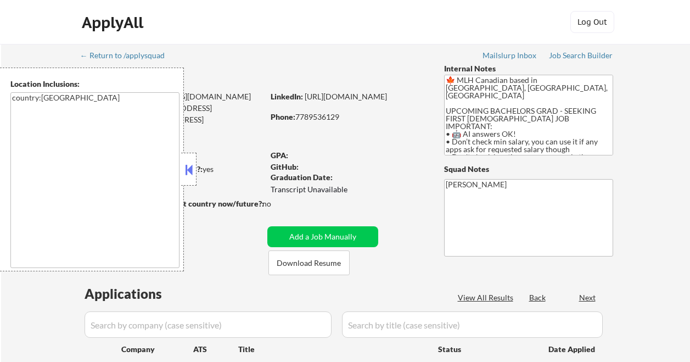
select select ""pending""
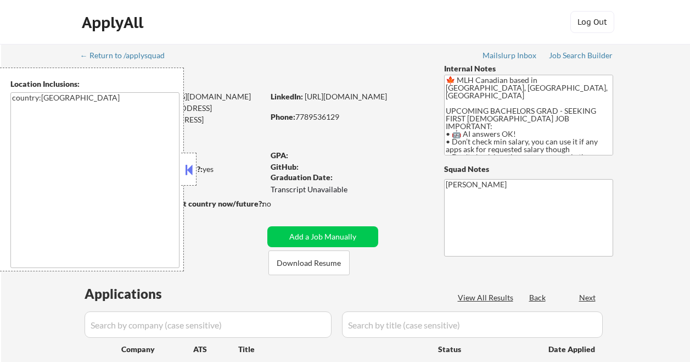
select select ""pending""
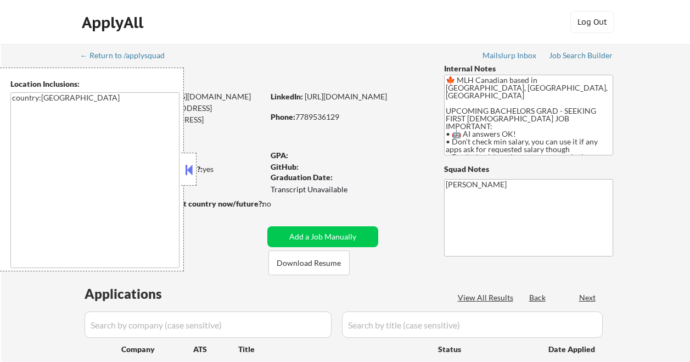
select select ""pending""
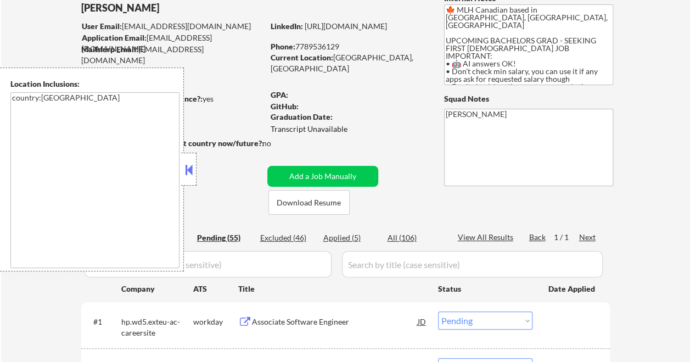
scroll to position [165, 0]
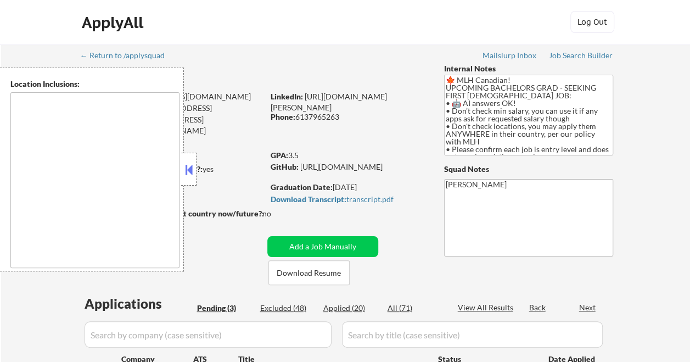
select select ""pending""
type textarea "country:[GEOGRAPHIC_DATA]"
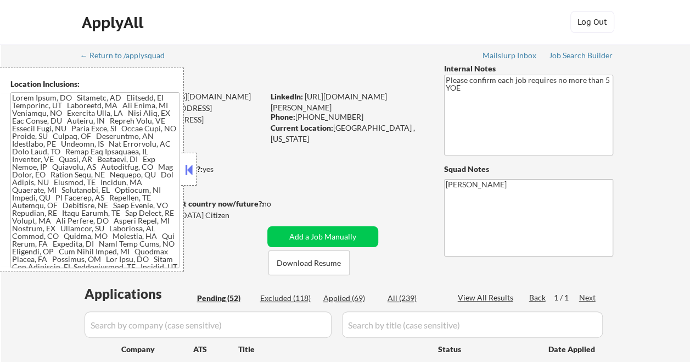
select select ""pending""
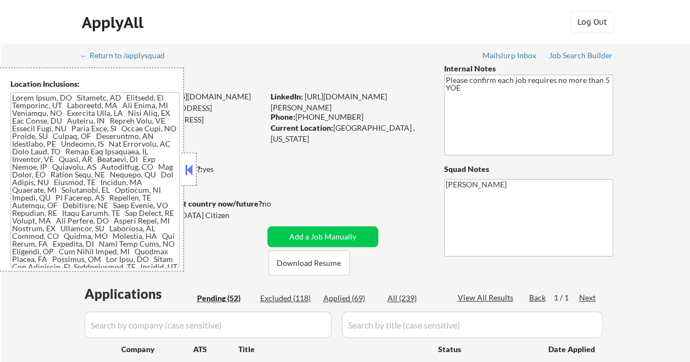
select select ""pending""
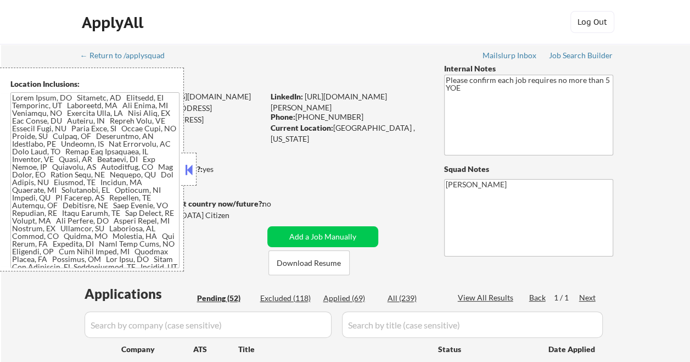
select select ""pending""
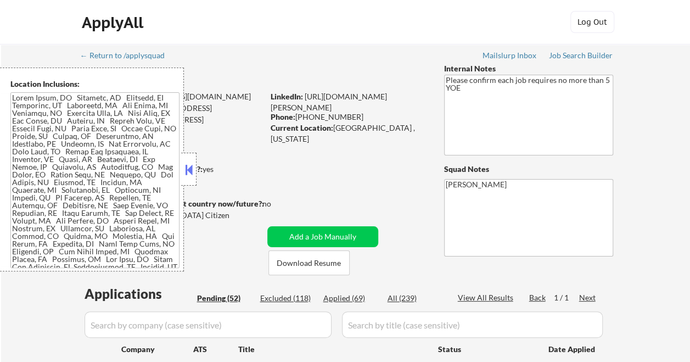
select select ""pending""
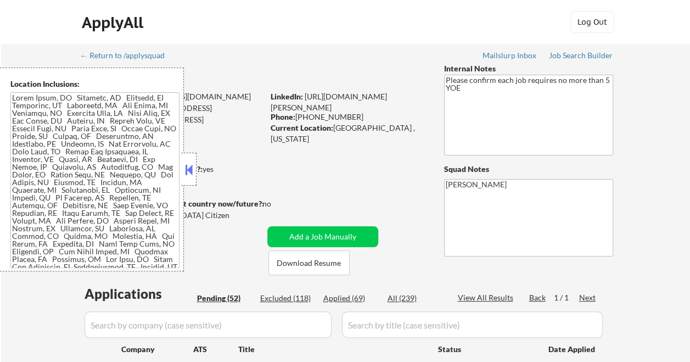
select select ""pending""
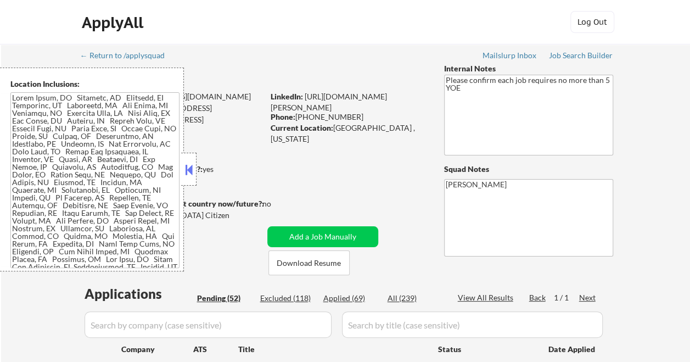
select select ""pending""
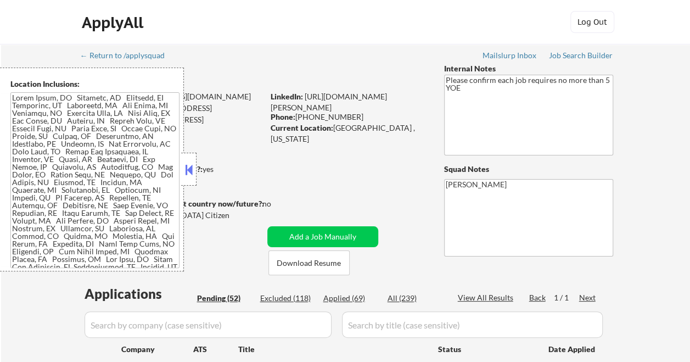
select select ""pending""
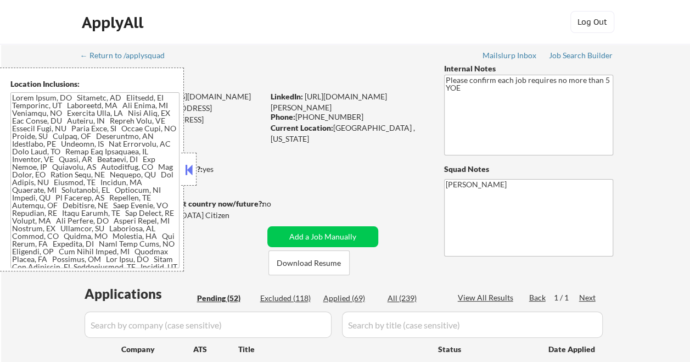
select select ""pending""
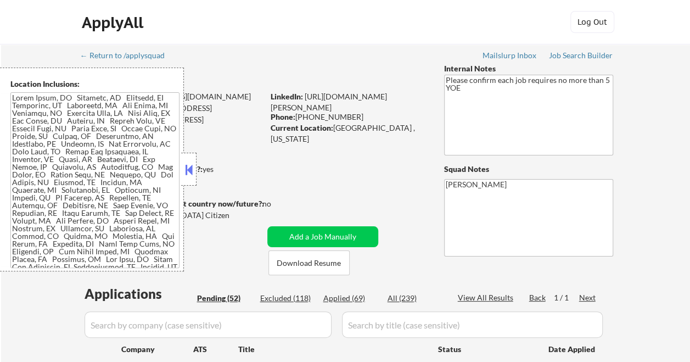
select select ""pending""
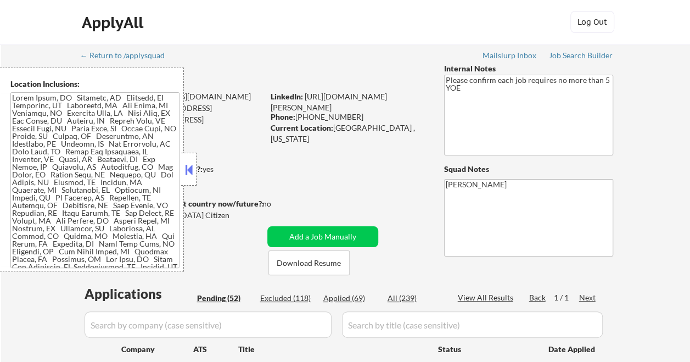
select select ""pending""
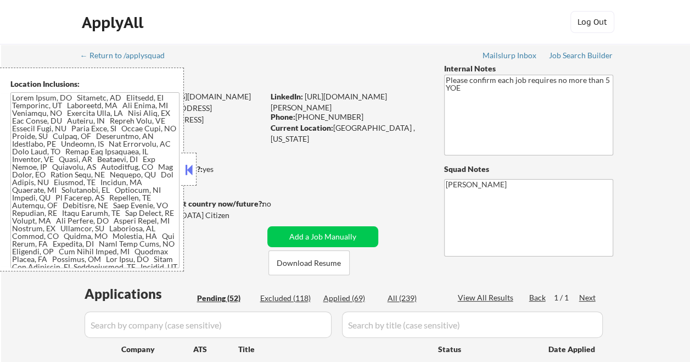
select select ""pending""
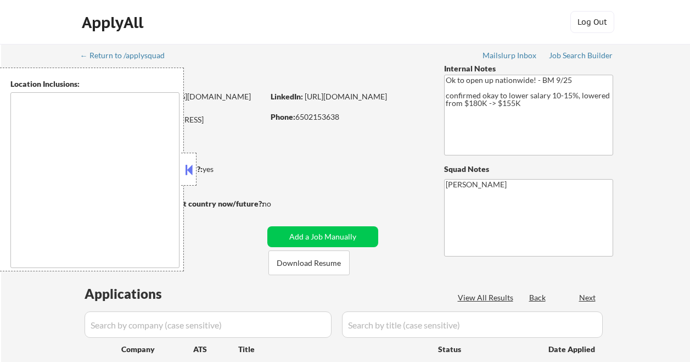
type textarea "country:[GEOGRAPHIC_DATA]"
select select ""pending""
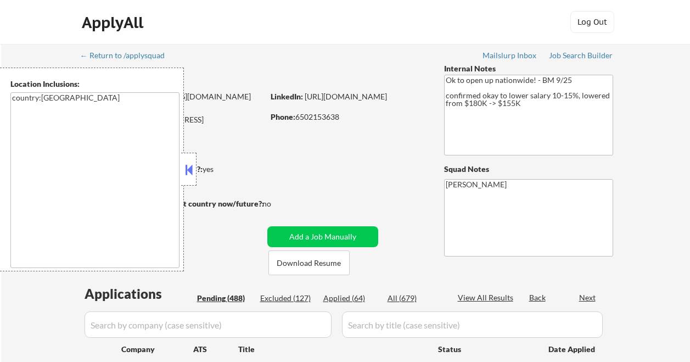
select select ""pending""
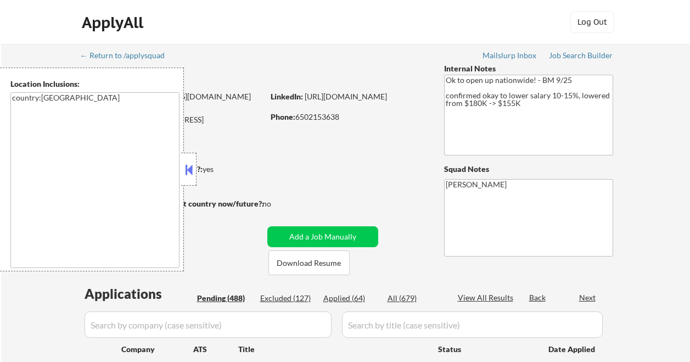
select select ""pending""
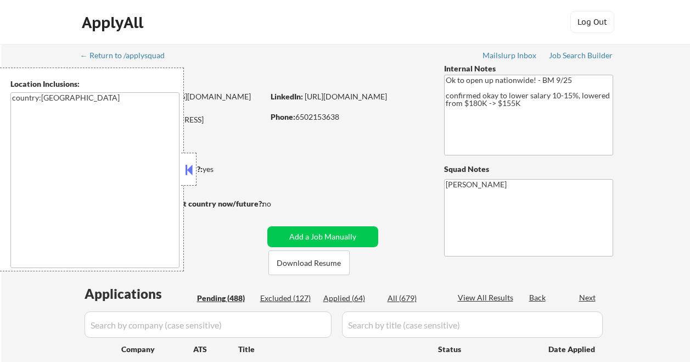
select select ""pending""
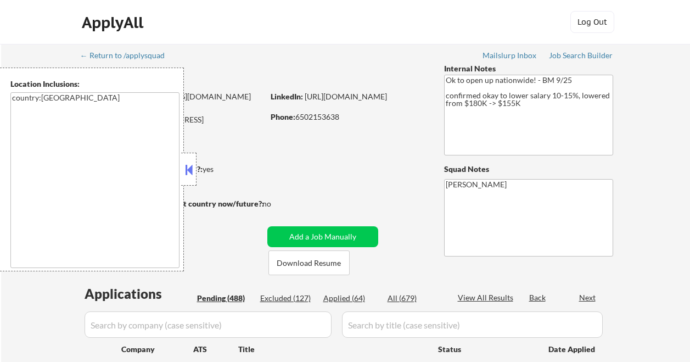
select select ""pending""
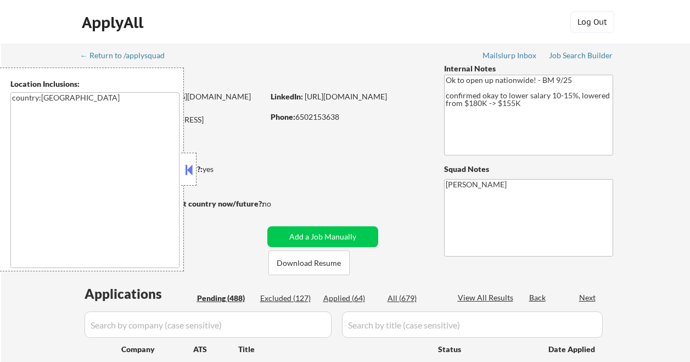
select select ""pending""
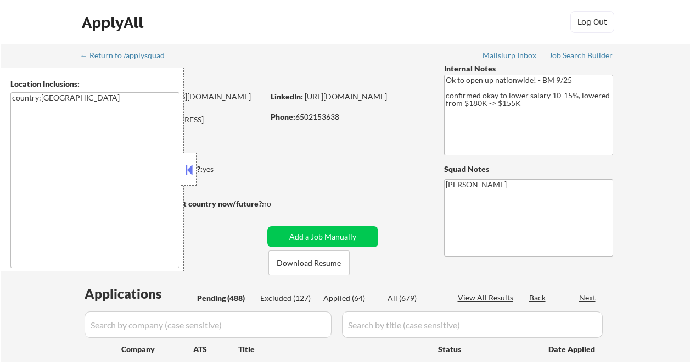
select select ""pending""
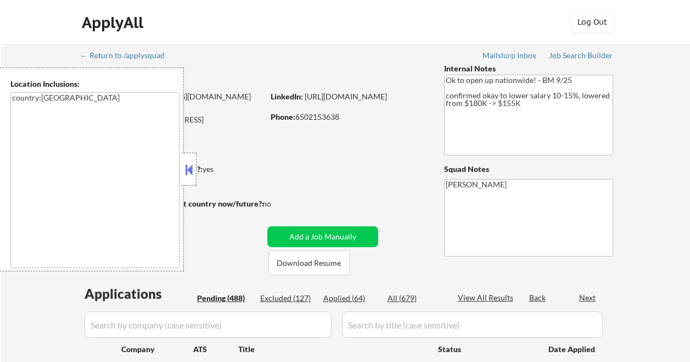
select select ""pending""
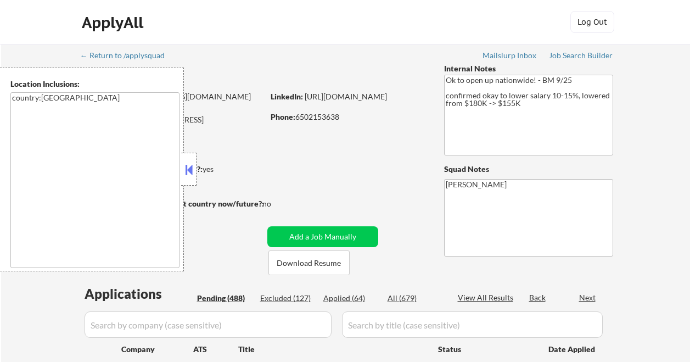
select select ""pending""
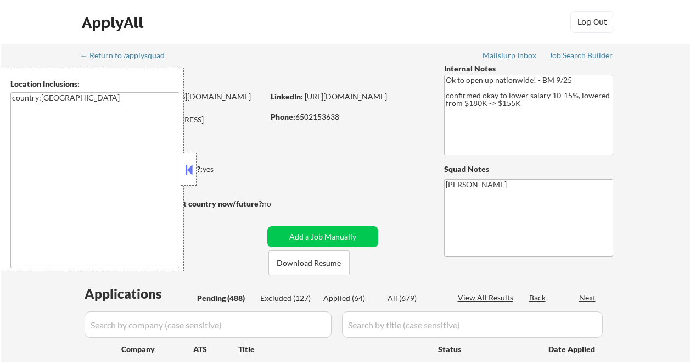
select select ""pending""
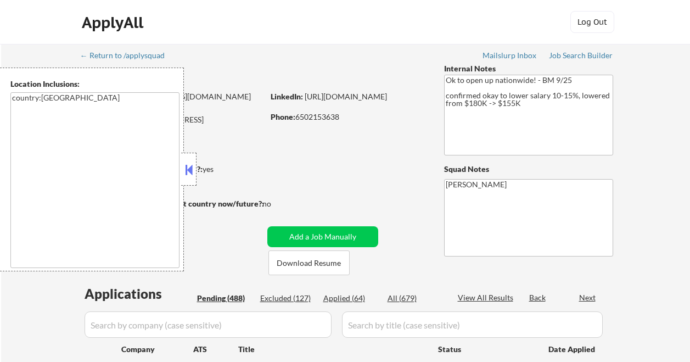
select select ""pending""
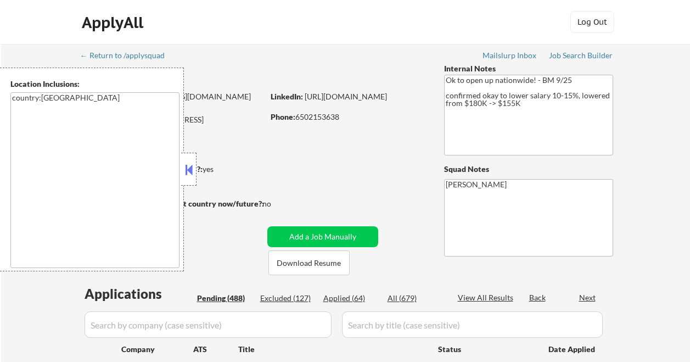
select select ""pending""
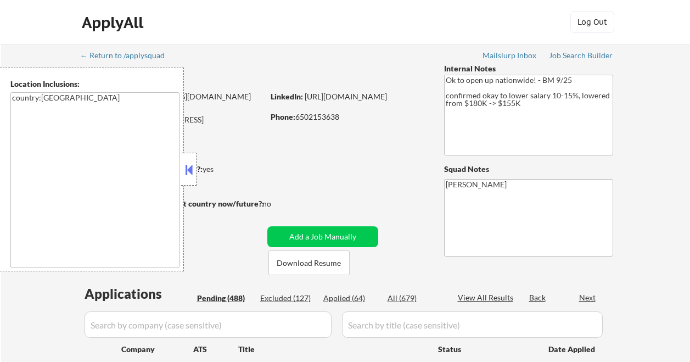
select select ""pending""
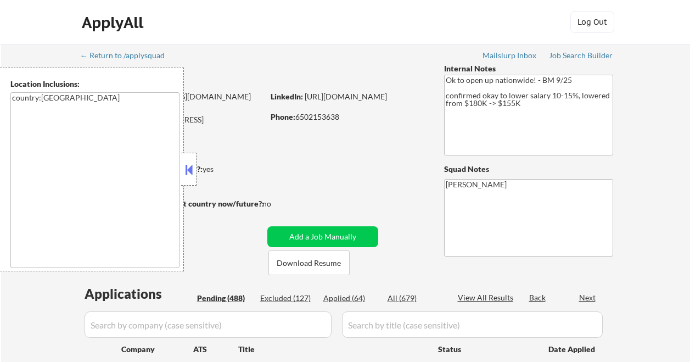
select select ""pending""
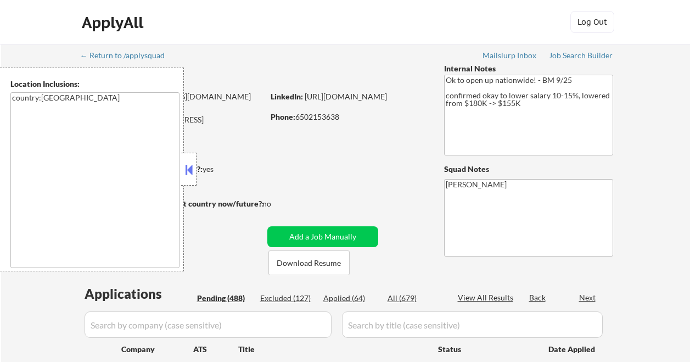
select select ""pending""
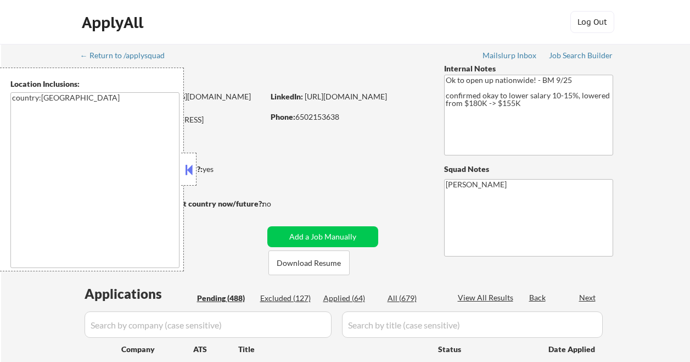
select select ""pending""
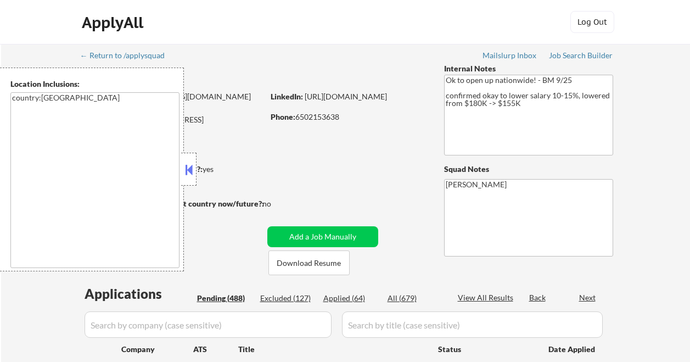
select select ""pending""
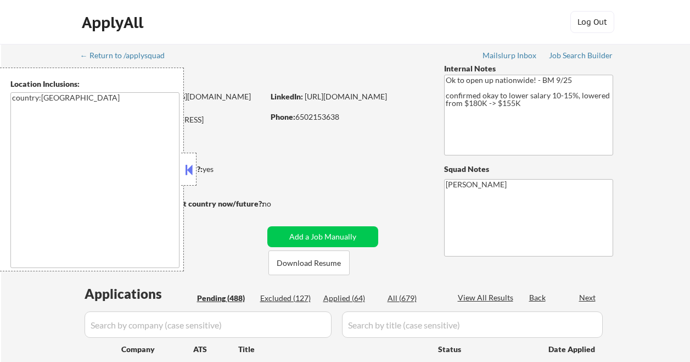
select select ""pending""
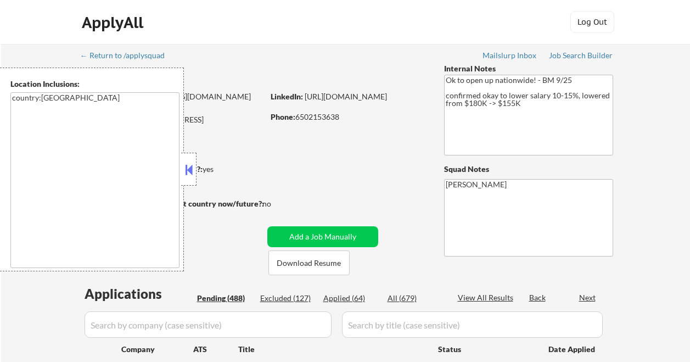
select select ""pending""
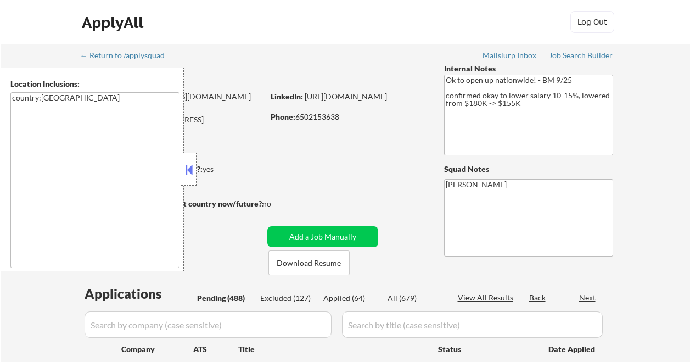
select select ""pending""
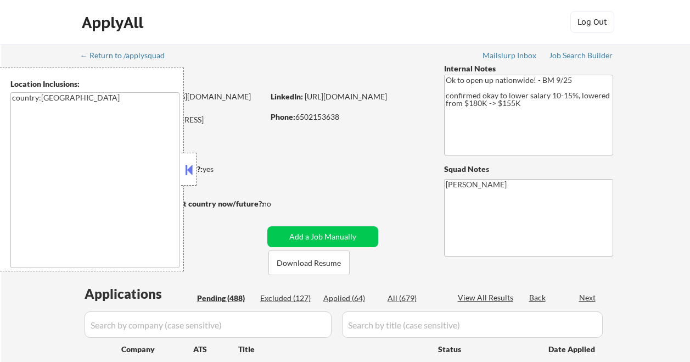
select select ""pending""
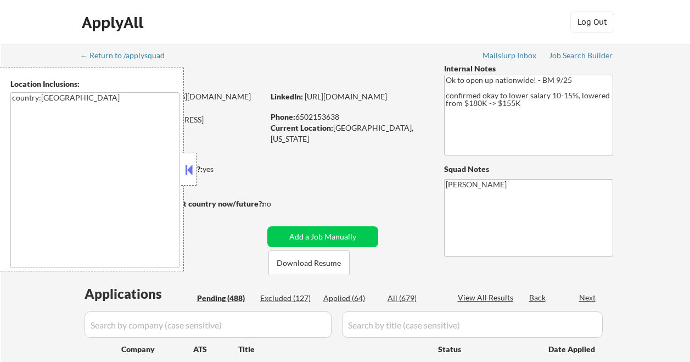
select select ""pending""
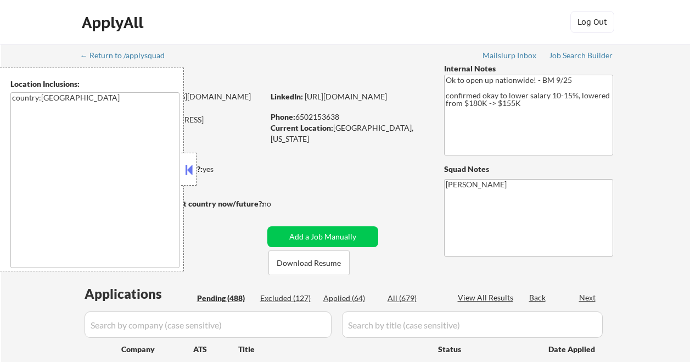
select select ""pending""
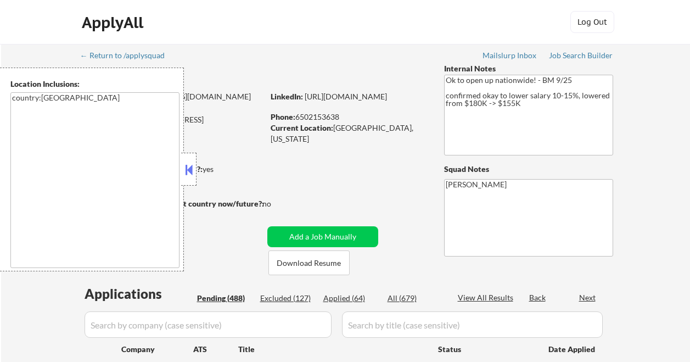
select select ""pending""
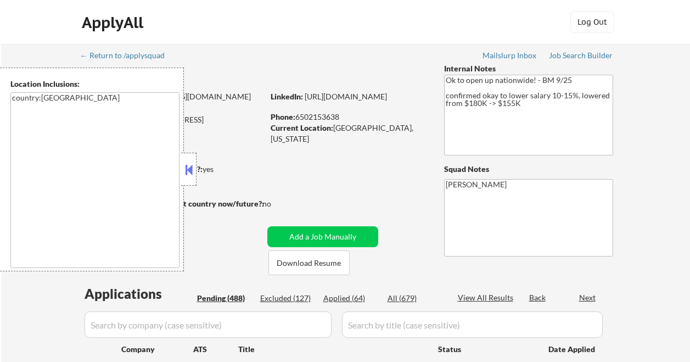
select select ""pending""
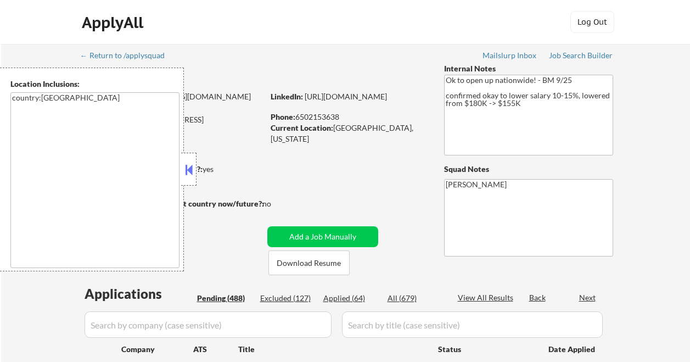
select select ""pending""
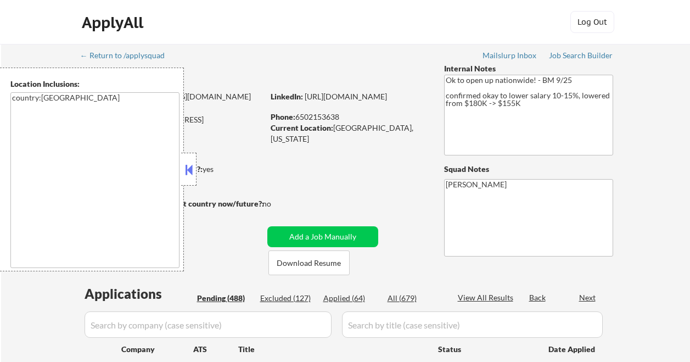
select select ""pending""
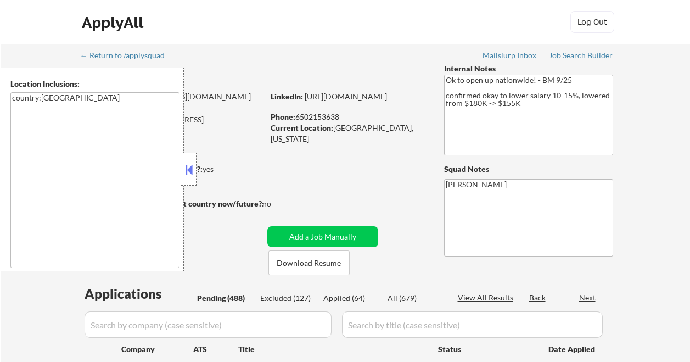
select select ""pending""
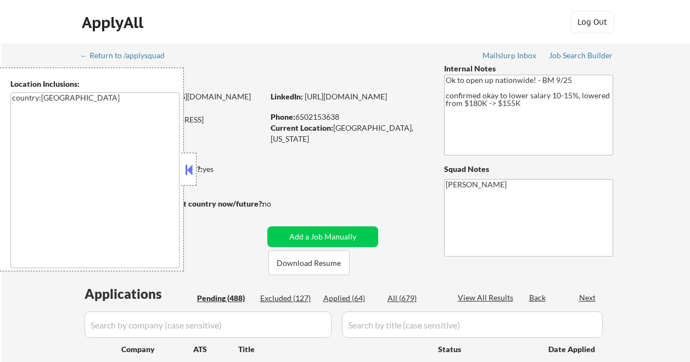
select select ""pending""
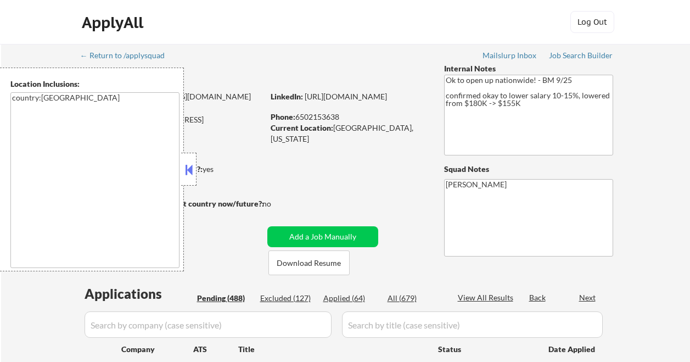
select select ""pending""
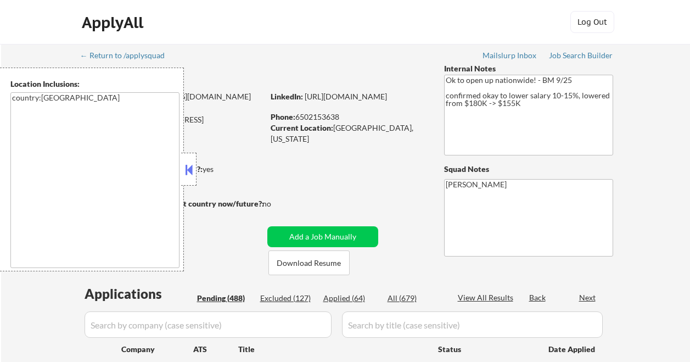
select select ""pending""
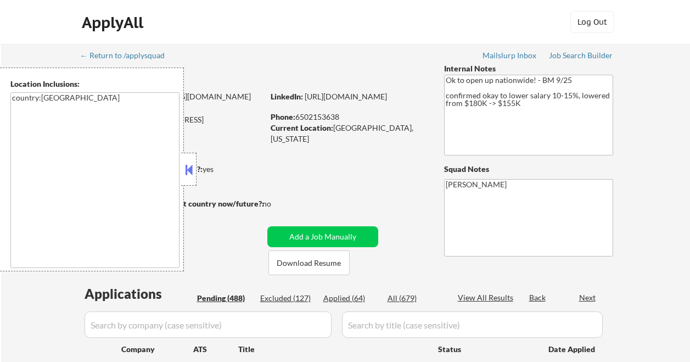
select select ""pending""
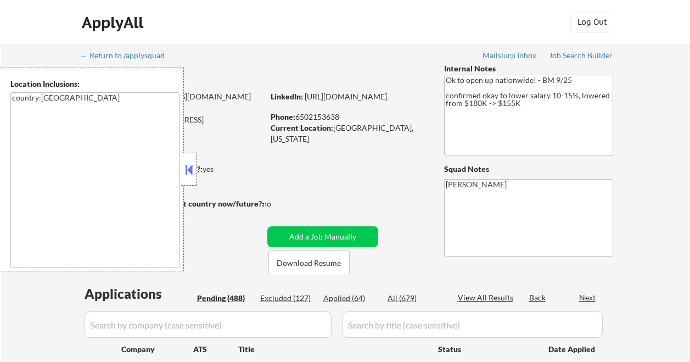
select select ""pending""
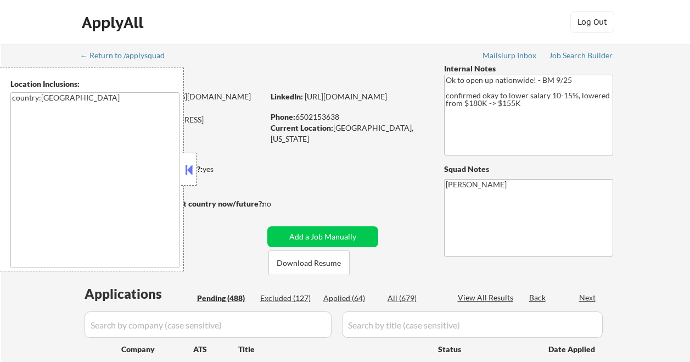
select select ""pending""
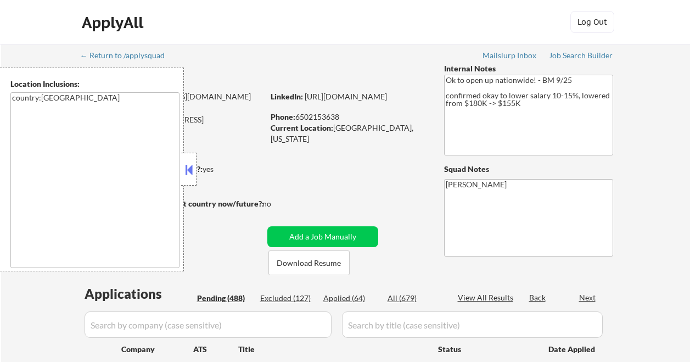
select select ""pending""
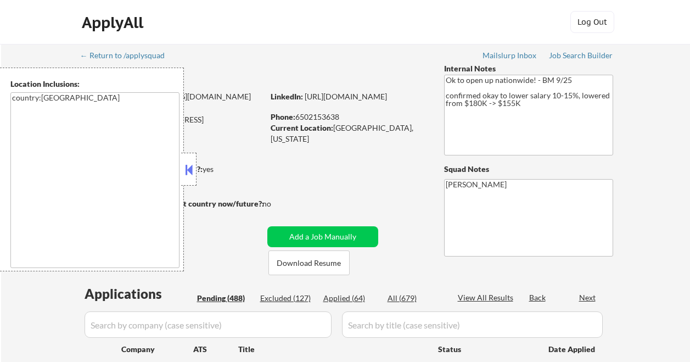
select select ""pending""
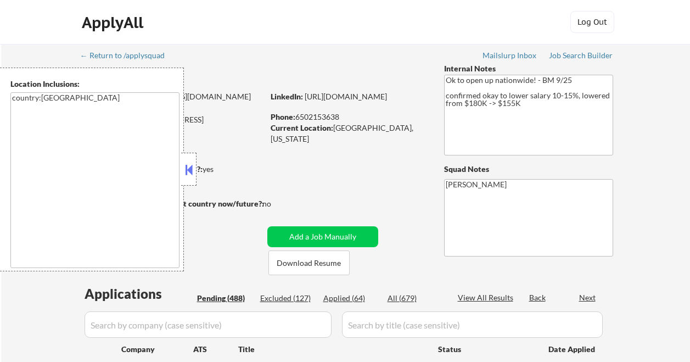
select select ""pending""
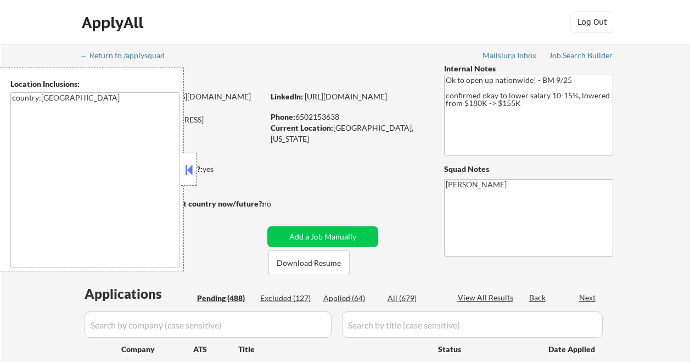
select select ""pending""
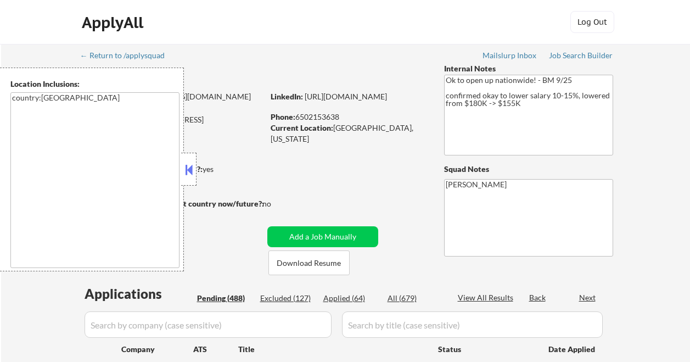
select select ""pending""
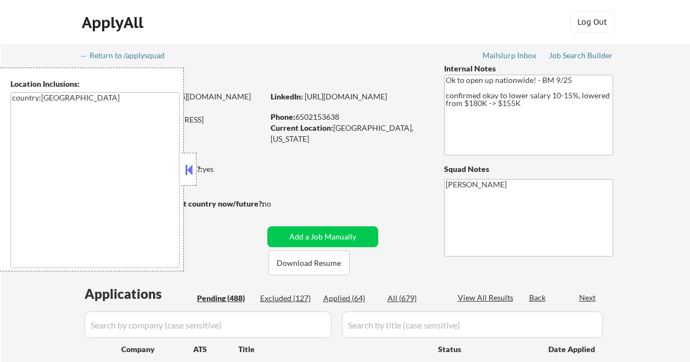
select select ""pending""
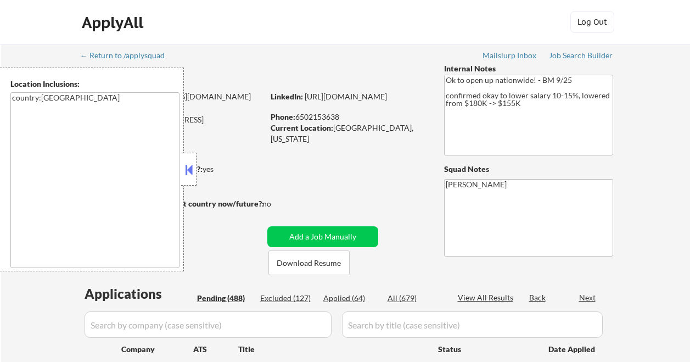
select select ""pending""
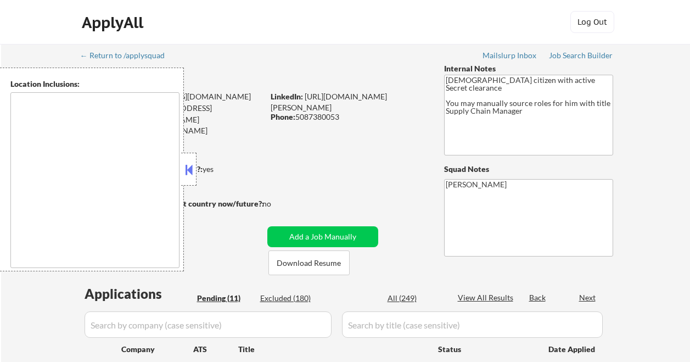
select select ""pending""
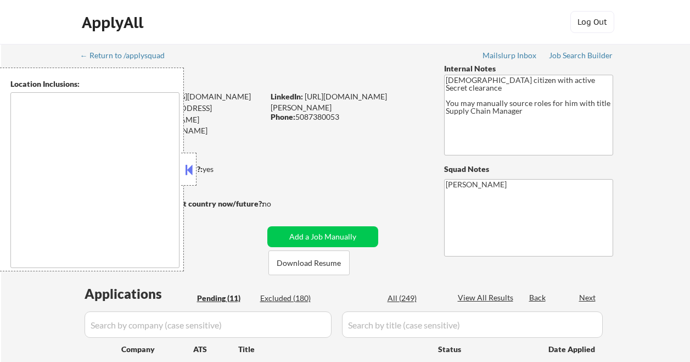
select select ""pending""
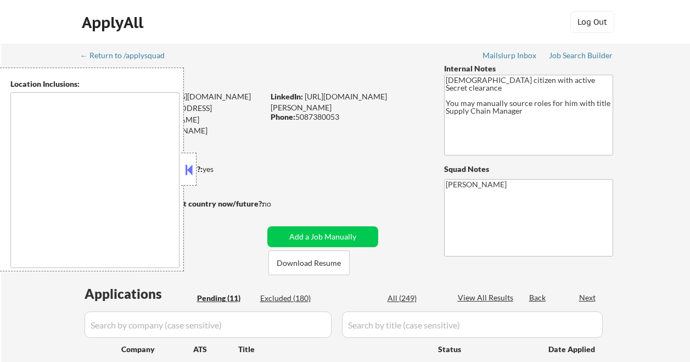
select select ""pending""
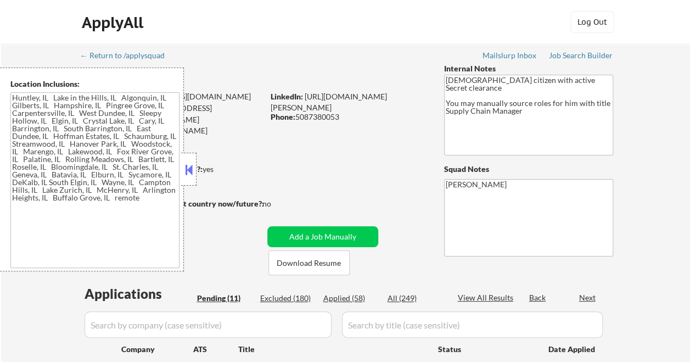
type textarea "[GEOGRAPHIC_DATA], [GEOGRAPHIC_DATA] in the [GEOGRAPHIC_DATA], [GEOGRAPHIC_DATA…"
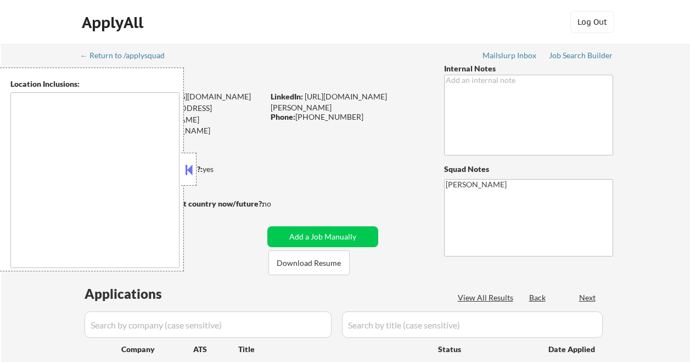
select select ""pending""
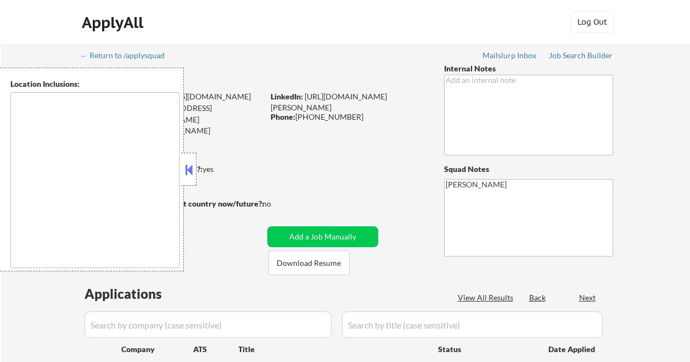
select select ""pending""
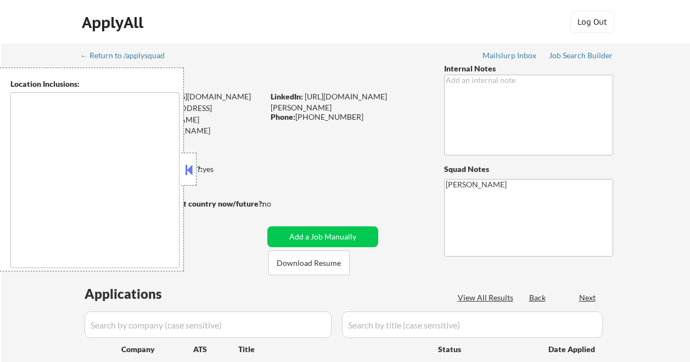
select select ""pending""
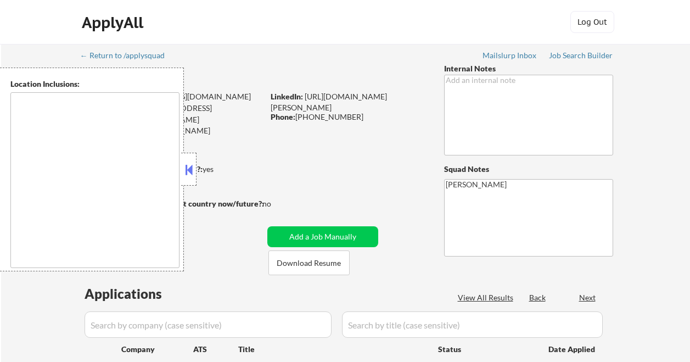
select select ""pending""
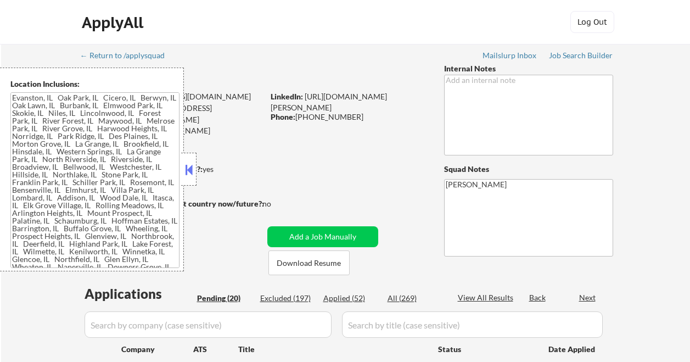
type textarea "Evanston, IL Oak Park, IL Cicero, IL Berwyn, IL Oak Lawn, IL Burbank, IL Elmwoo…"
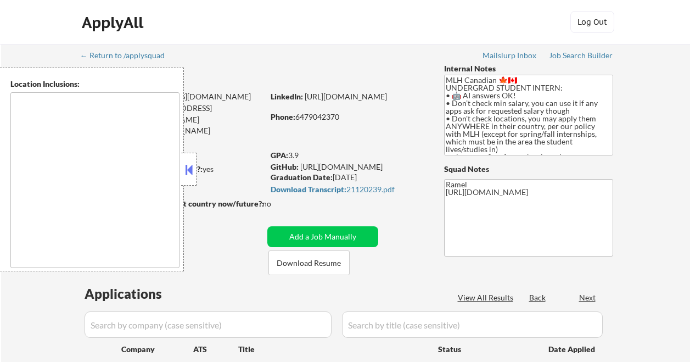
select select ""pending""
type textarea "country:CA country:[GEOGRAPHIC_DATA]"
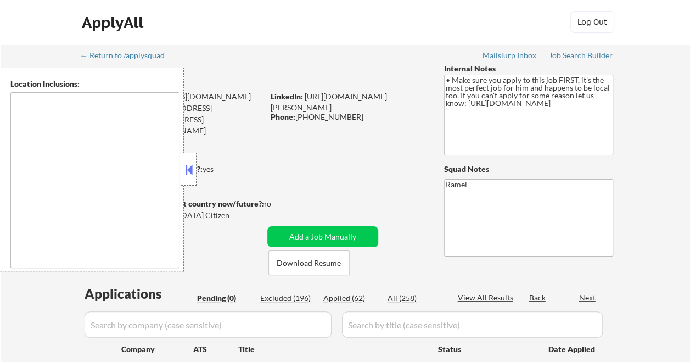
type textarea "[GEOGRAPHIC_DATA], [GEOGRAPHIC_DATA], [GEOGRAPHIC_DATA] [GEOGRAPHIC_DATA], [GEO…"
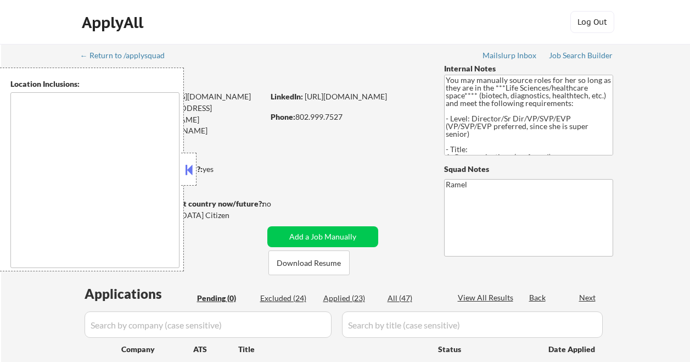
type textarea "[GEOGRAPHIC_DATA], [GEOGRAPHIC_DATA] [GEOGRAPHIC_DATA], [GEOGRAPHIC_DATA] [GEOG…"
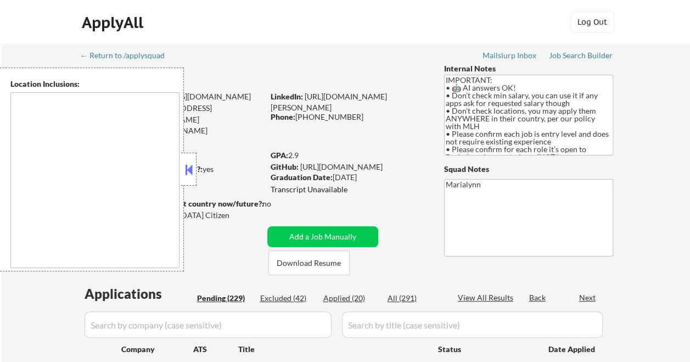
type textarea "country:[GEOGRAPHIC_DATA]"
select select ""pending""
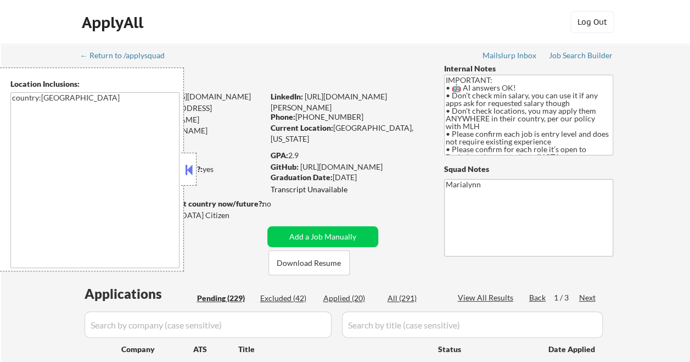
select select ""pending""
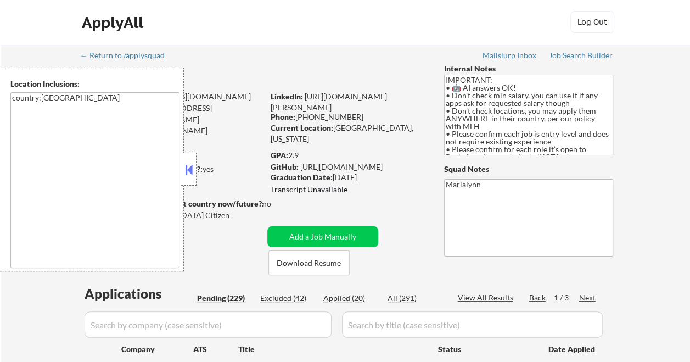
select select ""pending""
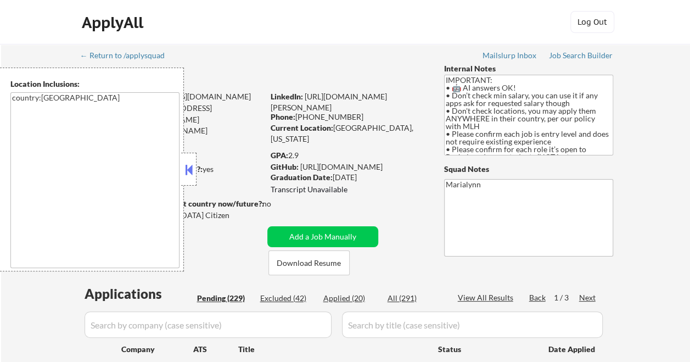
select select ""pending""
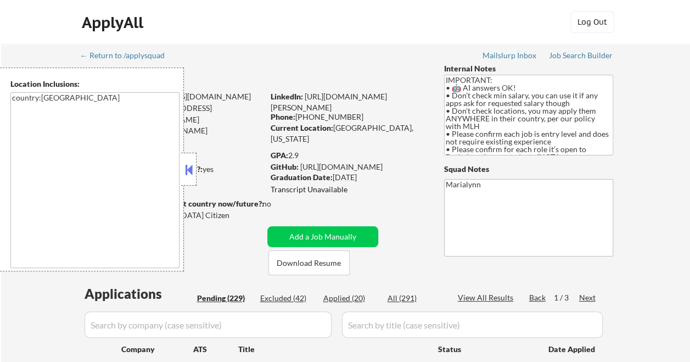
select select ""pending""
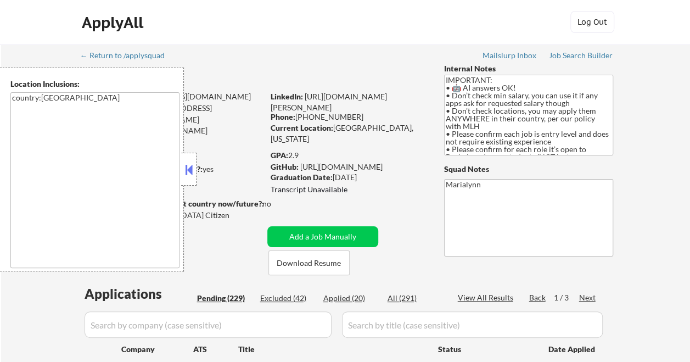
select select ""pending""
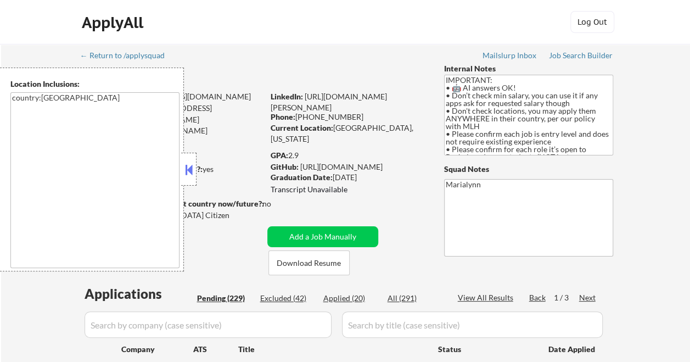
select select ""pending""
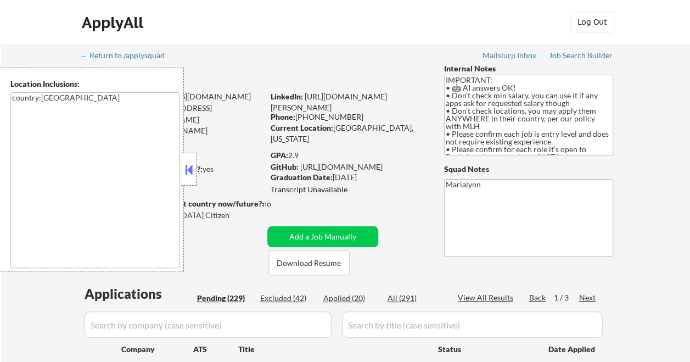
select select ""pending""
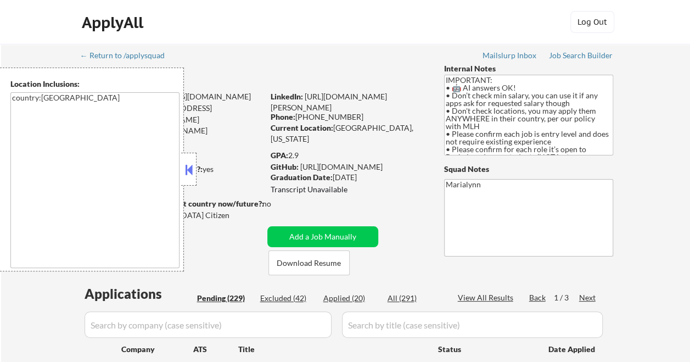
select select ""pending""
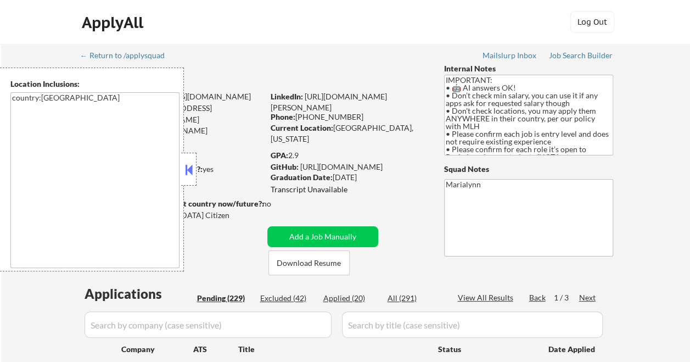
select select ""pending""
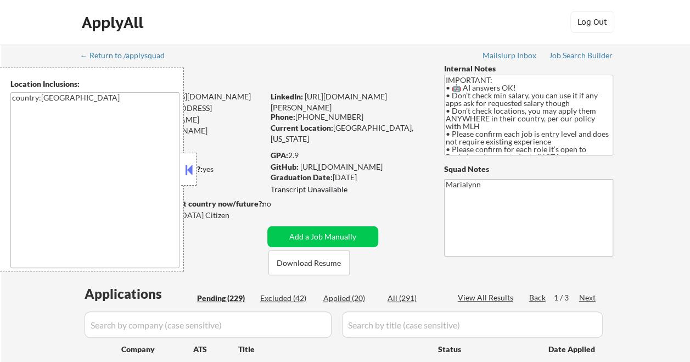
select select ""pending""
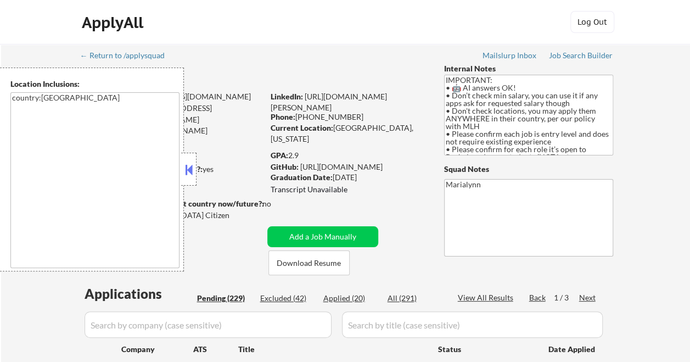
select select ""pending""
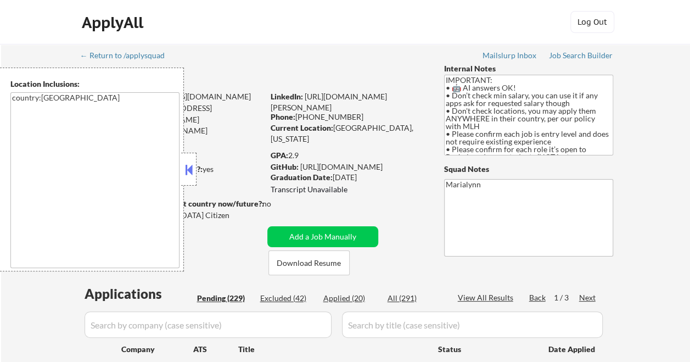
select select ""pending""
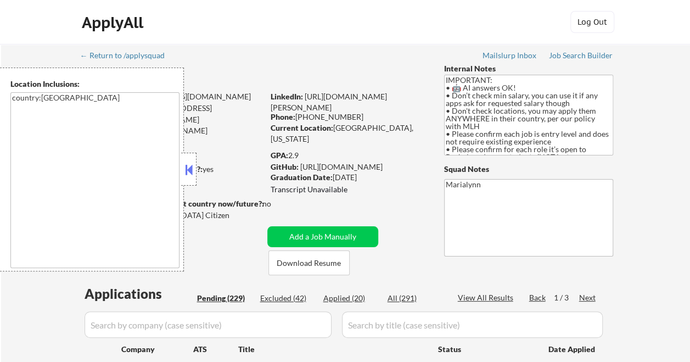
select select ""pending""
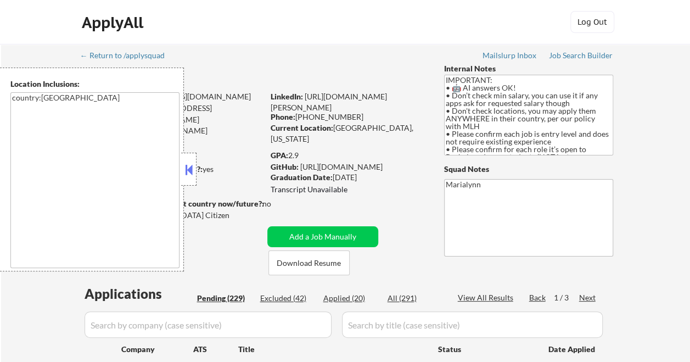
select select ""pending""
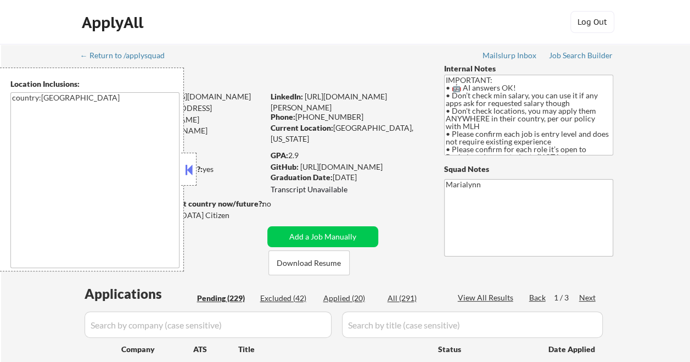
select select ""pending""
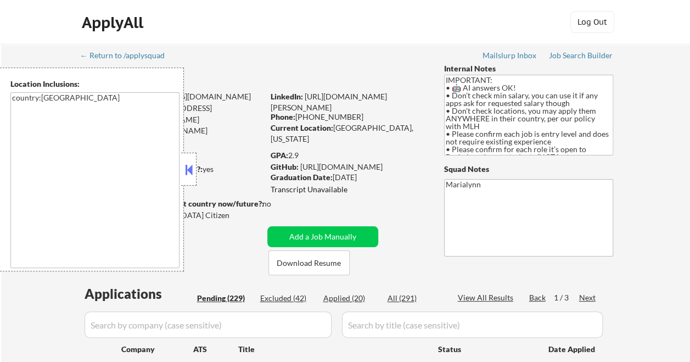
select select ""pending""
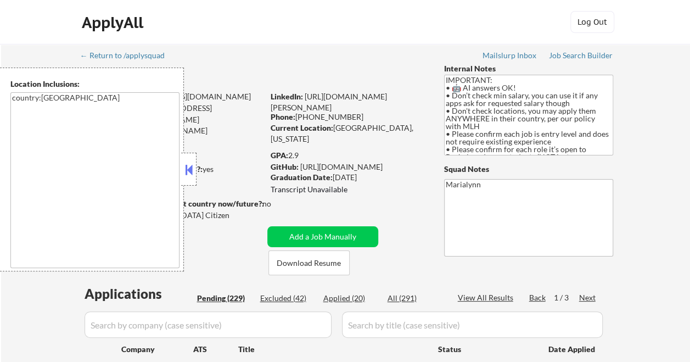
select select ""pending""
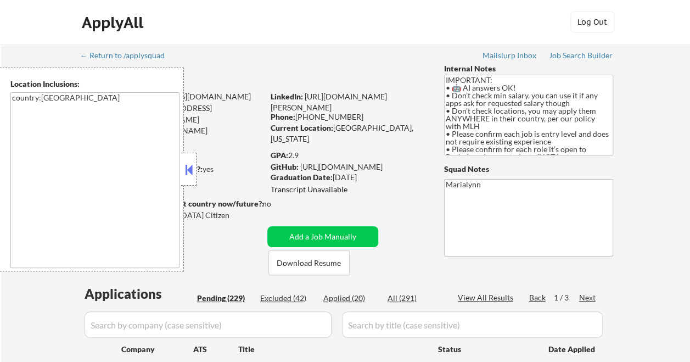
select select ""pending""
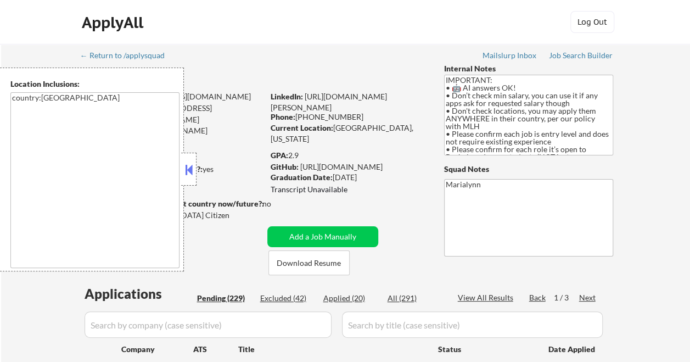
select select ""pending""
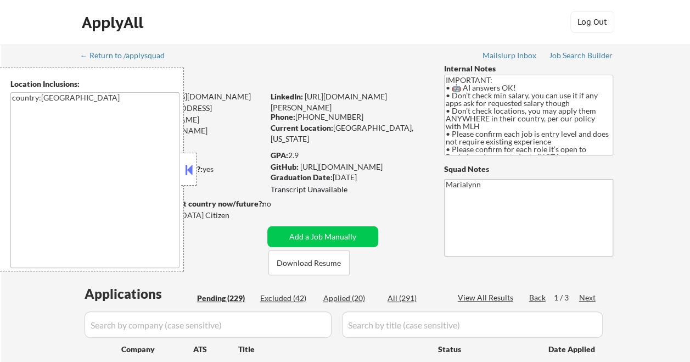
select select ""pending""
click at [188, 171] on button at bounding box center [189, 169] width 12 height 16
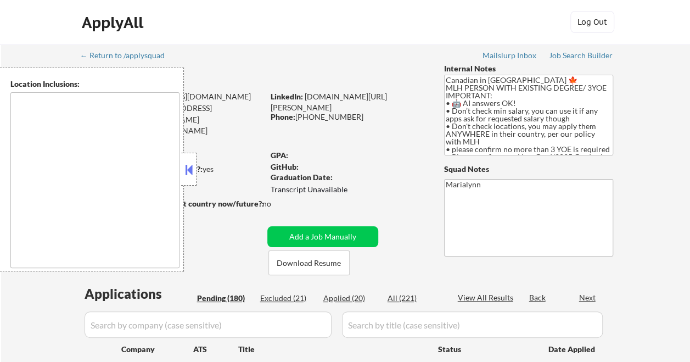
type textarea "country:[GEOGRAPHIC_DATA]"
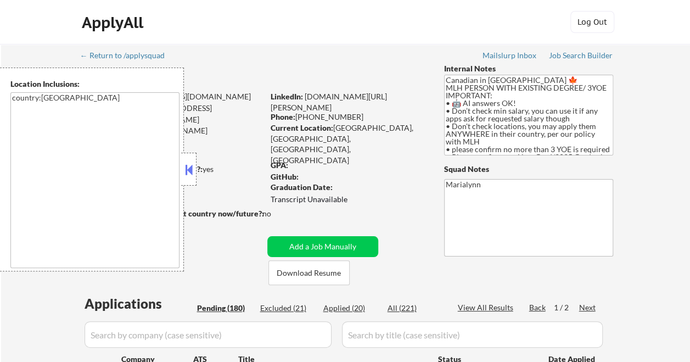
select select ""pending""
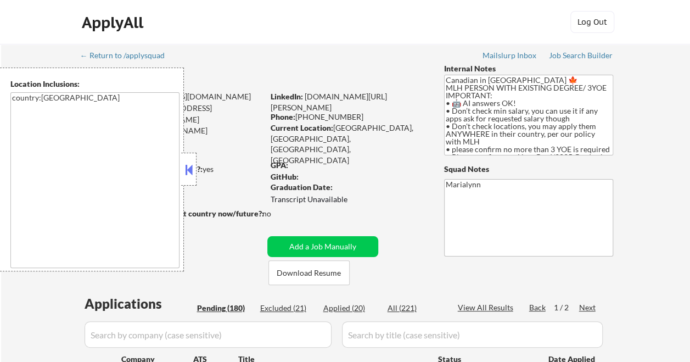
select select ""pending""
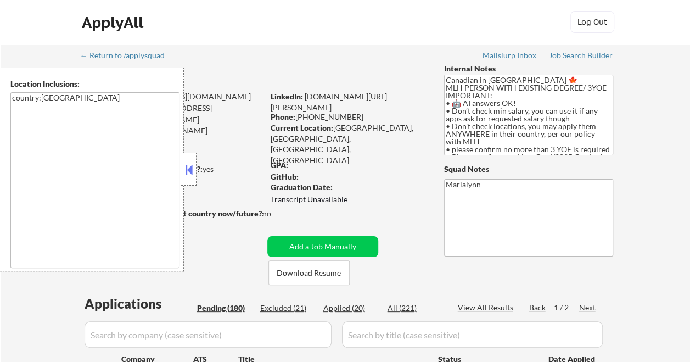
select select ""pending""
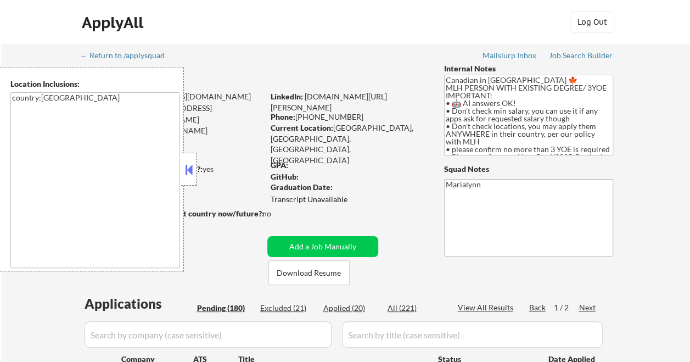
select select ""pending""
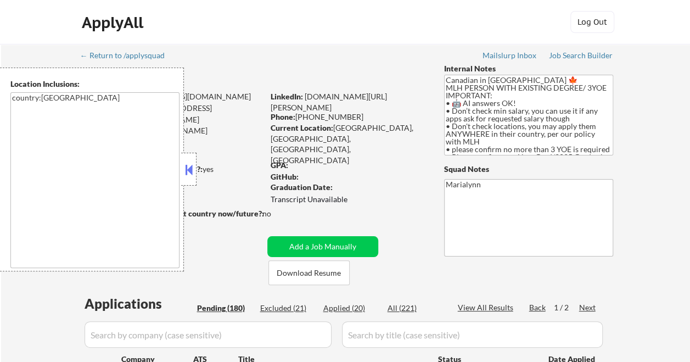
select select ""pending""
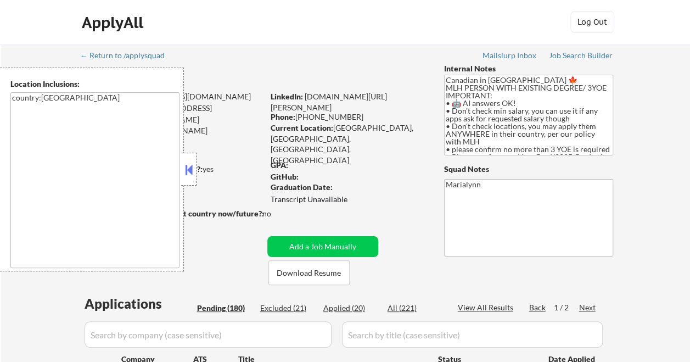
select select ""pending""
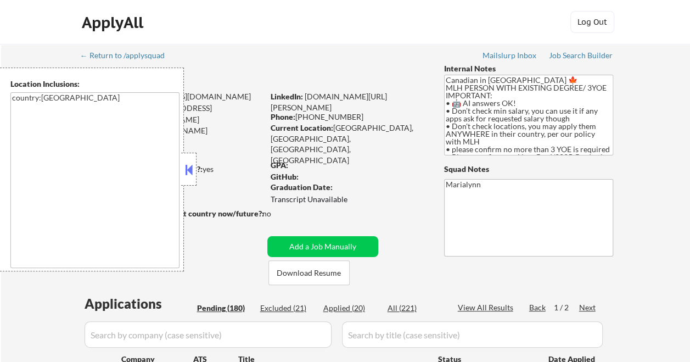
select select ""pending""
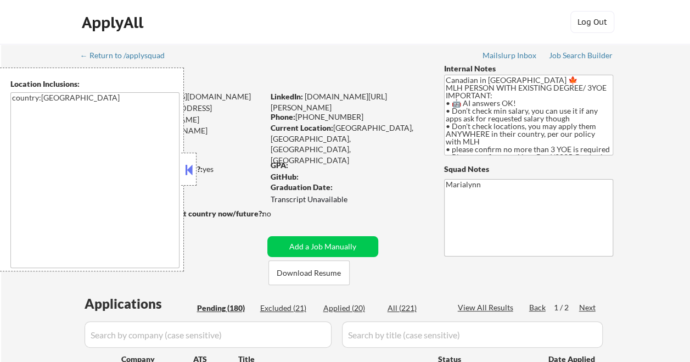
select select ""pending""
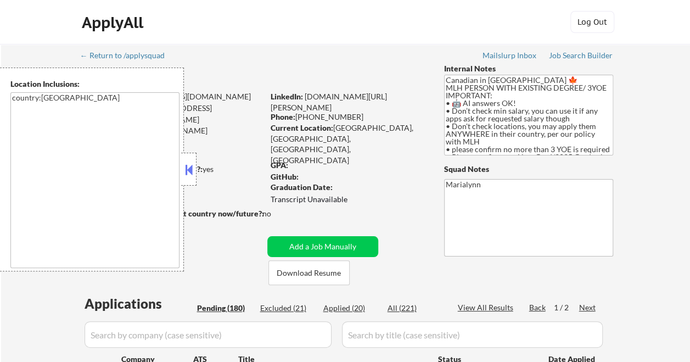
select select ""pending""
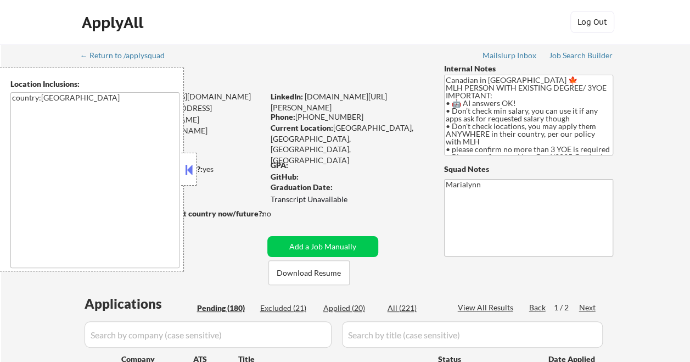
select select ""pending""
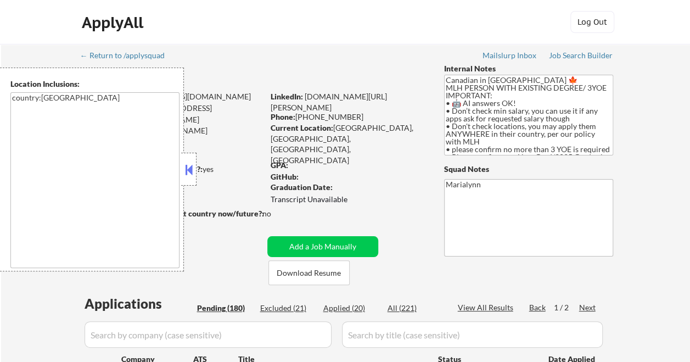
select select ""pending""
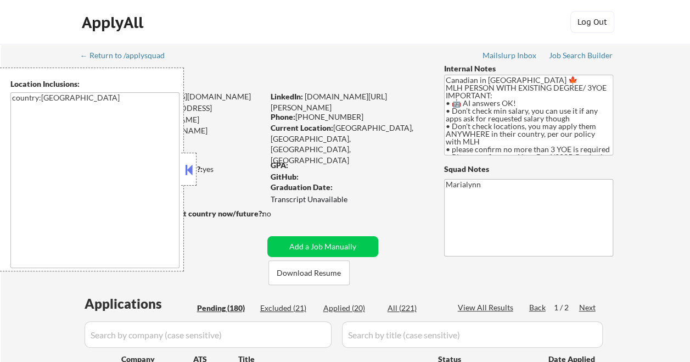
select select ""pending""
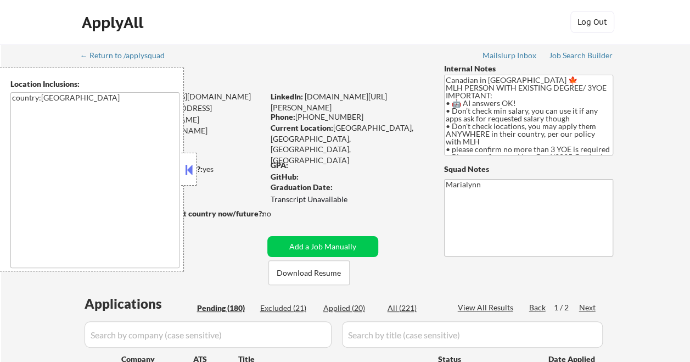
select select ""pending""
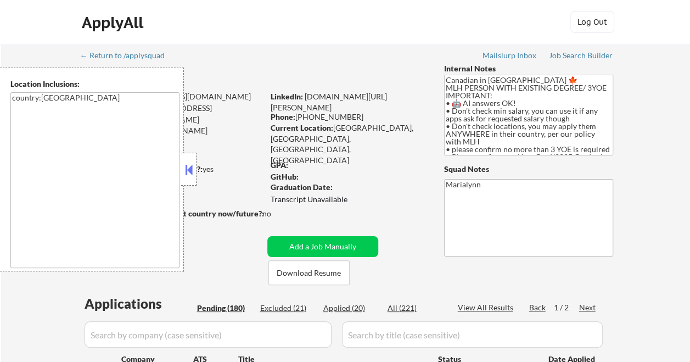
select select ""pending""
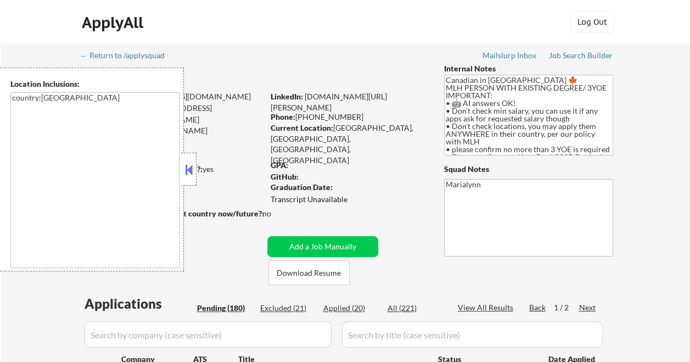
select select ""pending""
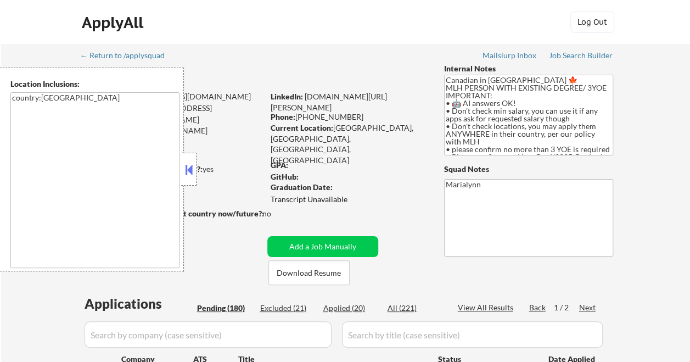
select select ""pending""
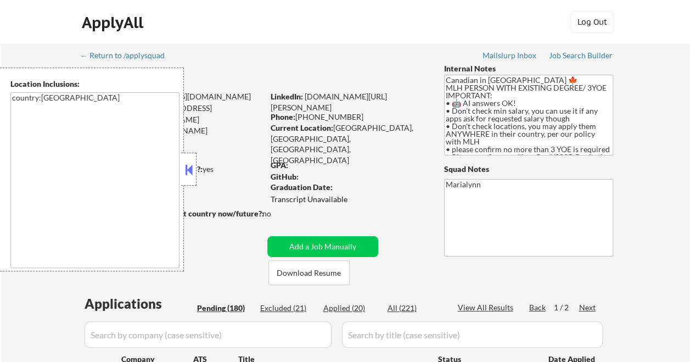
select select ""pending""
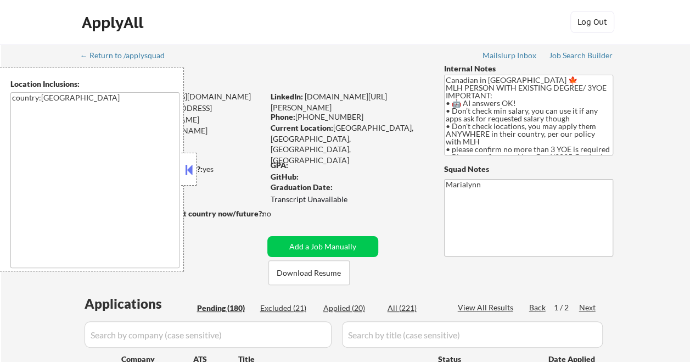
select select ""pending""
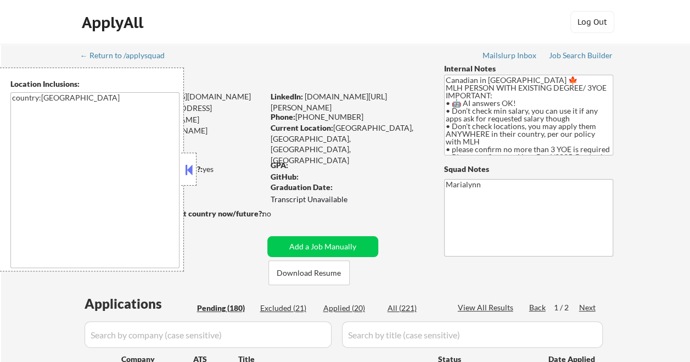
select select ""pending""
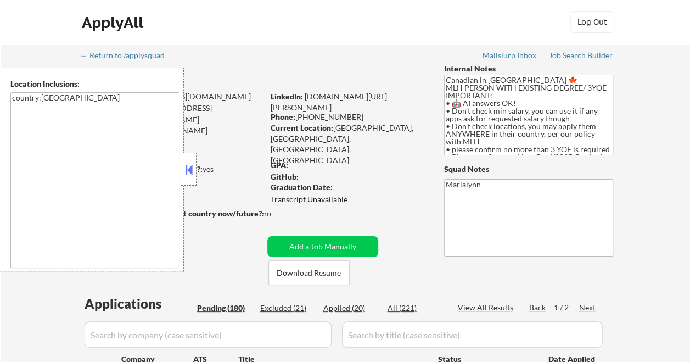
select select ""pending""
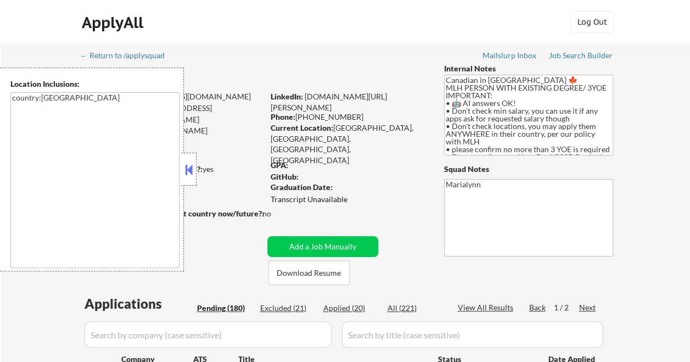
click at [185, 166] on button at bounding box center [189, 169] width 12 height 16
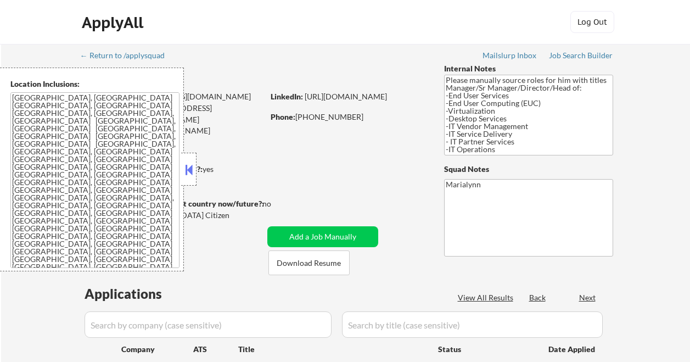
select select ""pending""
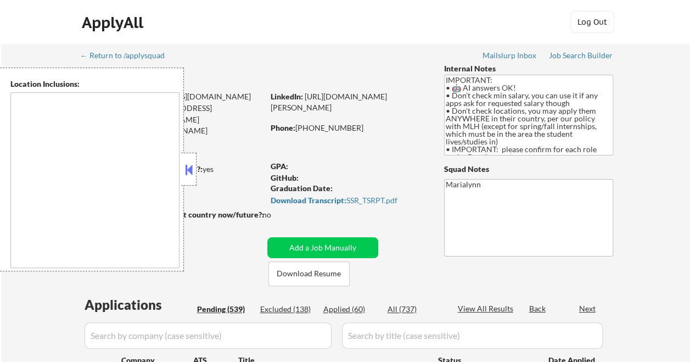
select select ""pending""
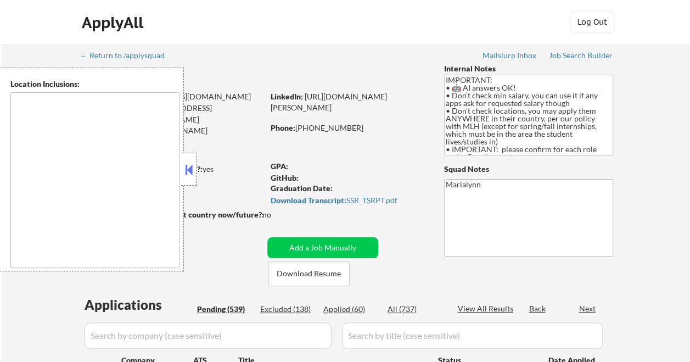
select select ""pending""
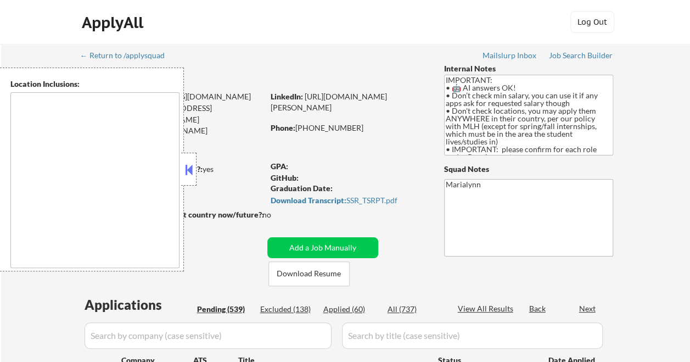
select select ""pending""
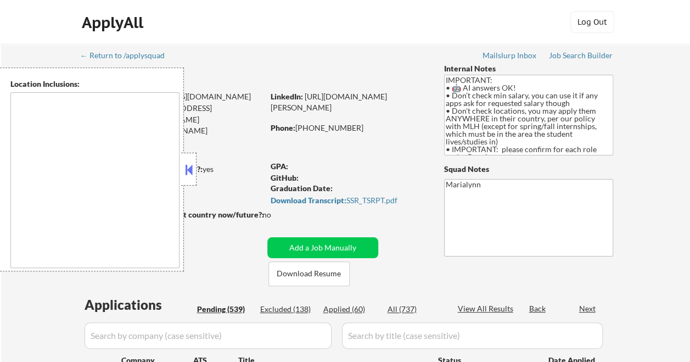
select select ""pending""
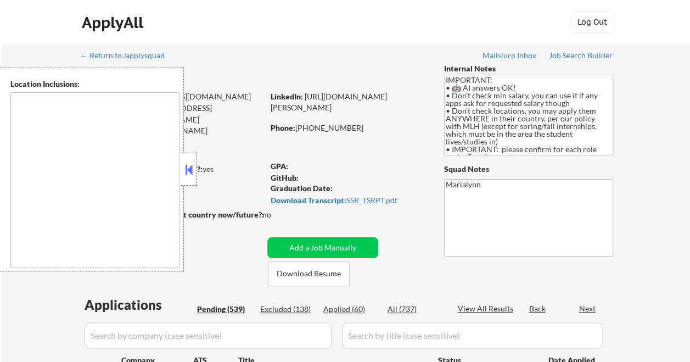
select select ""pending""
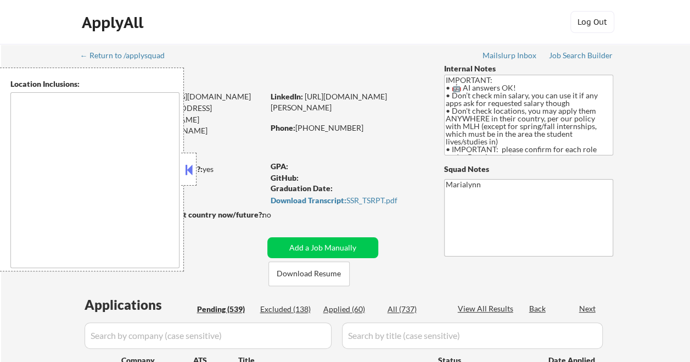
select select ""pending""
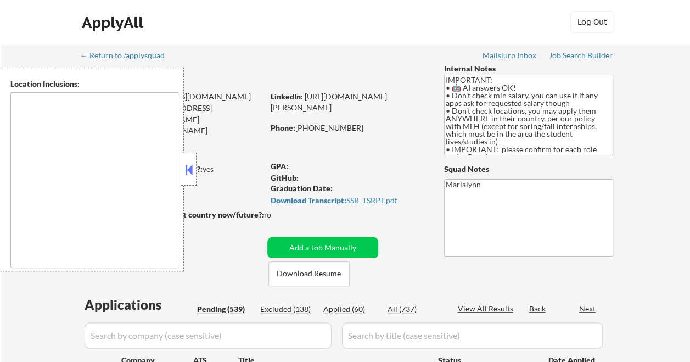
select select ""pending""
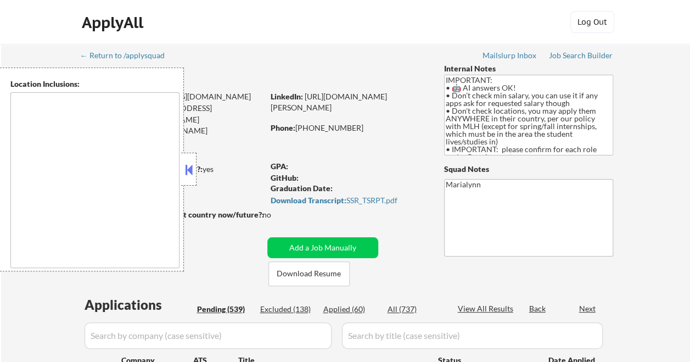
select select ""pending""
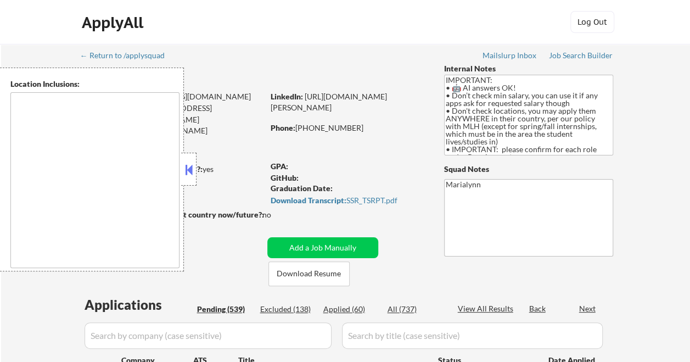
select select ""pending""
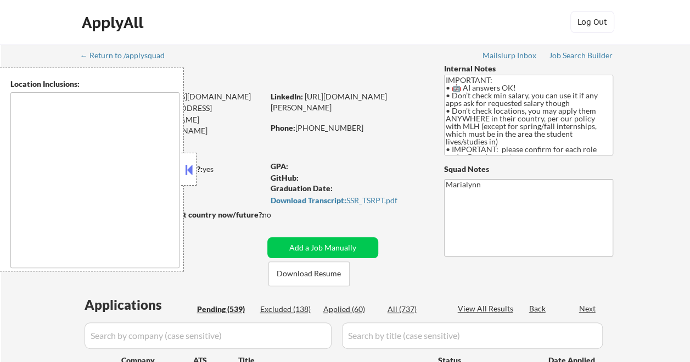
select select ""pending""
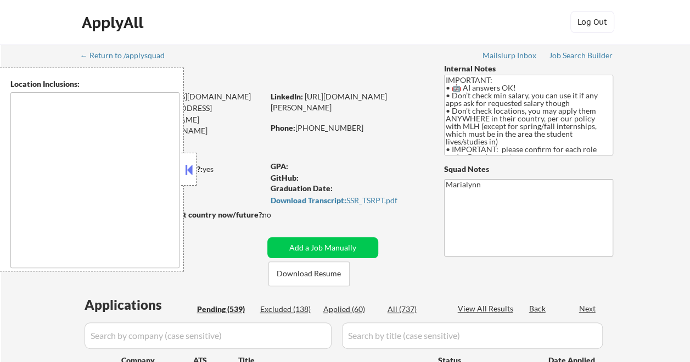
select select ""pending""
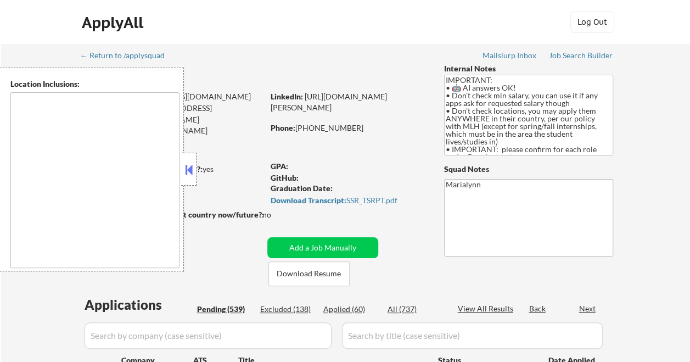
select select ""pending""
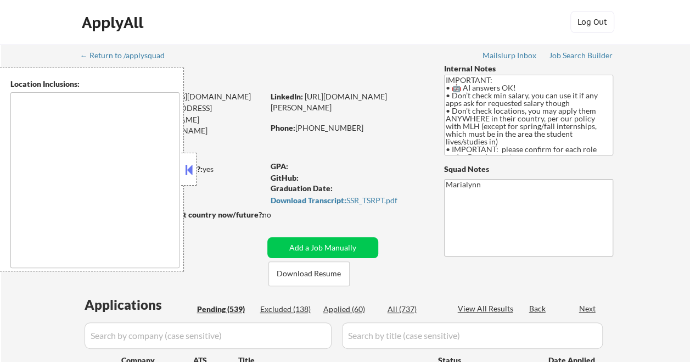
select select ""pending""
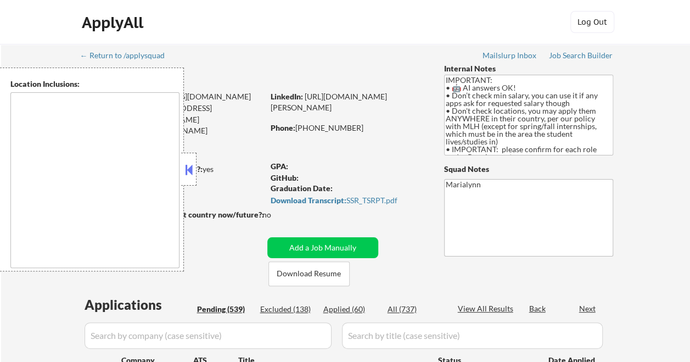
select select ""pending""
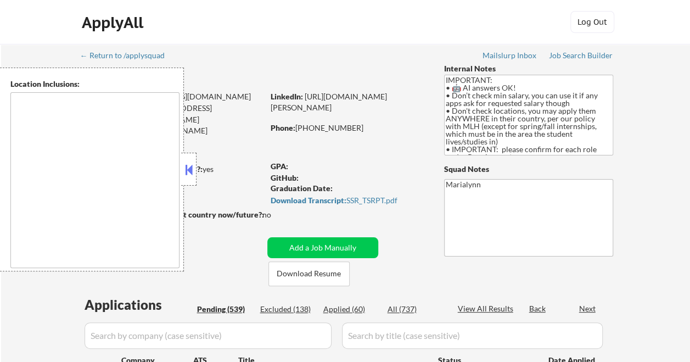
select select ""pending""
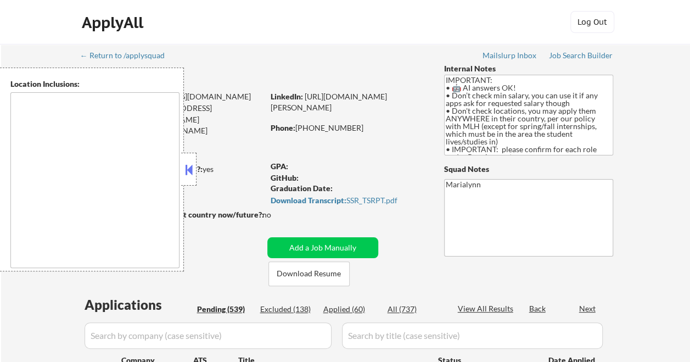
select select ""pending""
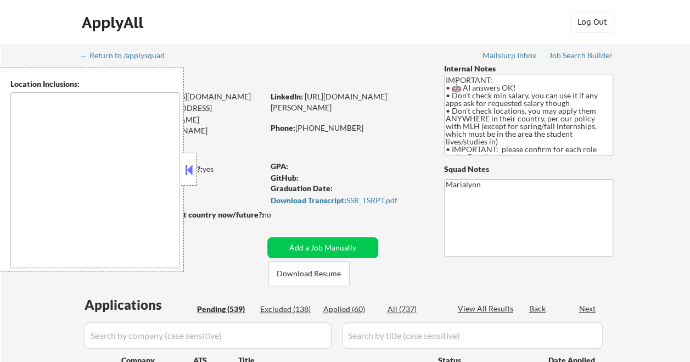
select select ""pending""
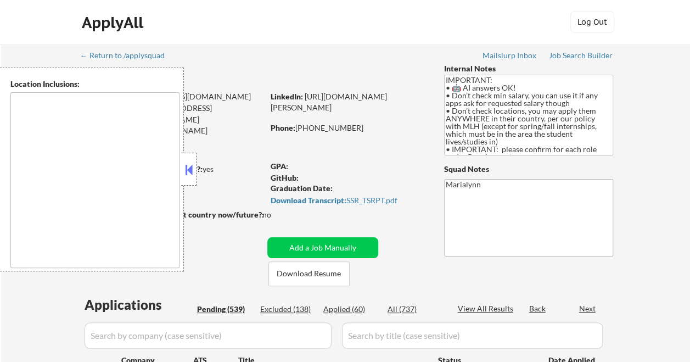
select select ""pending""
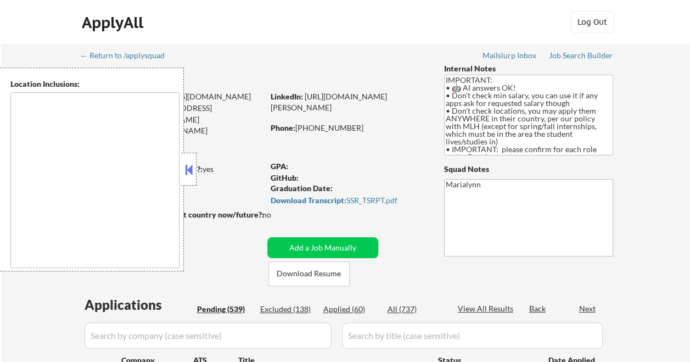
select select ""pending""
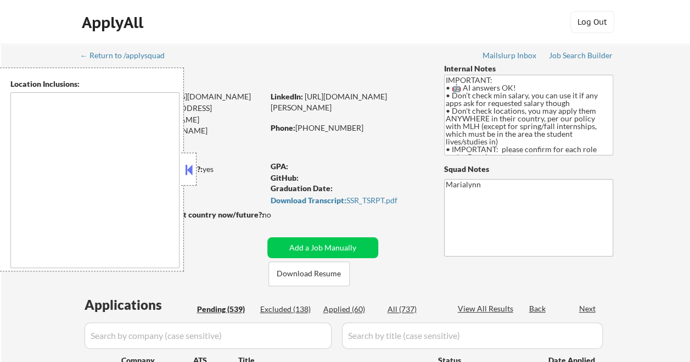
select select ""pending""
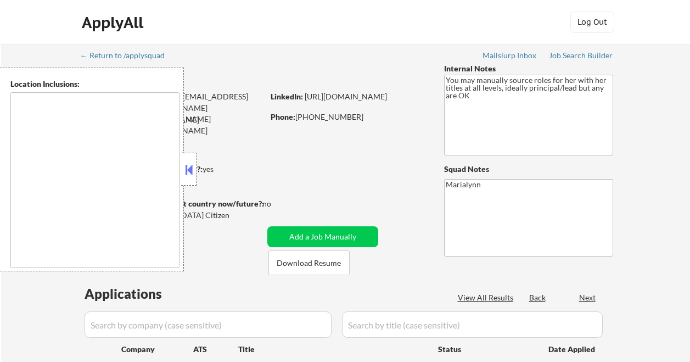
select select ""pending""
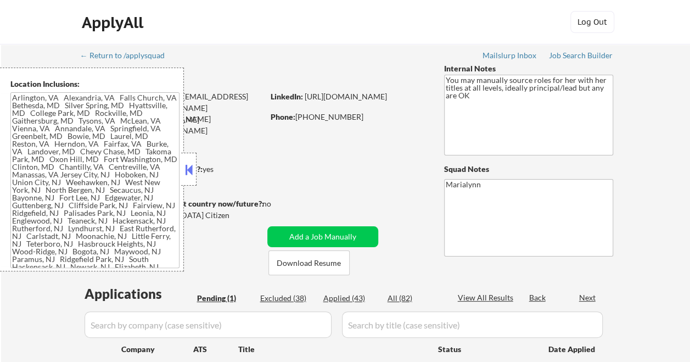
type textarea "[GEOGRAPHIC_DATA], [GEOGRAPHIC_DATA] [GEOGRAPHIC_DATA], [GEOGRAPHIC_DATA], [GEO…"
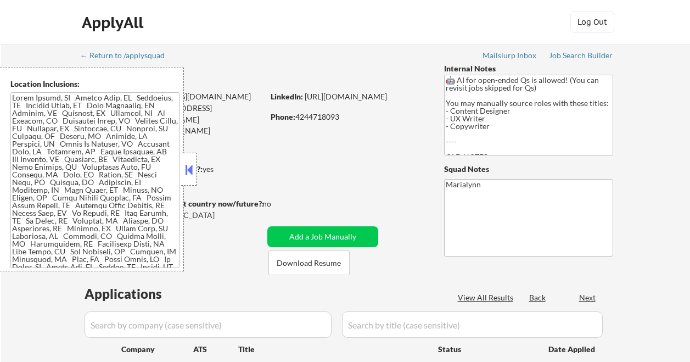
select select ""pending""
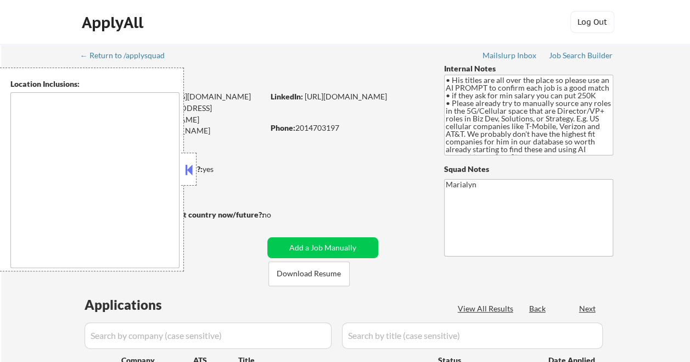
select select ""pending""
type textarea "[GEOGRAPHIC_DATA], [GEOGRAPHIC_DATA], [GEOGRAPHIC_DATA] [GEOGRAPHIC_DATA], [GEO…"
select select ""pending""
type textarea "[GEOGRAPHIC_DATA], [GEOGRAPHIC_DATA], [GEOGRAPHIC_DATA] [GEOGRAPHIC_DATA], [GEO…"
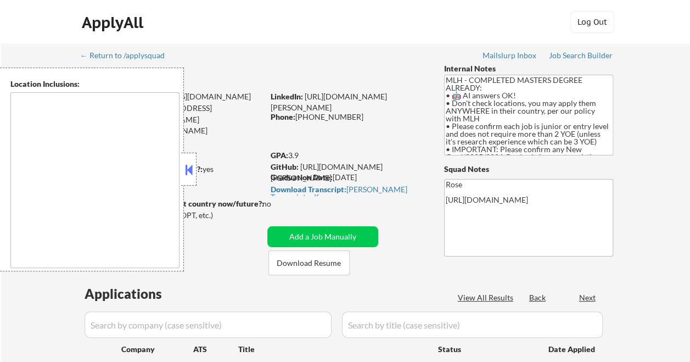
type textarea "country:[GEOGRAPHIC_DATA]"
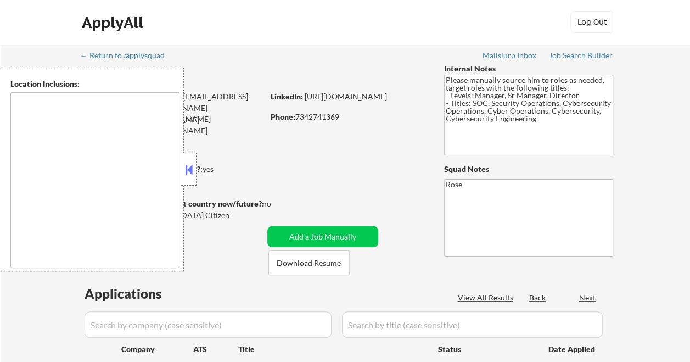
select select ""pending""
type textarea "[GEOGRAPHIC_DATA], [GEOGRAPHIC_DATA] [GEOGRAPHIC_DATA], [GEOGRAPHIC_DATA] [GEOG…"
select select ""pending""
type textarea "Ann Arbor, MI Ypsilanti, MI Saline, MI Dexter, MI Pittsfield Charter Township, …"
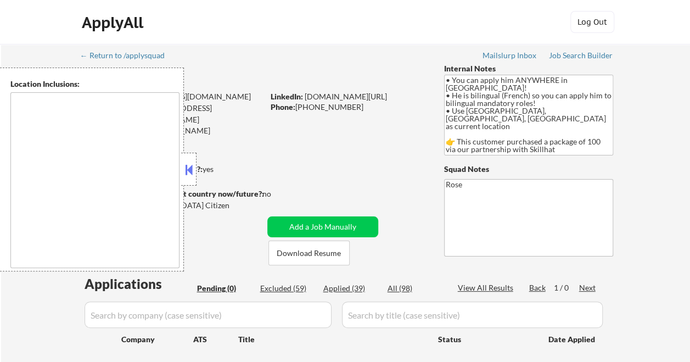
type textarea "country:[GEOGRAPHIC_DATA]"
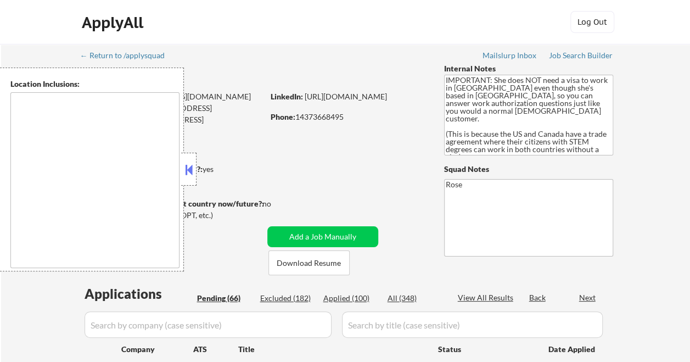
type textarea "[GEOGRAPHIC_DATA], [GEOGRAPHIC_DATA] [GEOGRAPHIC_DATA], [GEOGRAPHIC_DATA], [GEO…"
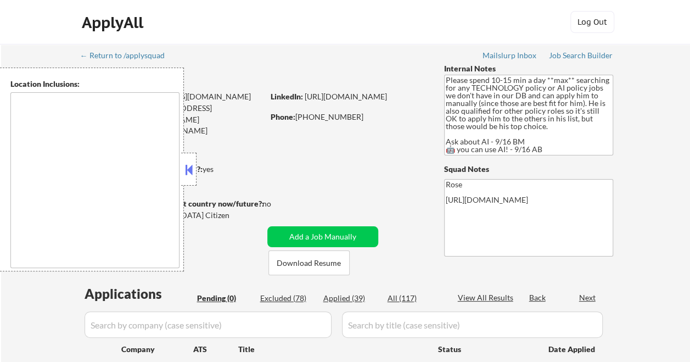
type textarea "[GEOGRAPHIC_DATA], [GEOGRAPHIC_DATA] [GEOGRAPHIC_DATA], [GEOGRAPHIC_DATA] [GEOG…"
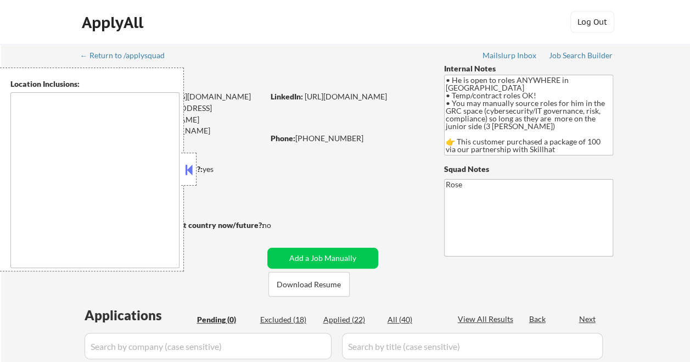
type textarea "country: [GEOGRAPHIC_DATA]"
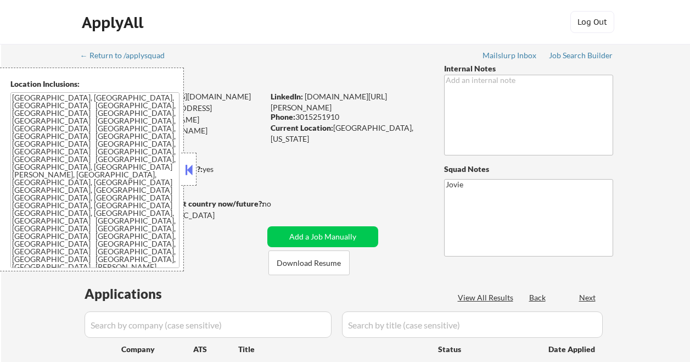
select select ""pending""
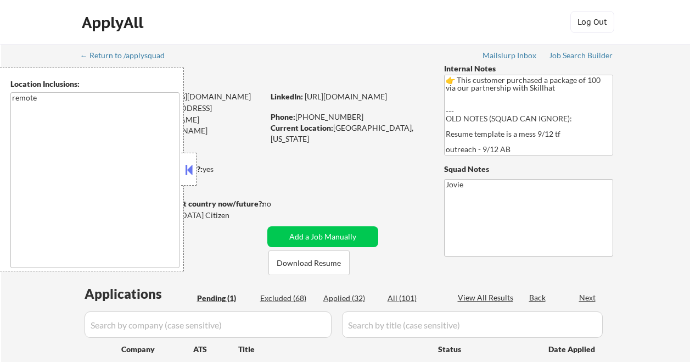
select select ""pending""
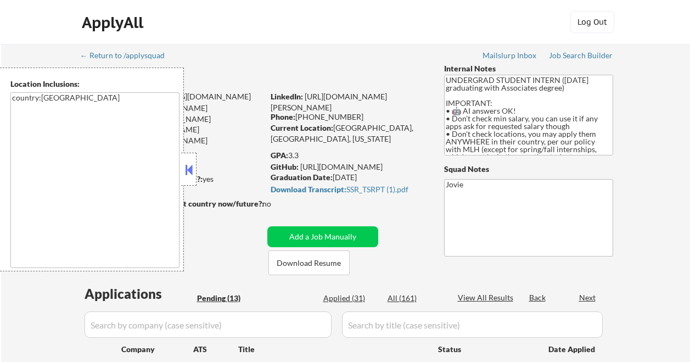
select select ""pending""
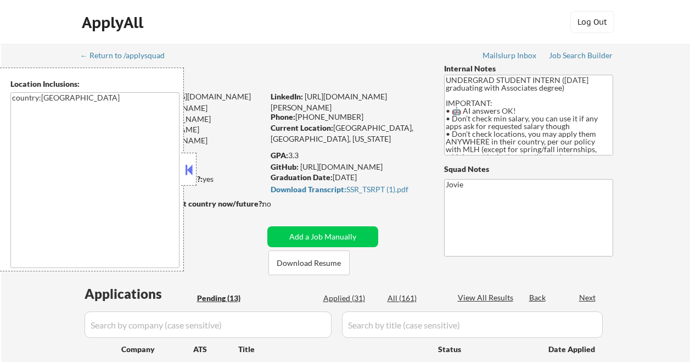
select select ""pending""
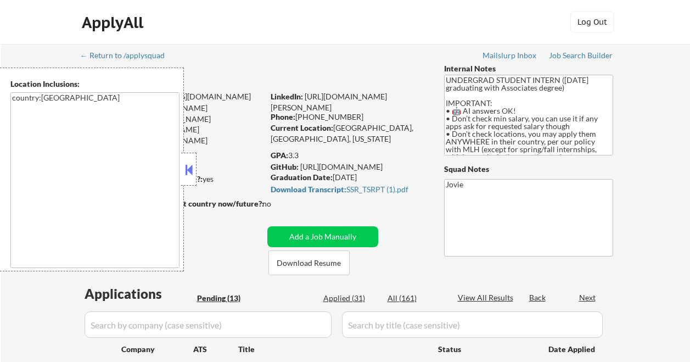
select select ""pending""
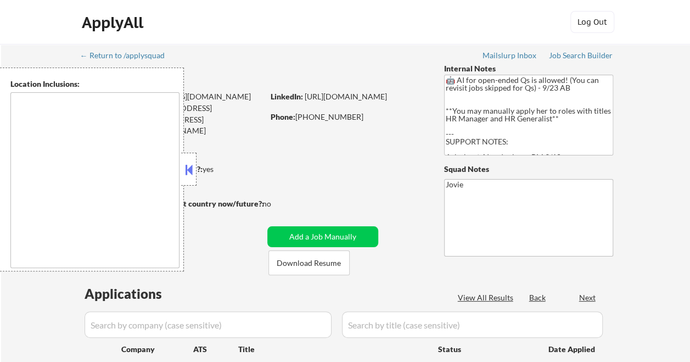
type textarea "[US_STATE], [GEOGRAPHIC_DATA] [GEOGRAPHIC_DATA], [GEOGRAPHIC_DATA] [GEOGRAPHIC_…"
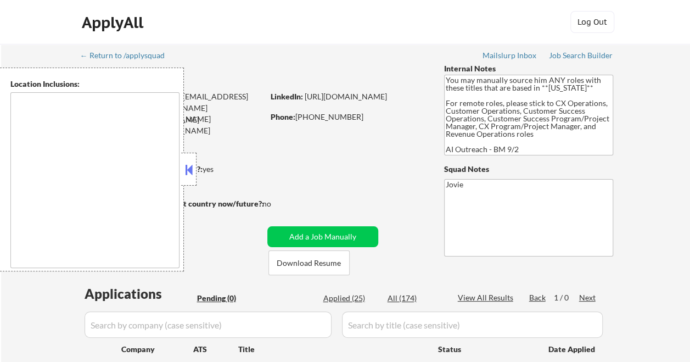
type textarea "[GEOGRAPHIC_DATA], [GEOGRAPHIC_DATA] [GEOGRAPHIC_DATA], [GEOGRAPHIC_DATA] [GEOG…"
